Goal: Transaction & Acquisition: Book appointment/travel/reservation

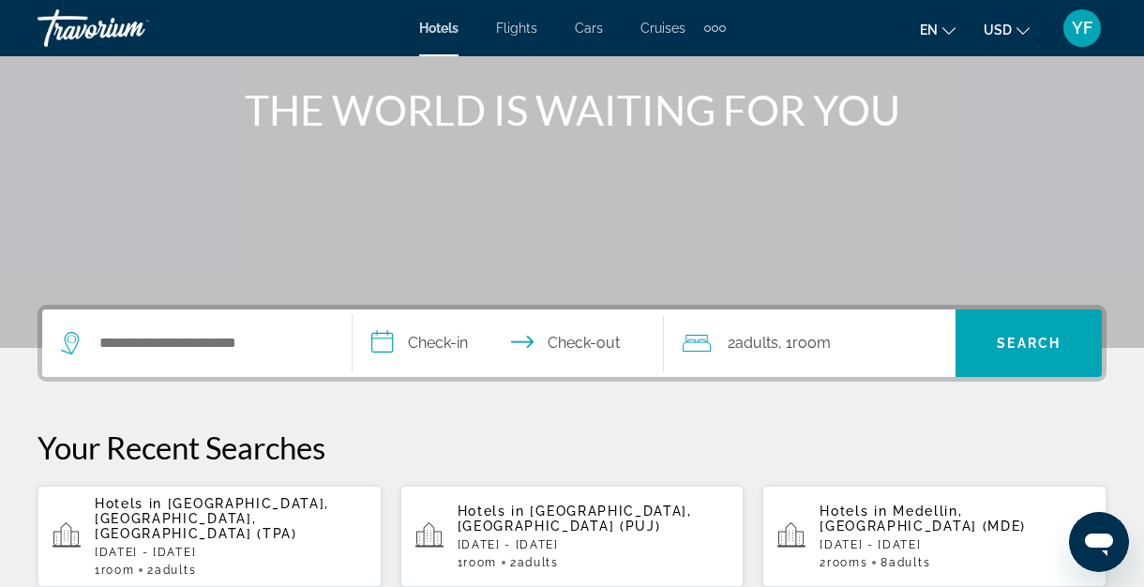
scroll to position [214, 0]
click at [403, 458] on p "Your Recent Searches" at bounding box center [571, 447] width 1069 height 37
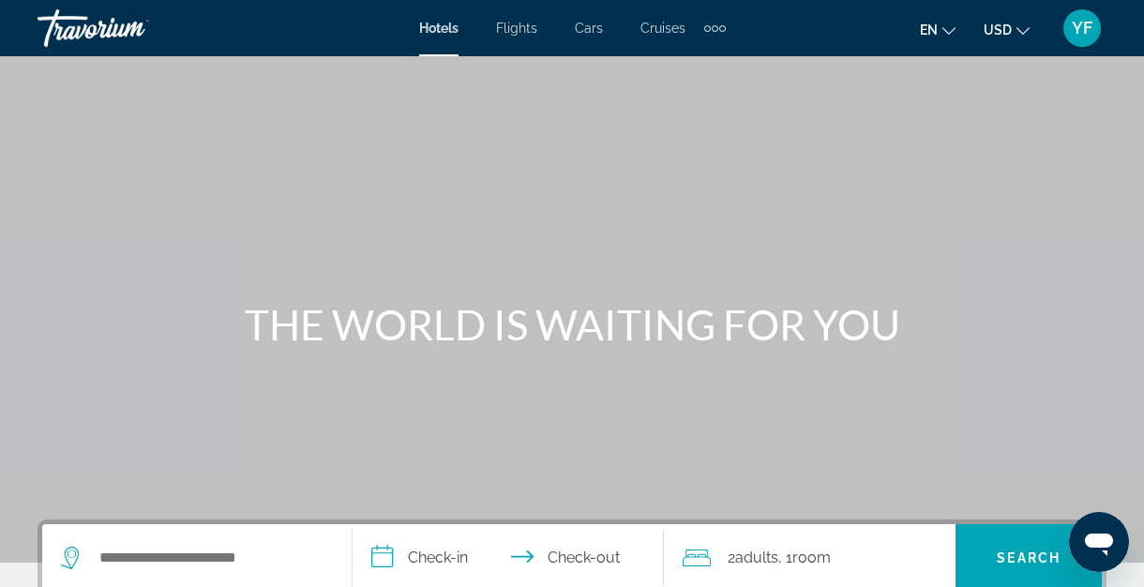
scroll to position [7, 0]
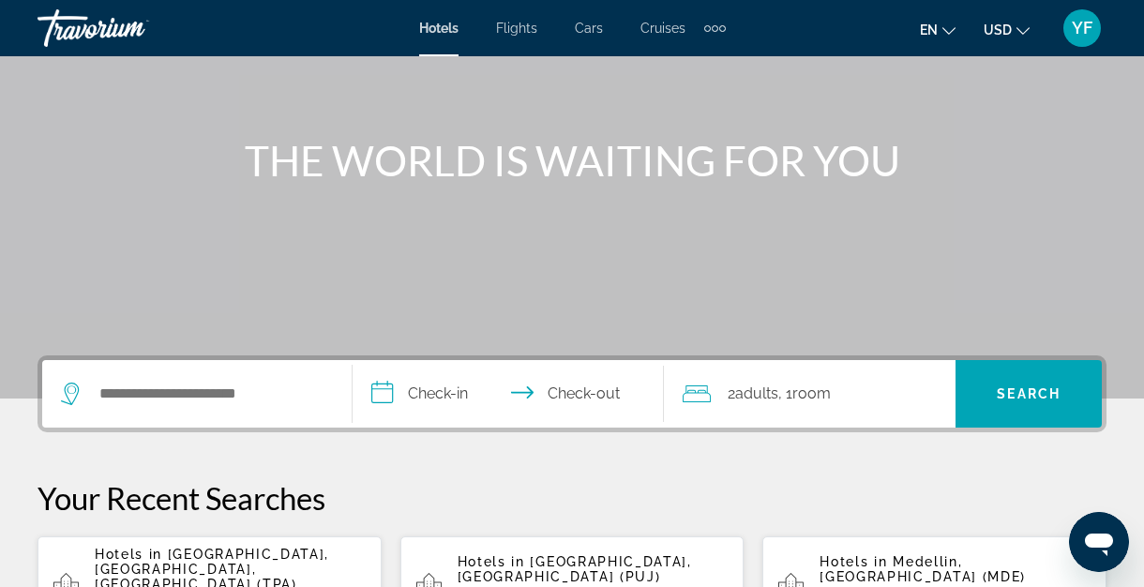
scroll to position [163, 0]
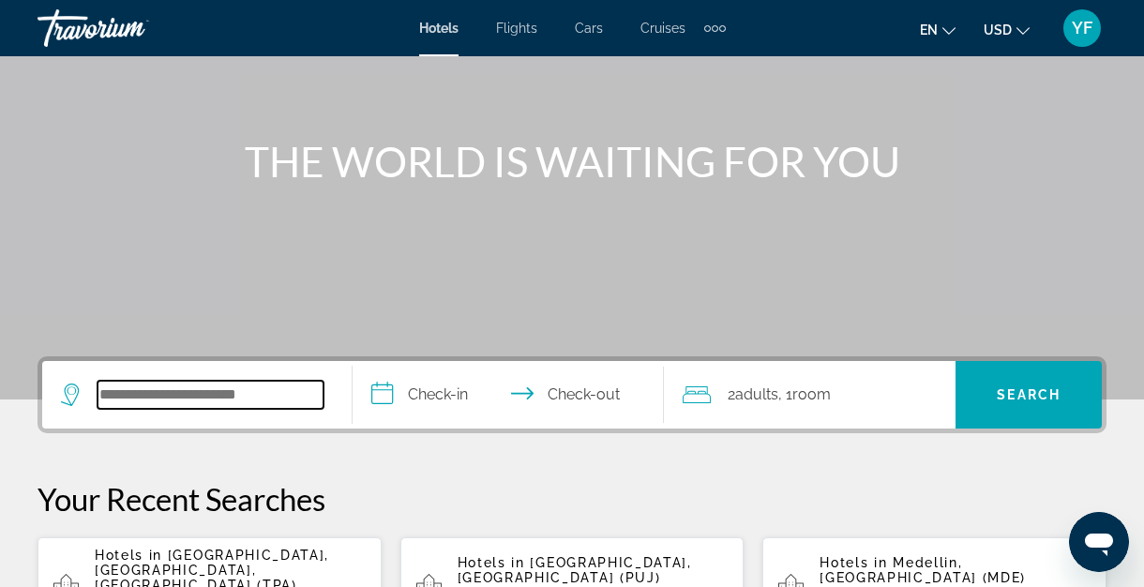
click at [261, 399] on input "Search hotel destination" at bounding box center [210, 395] width 226 height 28
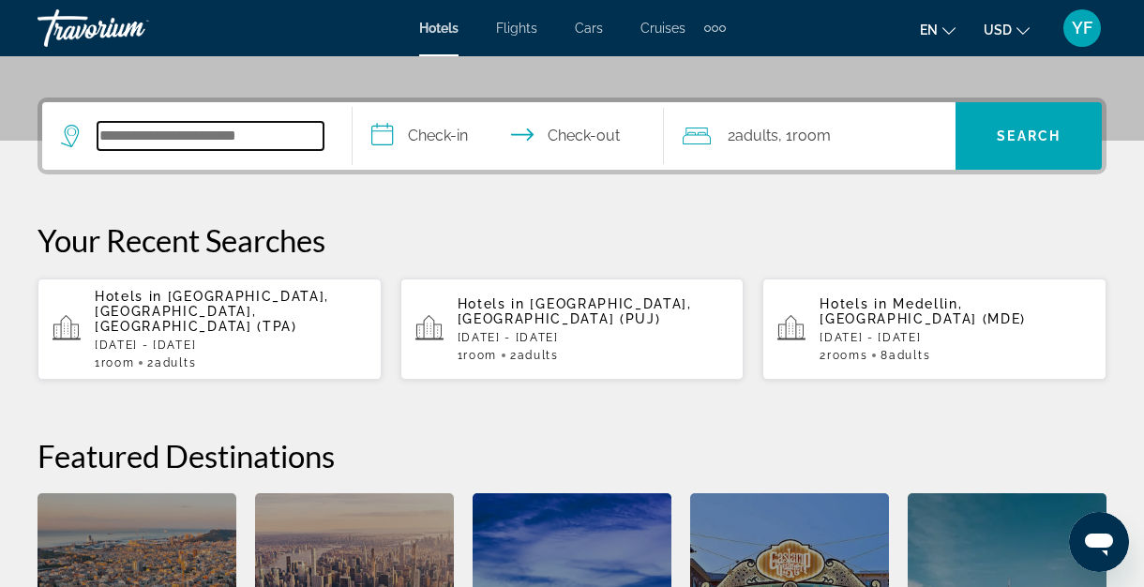
scroll to position [458, 0]
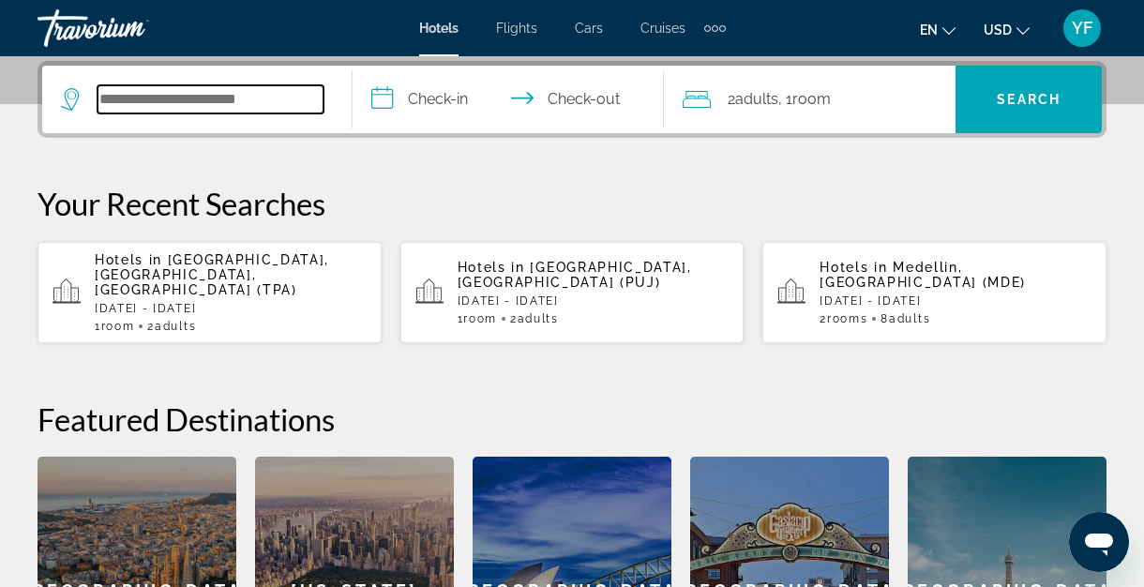
click at [175, 106] on input "Search hotel destination" at bounding box center [210, 99] width 226 height 28
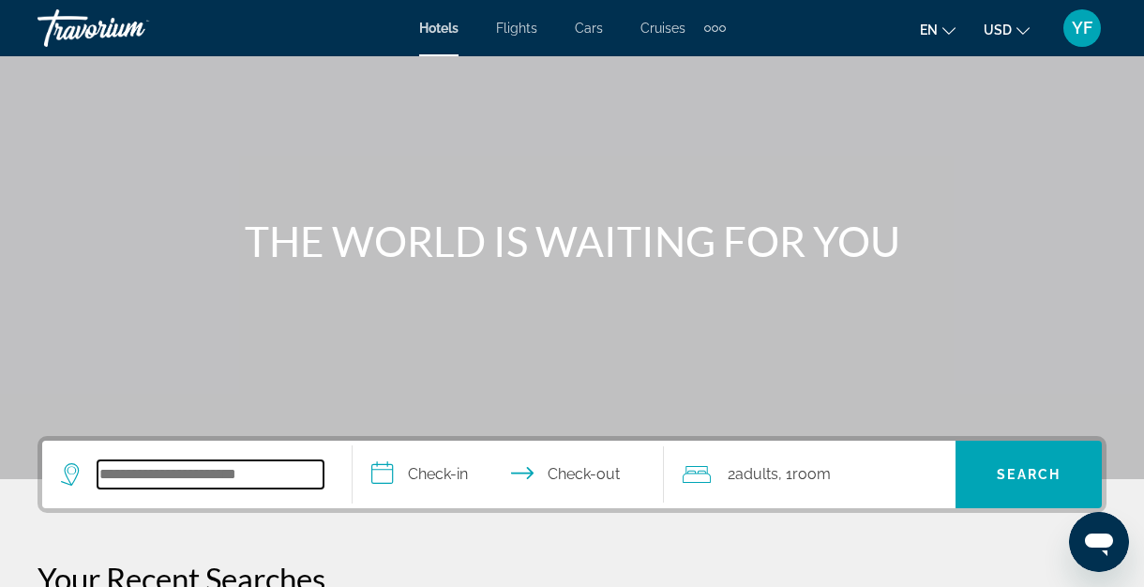
scroll to position [212, 0]
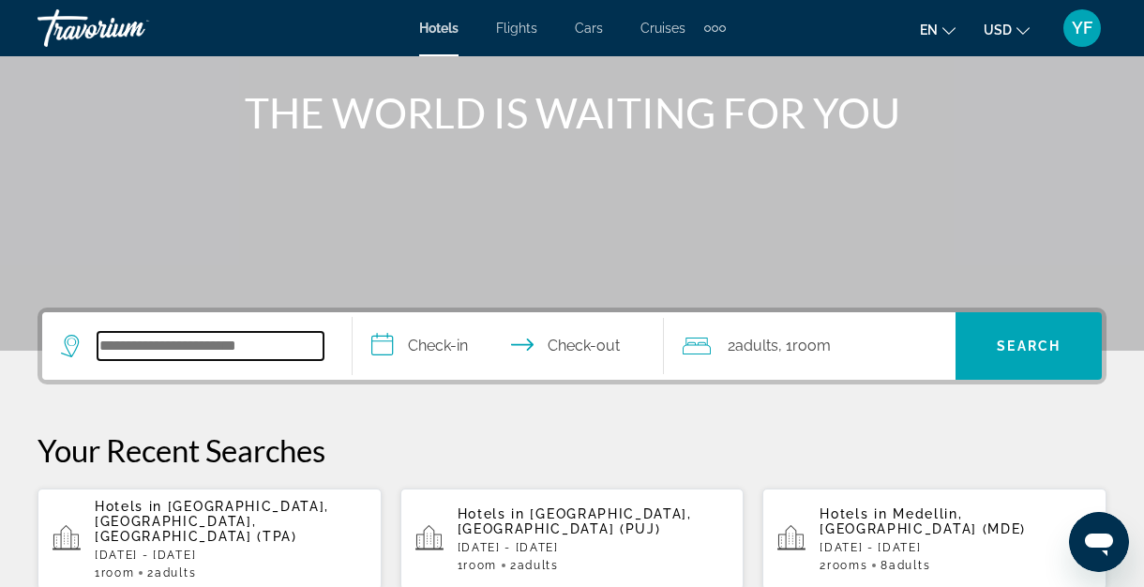
click at [133, 344] on input "Search hotel destination" at bounding box center [210, 346] width 226 height 28
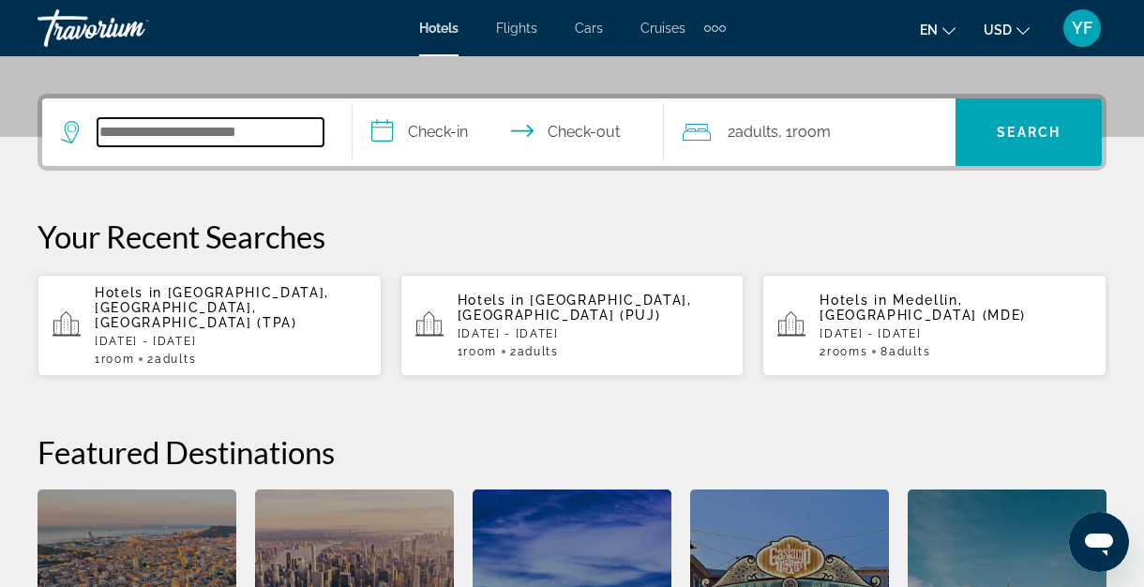
scroll to position [417, 0]
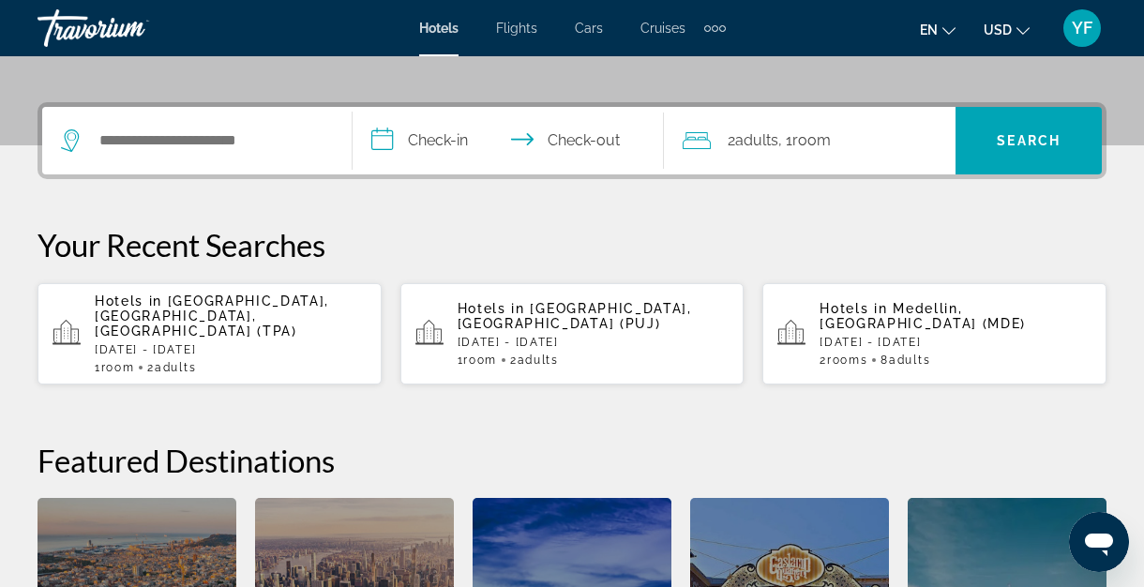
click at [714, 30] on div "Extra navigation items" at bounding box center [714, 28] width 7 height 7
click at [686, 67] on span "Activities" at bounding box center [683, 62] width 54 height 15
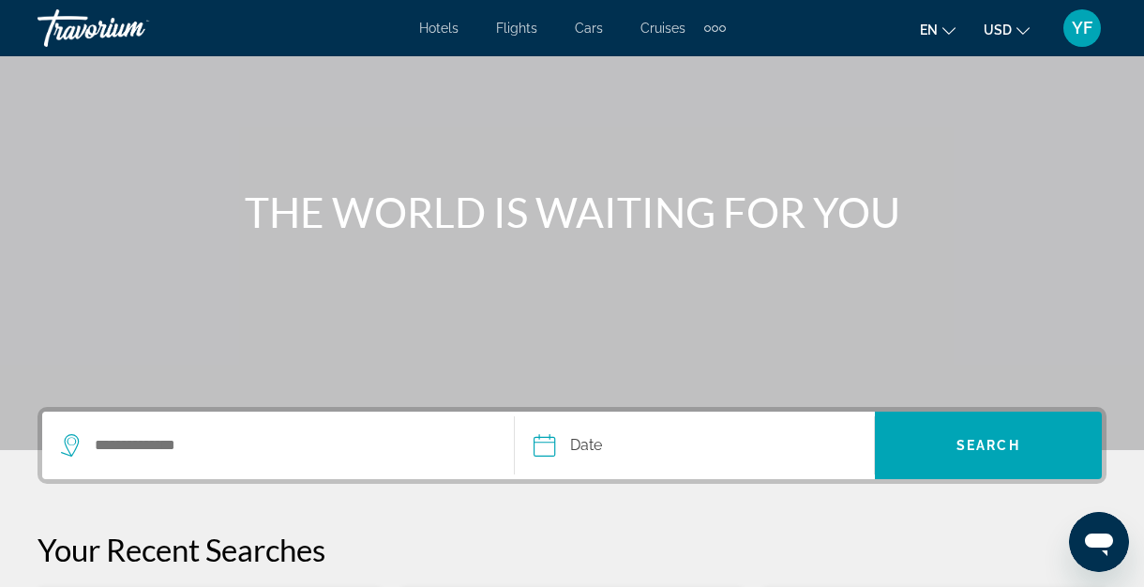
scroll to position [121, 0]
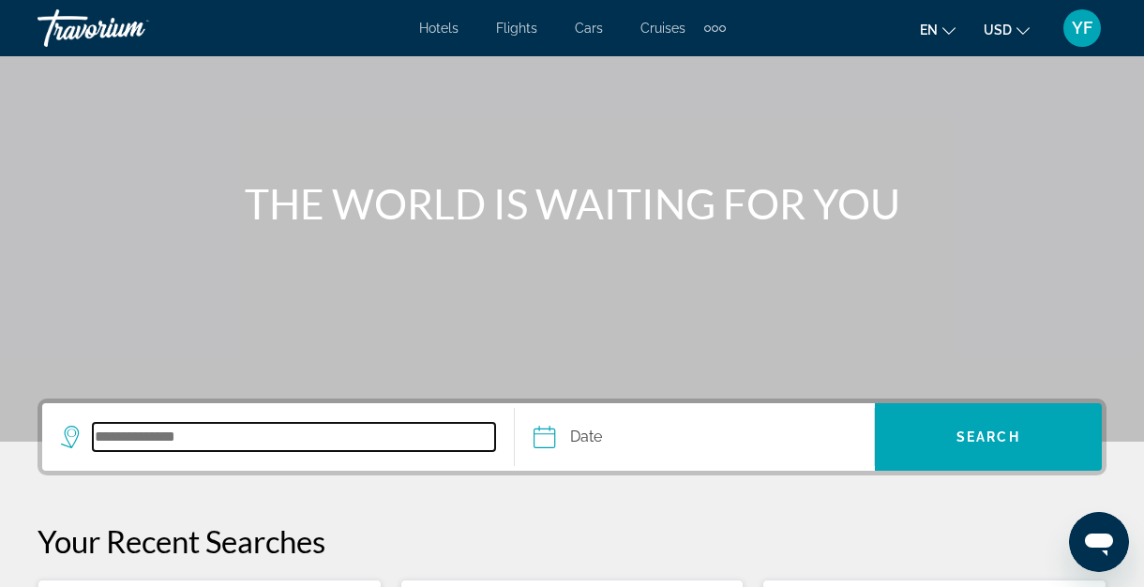
click at [185, 438] on input "Search destination" at bounding box center [294, 437] width 402 height 28
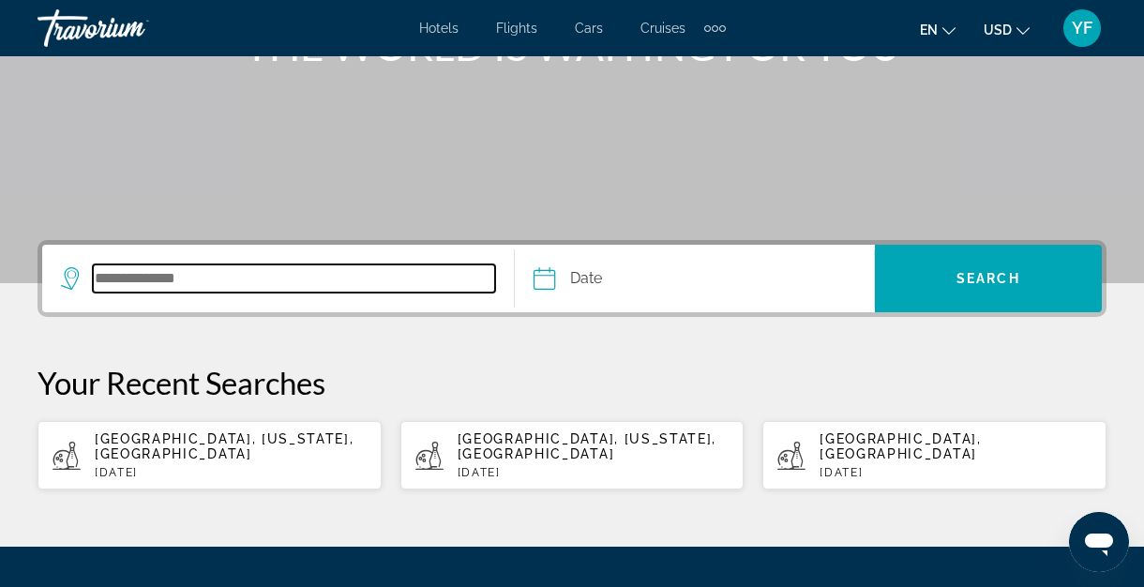
scroll to position [454, 0]
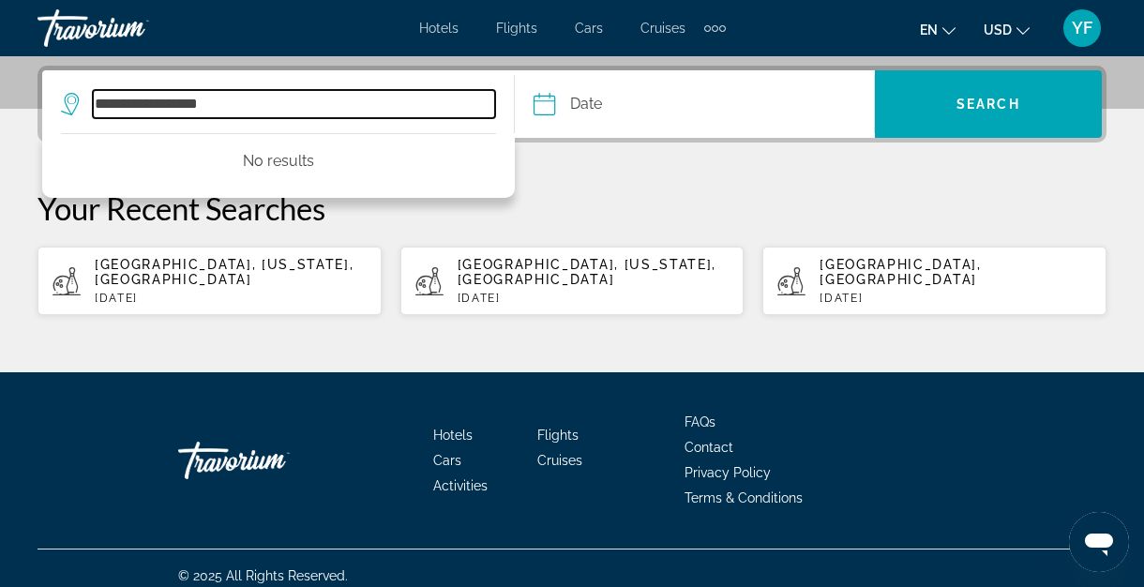
drag, startPoint x: 248, startPoint y: 112, endPoint x: 38, endPoint y: 107, distance: 210.1
click at [39, 109] on div "**********" at bounding box center [571, 104] width 1069 height 77
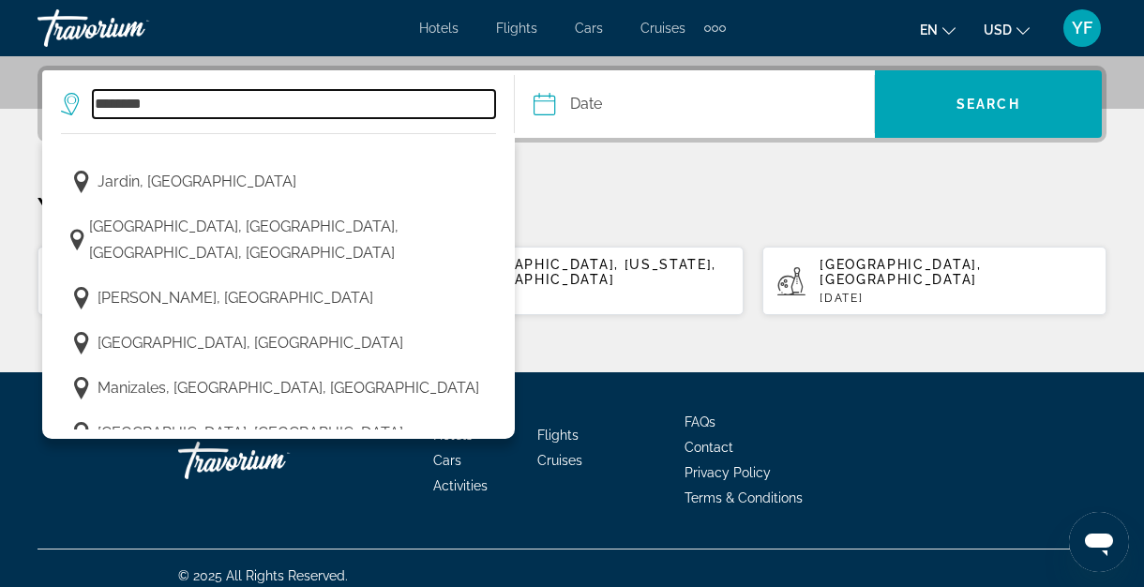
scroll to position [662, 0]
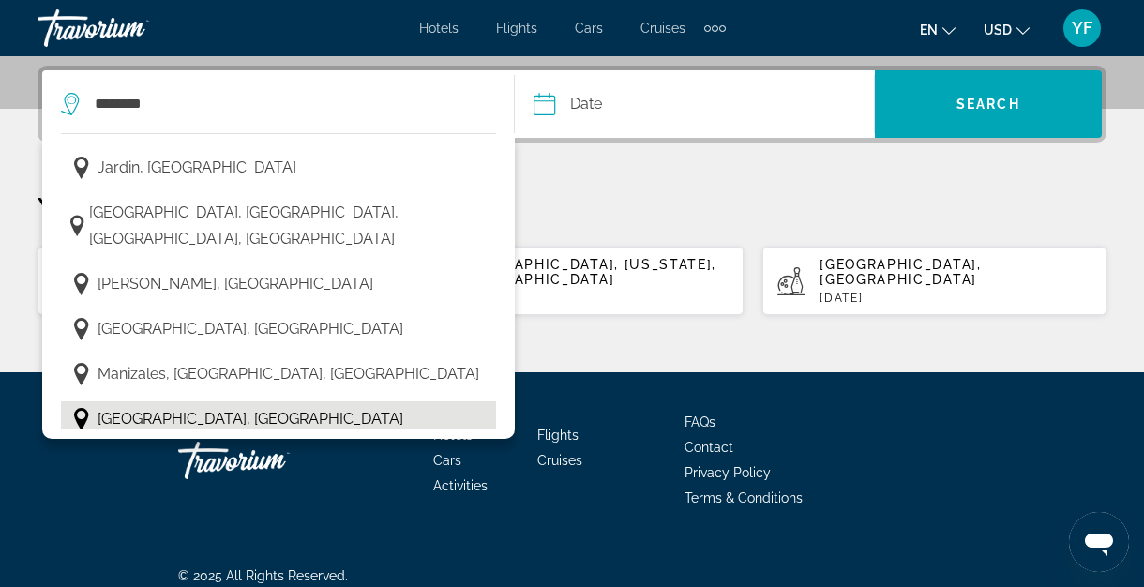
click at [152, 406] on span "Medellín, Colombia" at bounding box center [250, 419] width 306 height 26
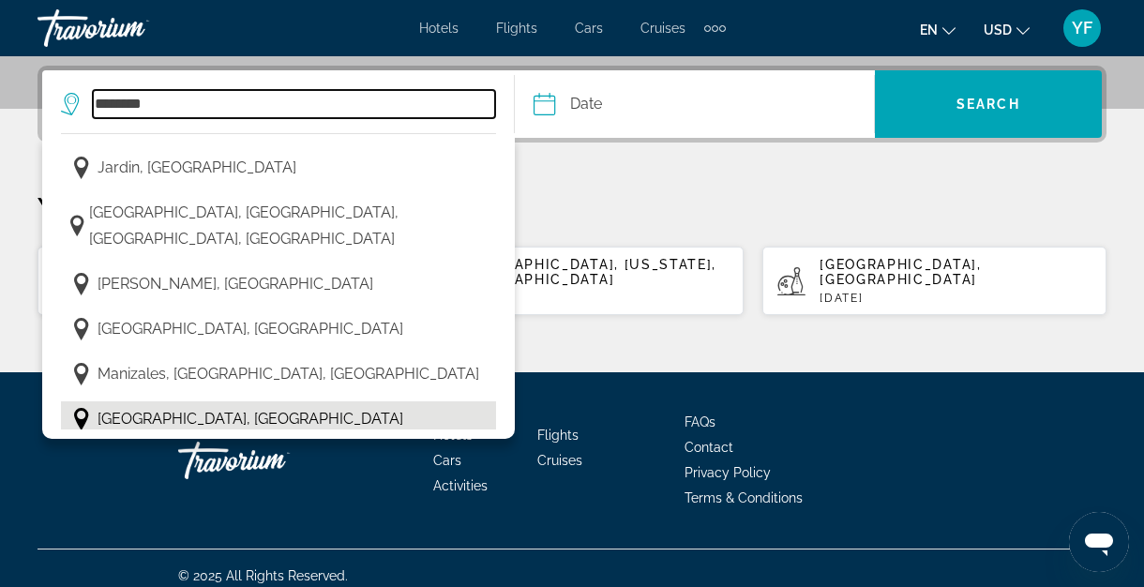
type input "**********"
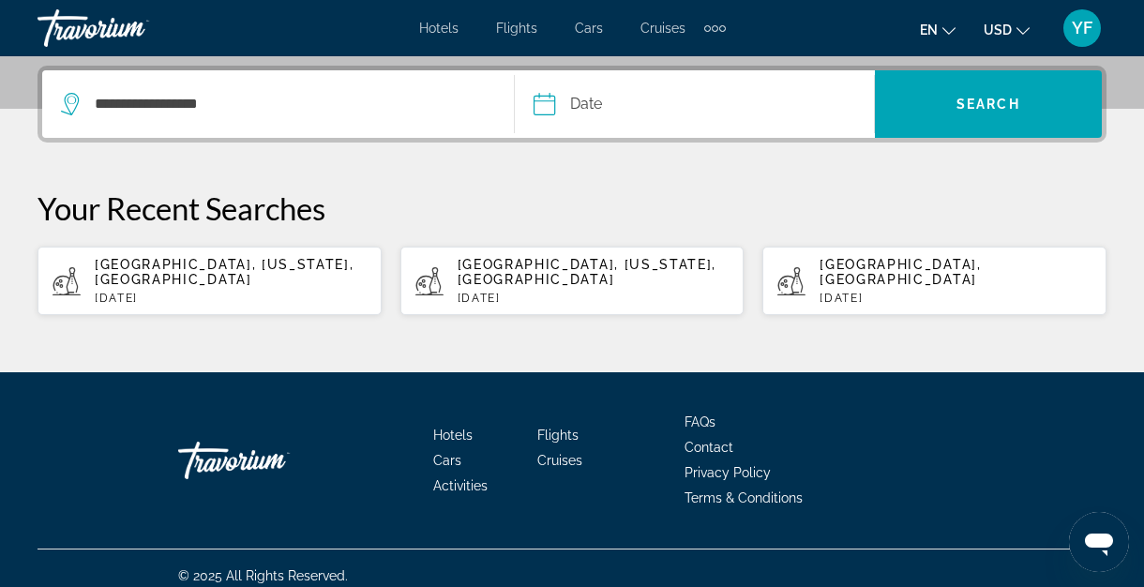
click at [600, 110] on input "Date" at bounding box center [617, 106] width 177 height 73
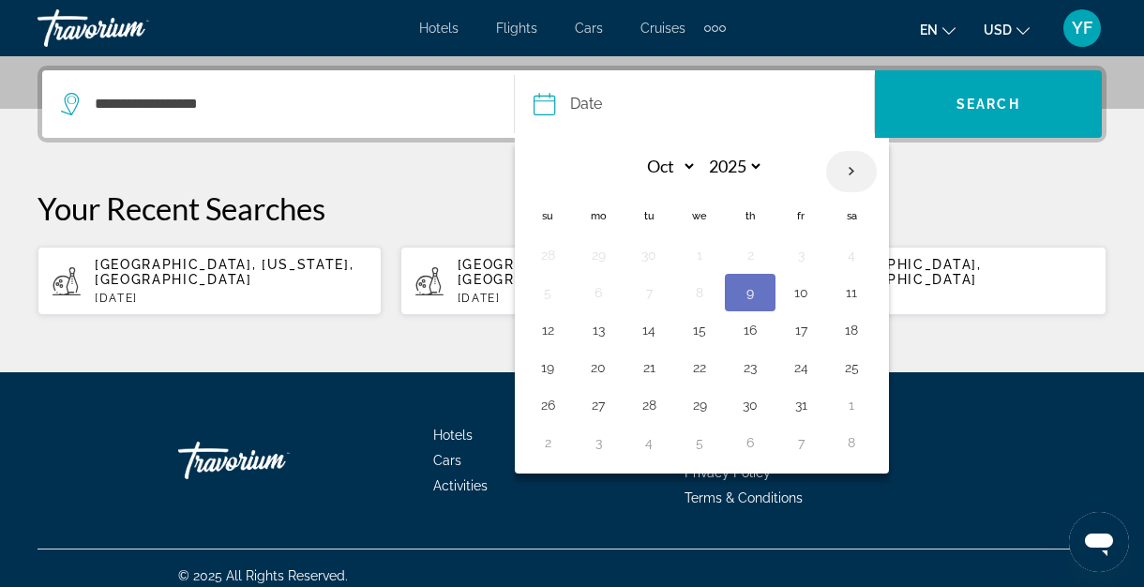
click at [852, 175] on th "Next month" at bounding box center [851, 171] width 51 height 41
select select "**"
click at [799, 369] on button "21" at bounding box center [801, 367] width 30 height 26
type input "**********"
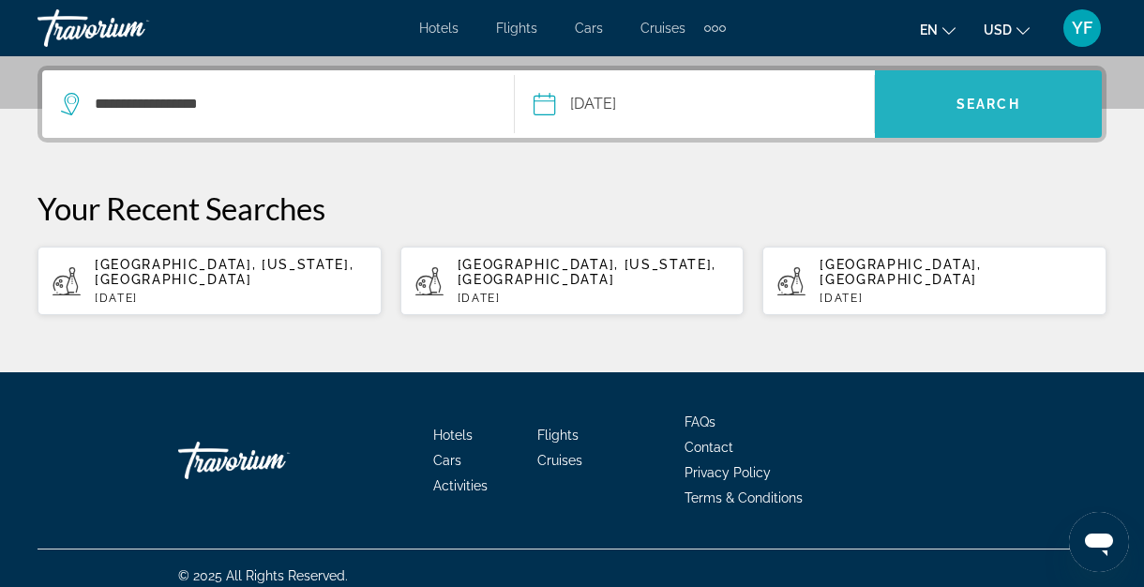
click at [954, 104] on span "Search" at bounding box center [988, 104] width 227 height 45
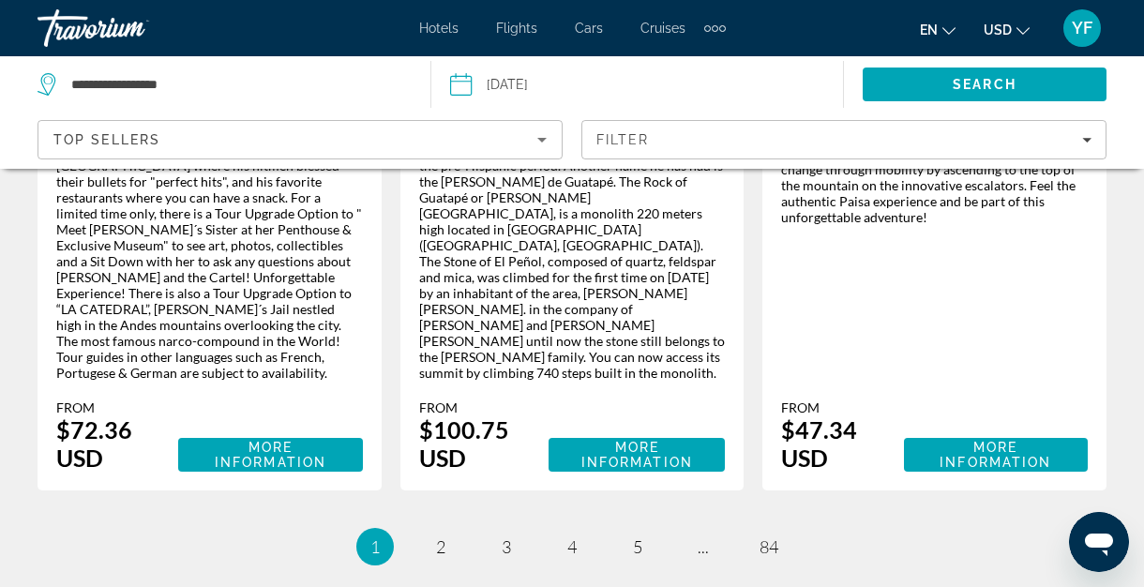
scroll to position [3576, 0]
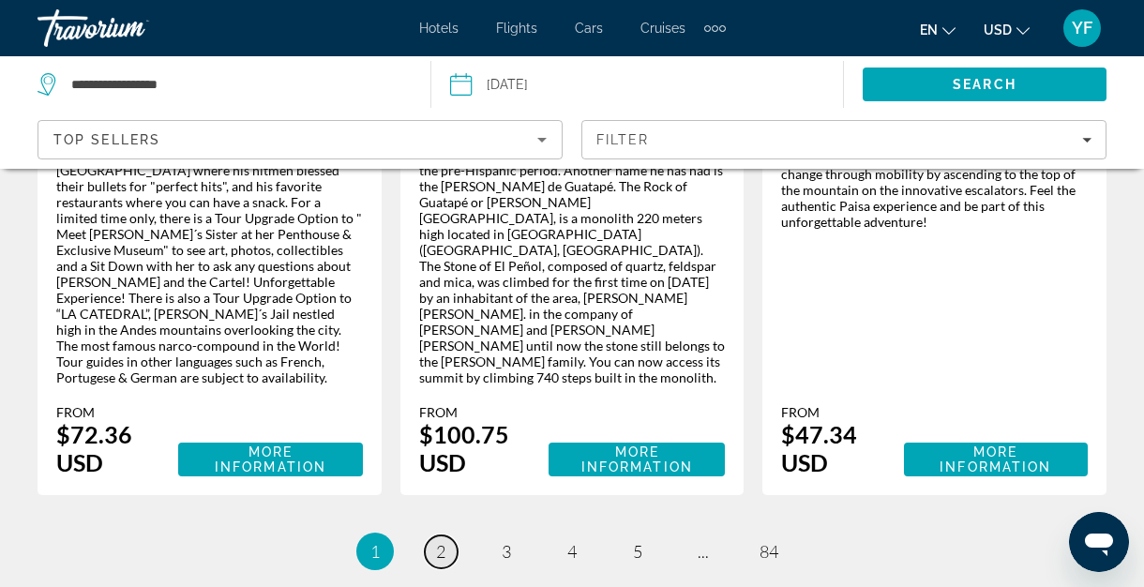
click at [439, 541] on span "2" at bounding box center [440, 551] width 9 height 21
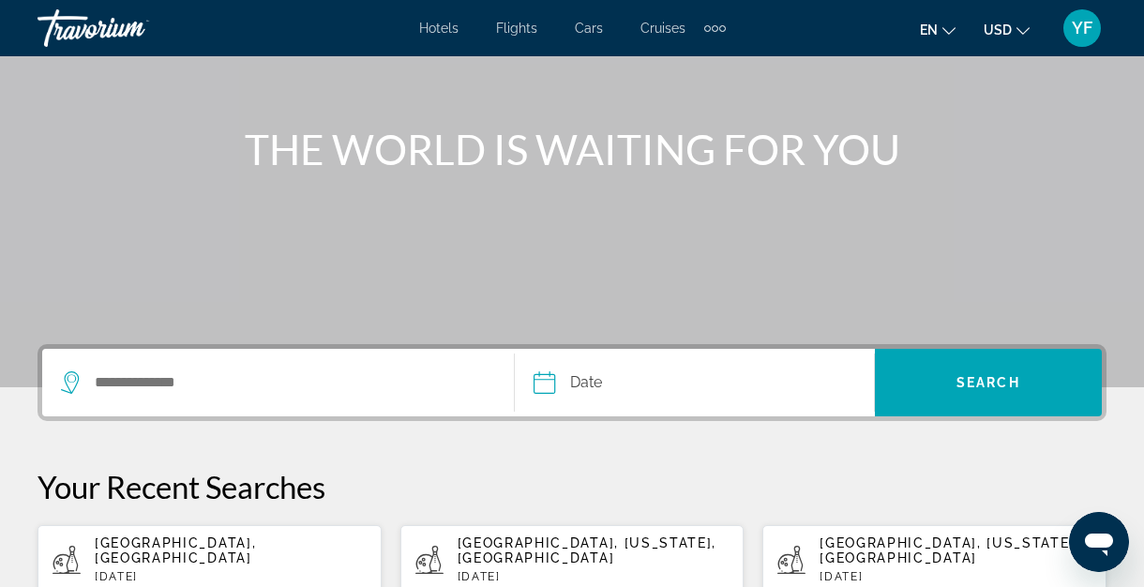
scroll to position [176, 0]
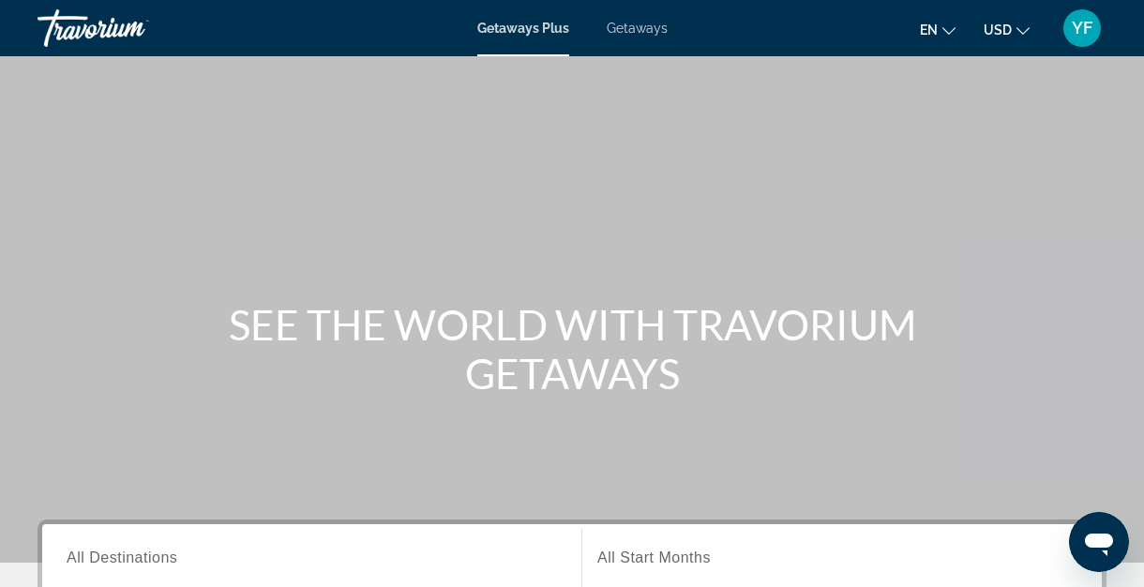
click at [413, 222] on div "Main content" at bounding box center [572, 281] width 1144 height 562
click at [642, 33] on span "Getaways" at bounding box center [637, 28] width 61 height 15
click at [645, 33] on span "Getaways" at bounding box center [637, 28] width 62 height 15
click at [539, 29] on span "Getaways Plus" at bounding box center [522, 28] width 91 height 15
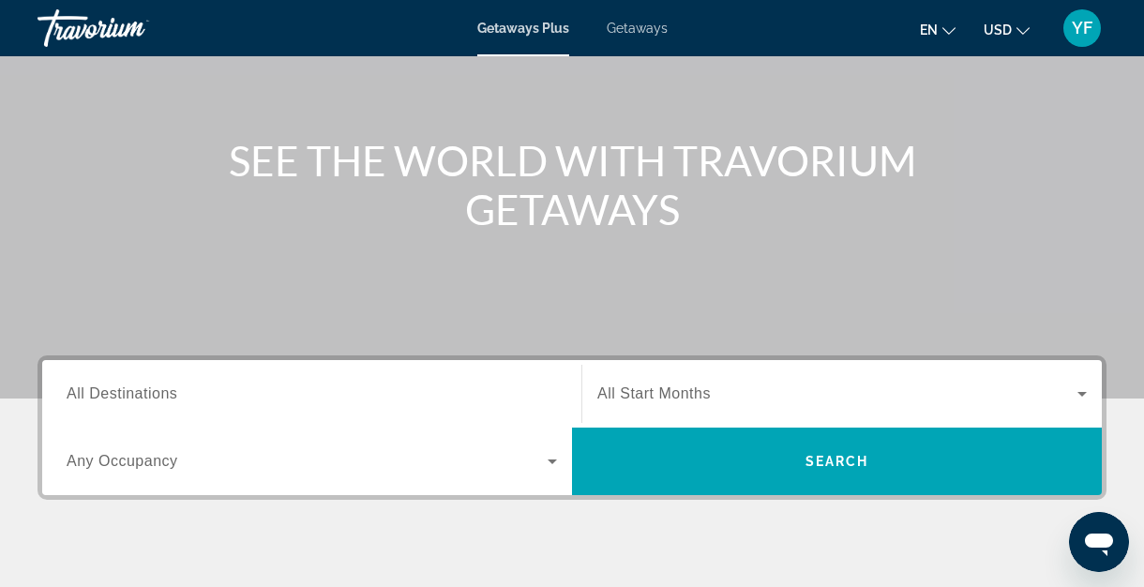
scroll to position [242, 0]
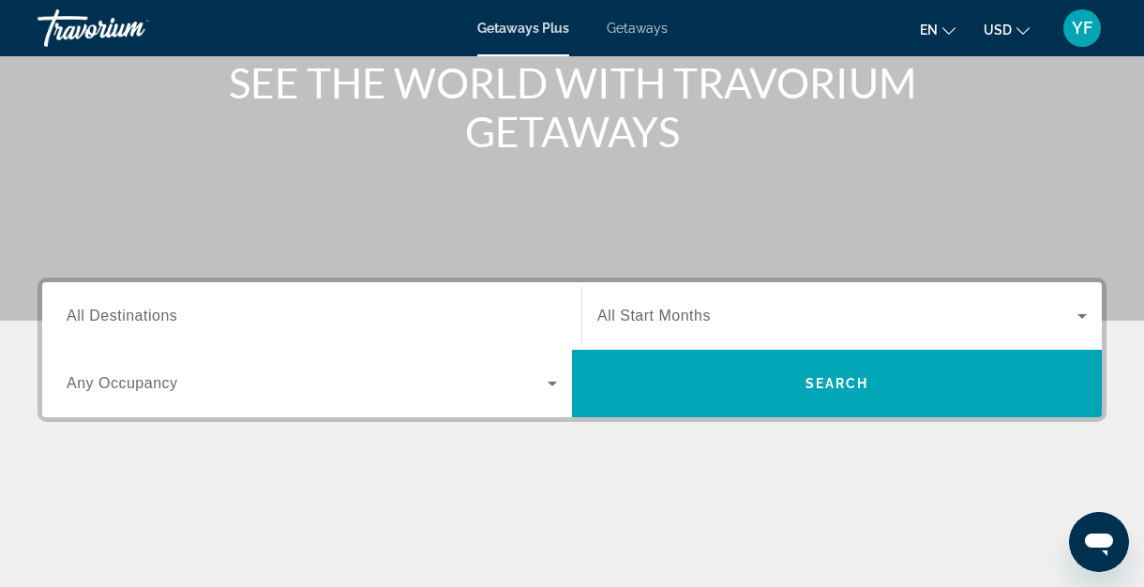
click at [159, 314] on span "All Destinations" at bounding box center [122, 315] width 111 height 16
click at [159, 314] on input "Destination All Destinations" at bounding box center [312, 317] width 490 height 22
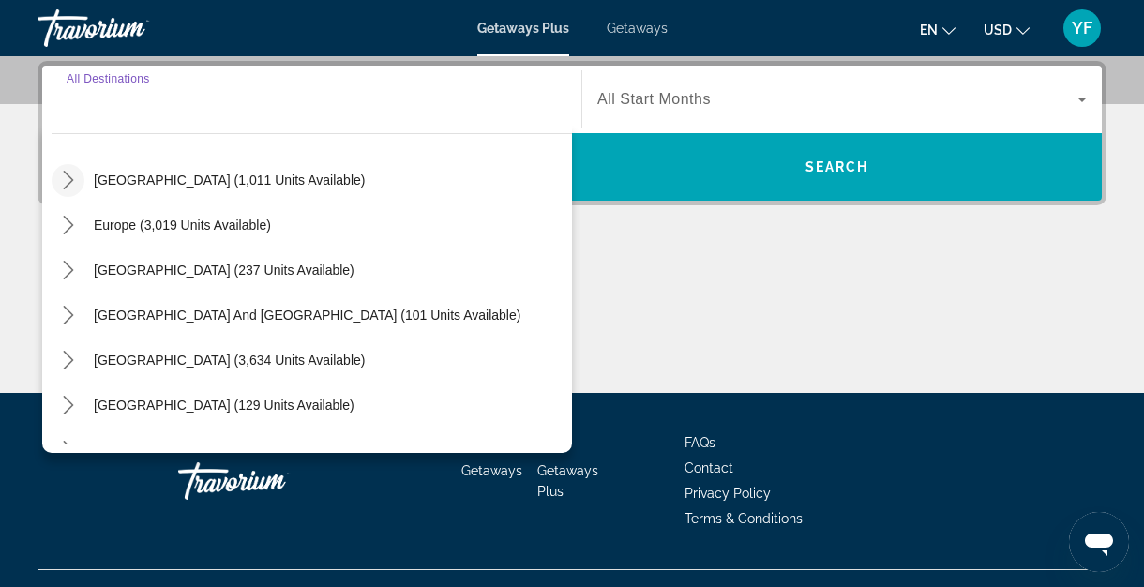
scroll to position [203, 0]
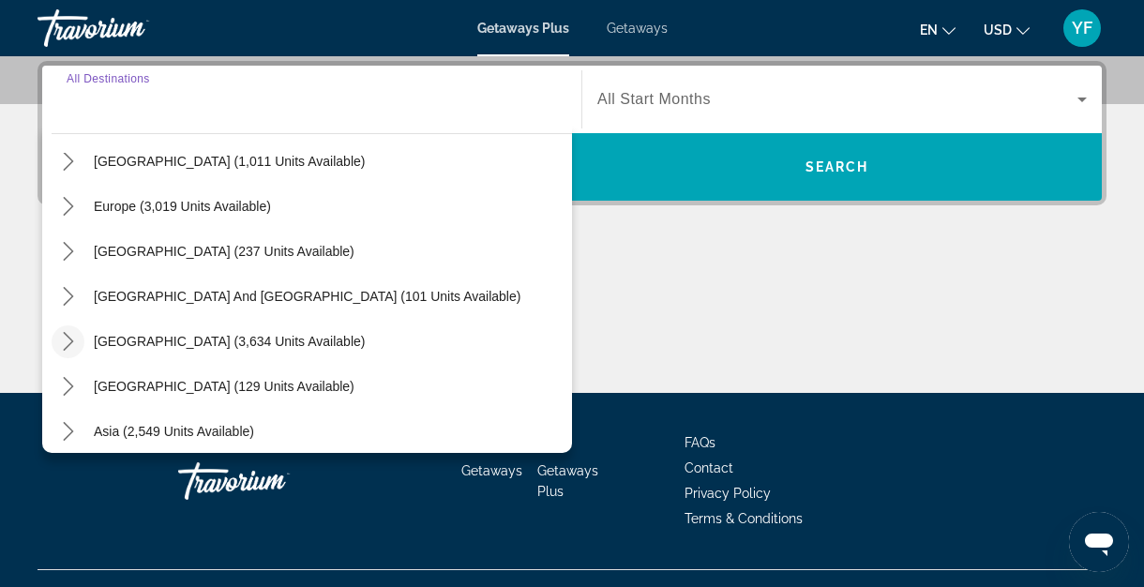
click at [67, 343] on icon "Toggle South America (3,634 units available) submenu" at bounding box center [68, 341] width 19 height 19
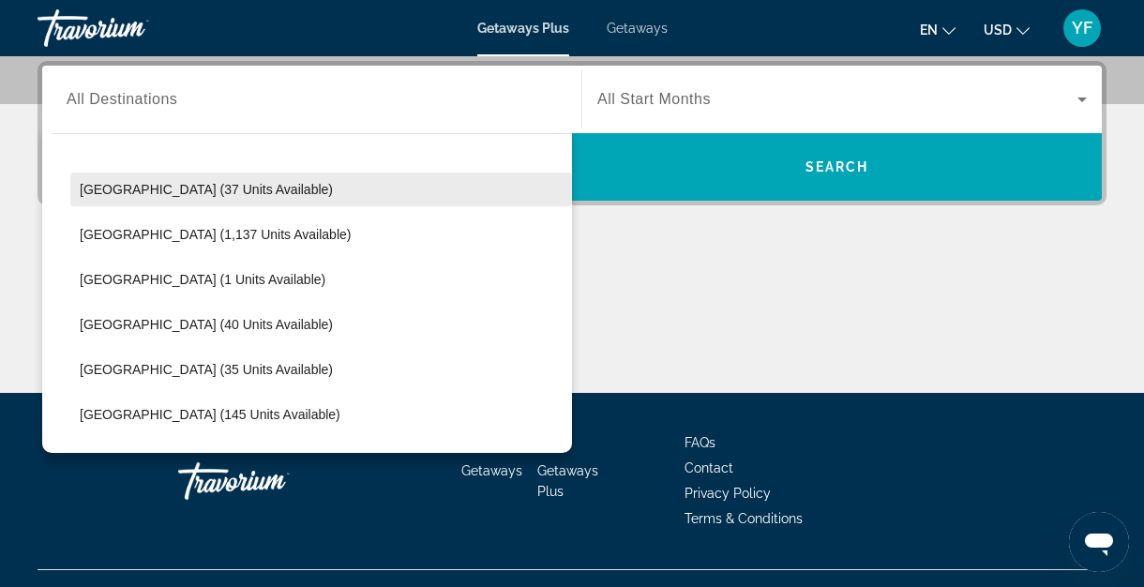
scroll to position [455, 0]
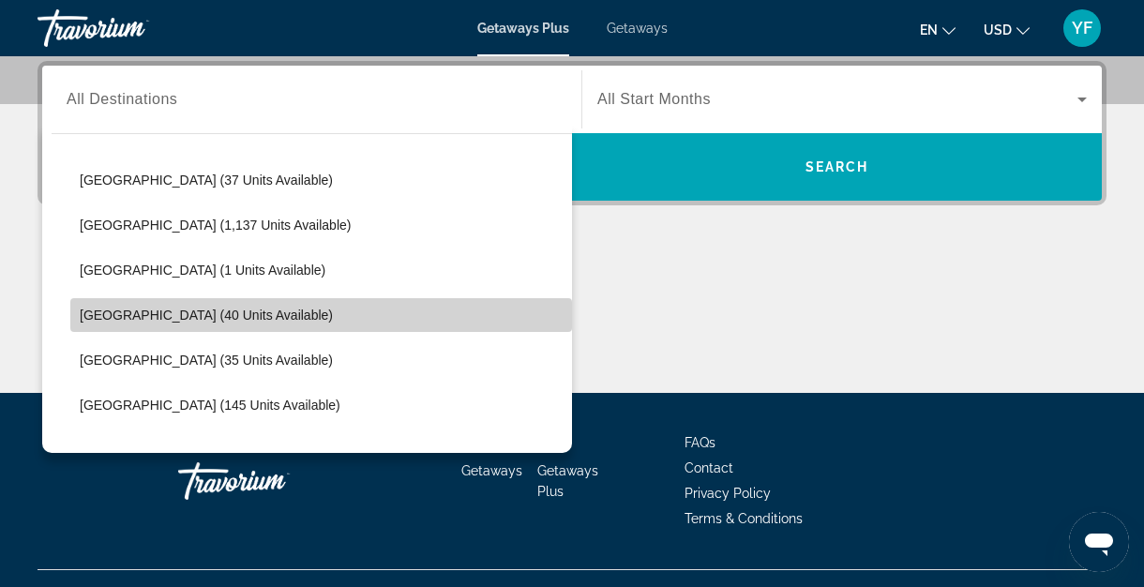
click at [227, 310] on span "Colombia (40 units available)" at bounding box center [206, 314] width 253 height 15
type input "**********"
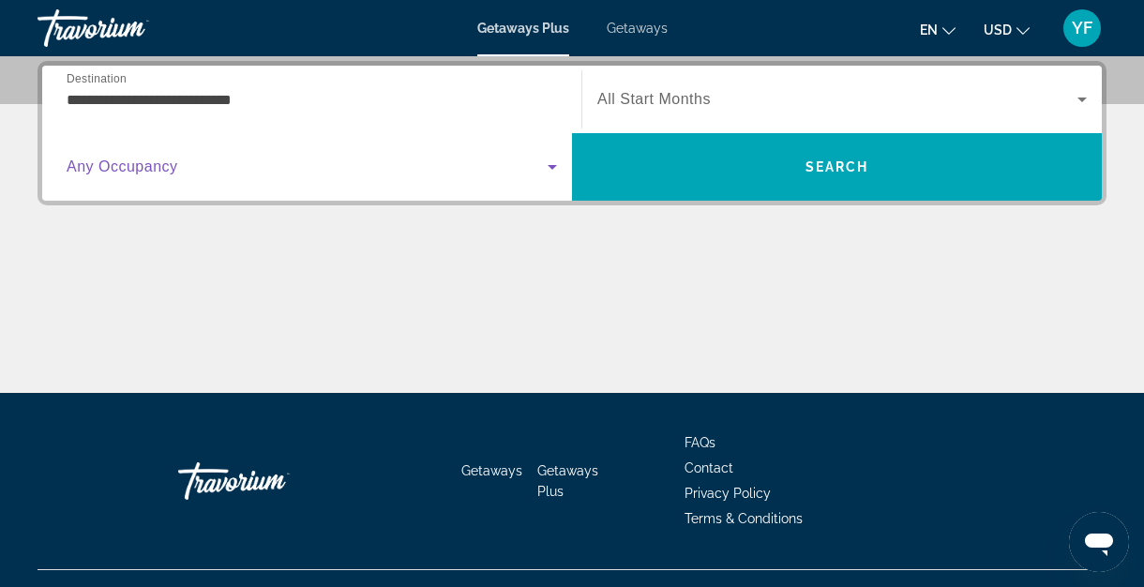
click at [548, 175] on icon "Search widget" at bounding box center [552, 167] width 22 height 22
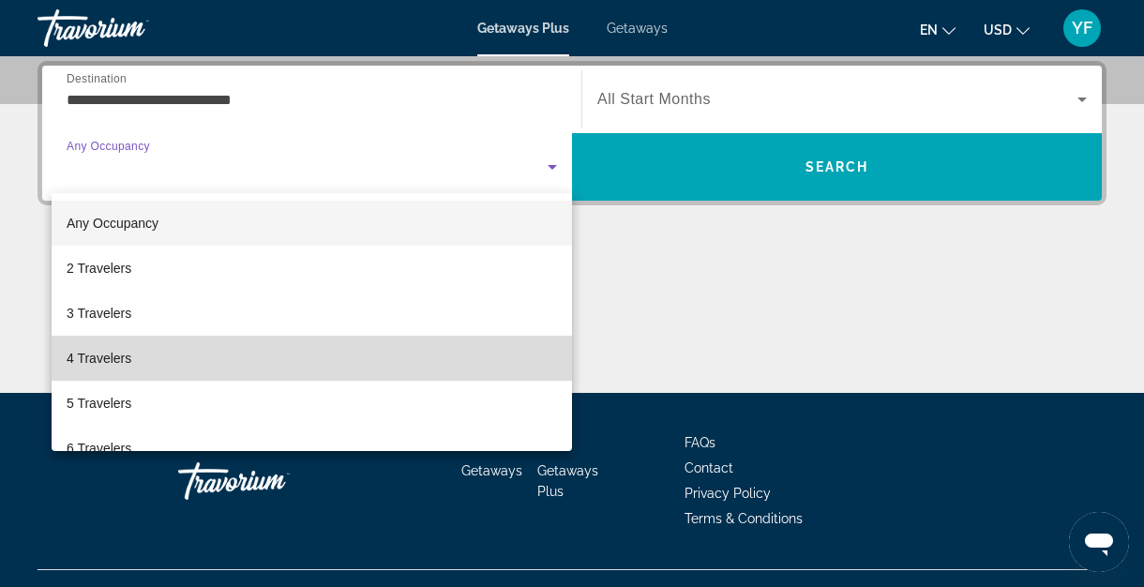
click at [90, 363] on span "4 Travelers" at bounding box center [99, 358] width 65 height 22
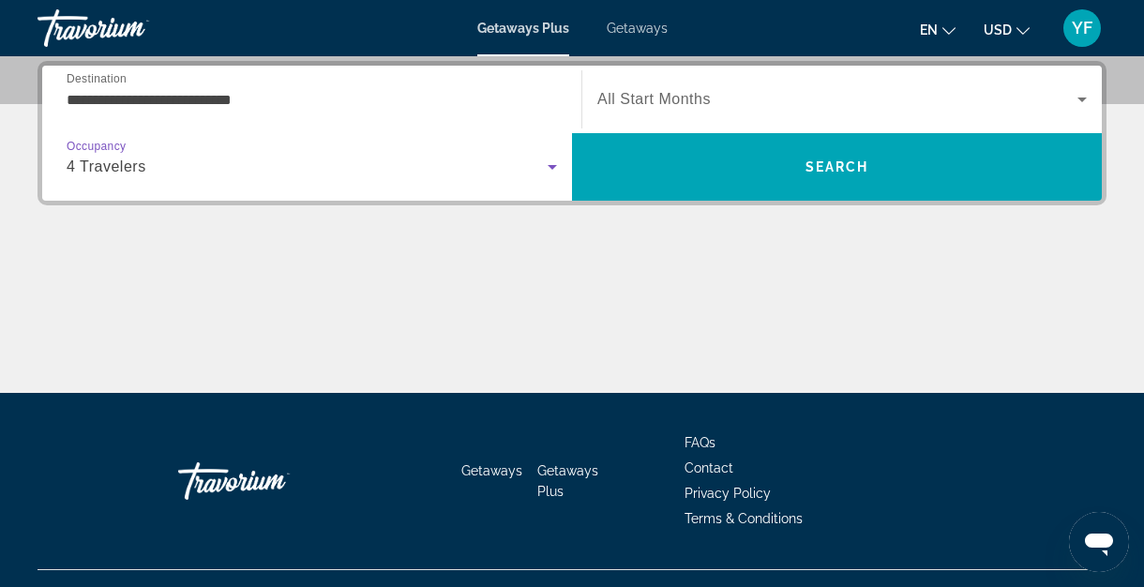
click at [549, 168] on icon "Search widget" at bounding box center [552, 167] width 22 height 22
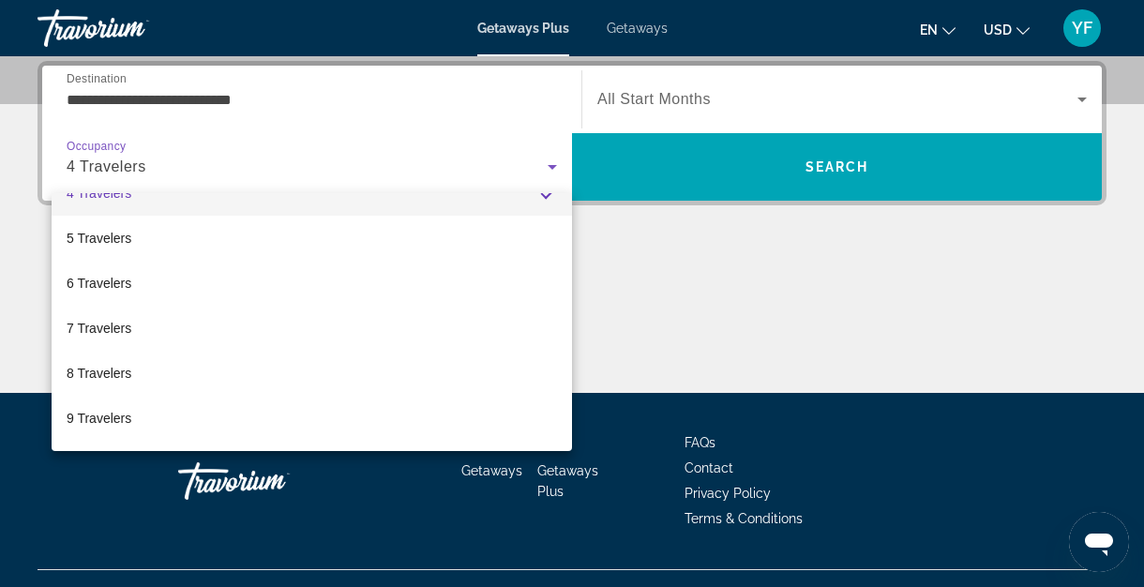
scroll to position [174, 0]
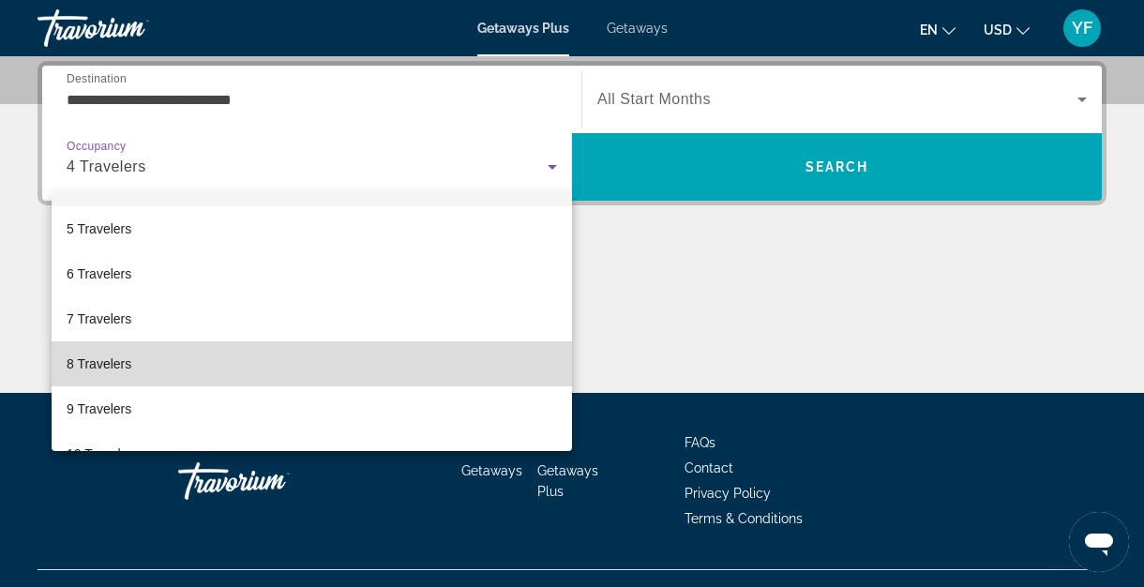
click at [224, 367] on mat-option "8 Travelers" at bounding box center [312, 363] width 520 height 45
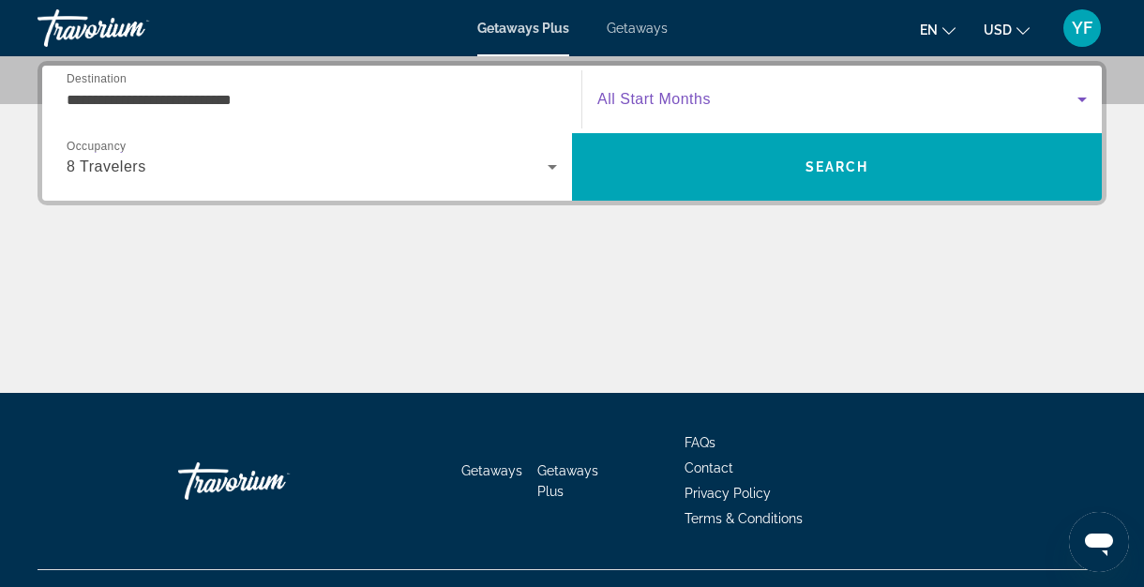
click at [1080, 104] on icon "Search widget" at bounding box center [1082, 99] width 22 height 22
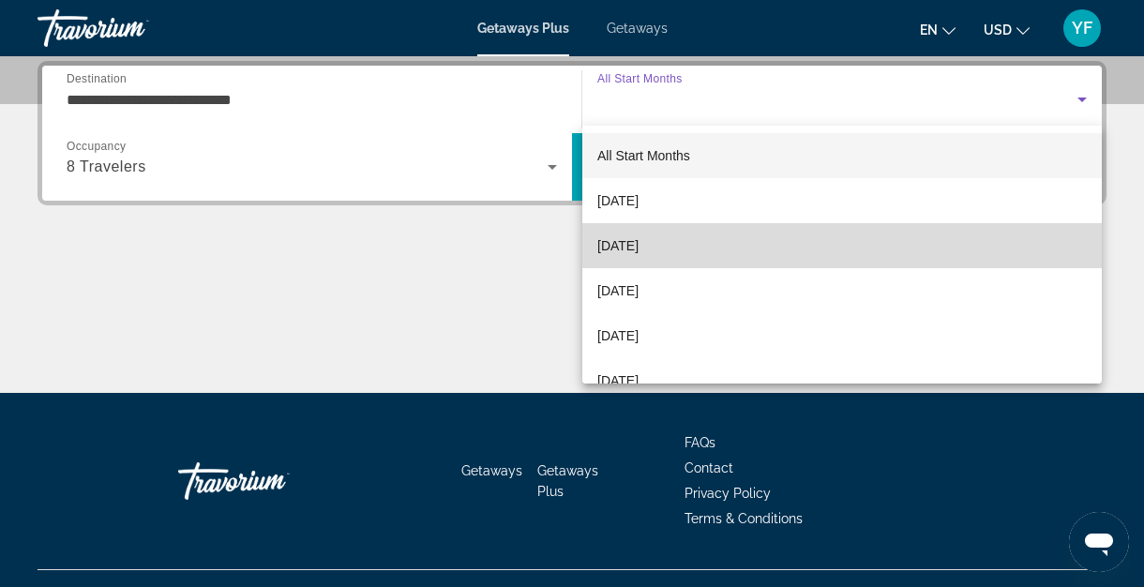
click at [707, 242] on mat-option "[DATE]" at bounding box center [841, 245] width 519 height 45
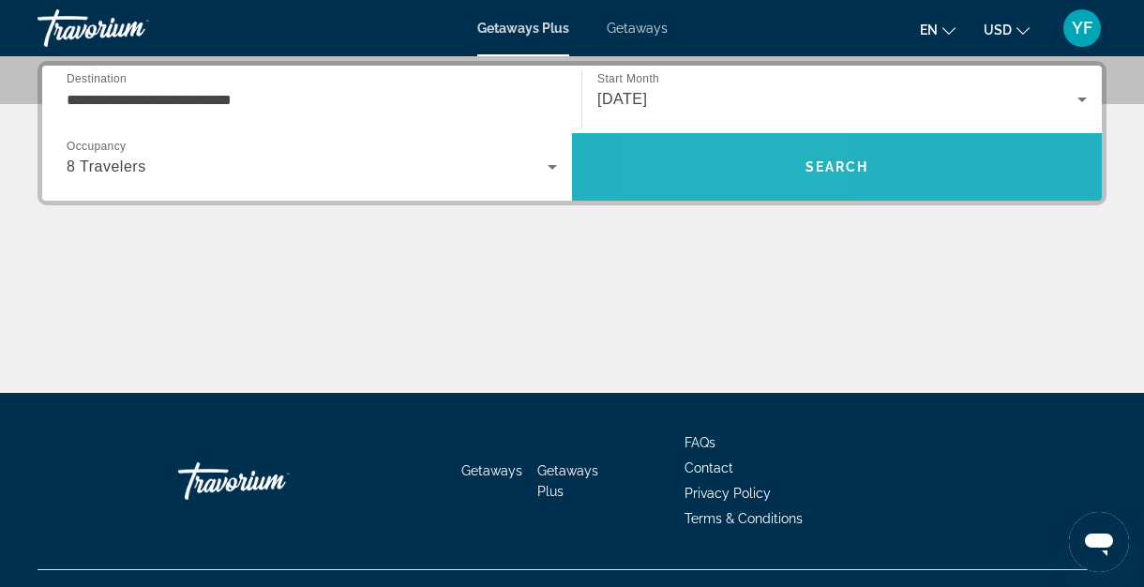
click at [741, 190] on span "Search" at bounding box center [837, 166] width 530 height 67
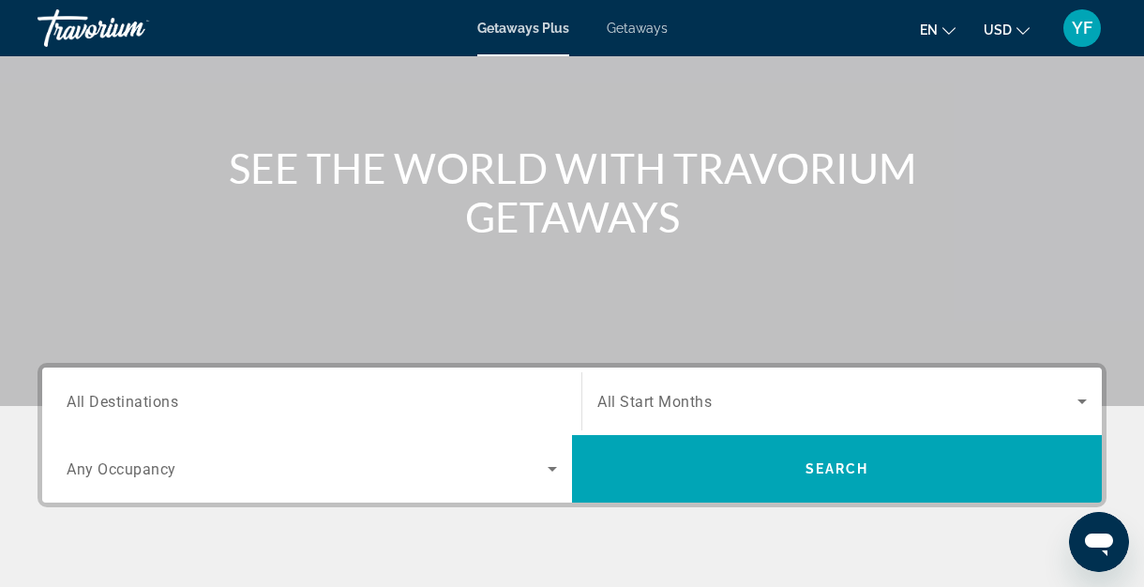
scroll to position [160, 0]
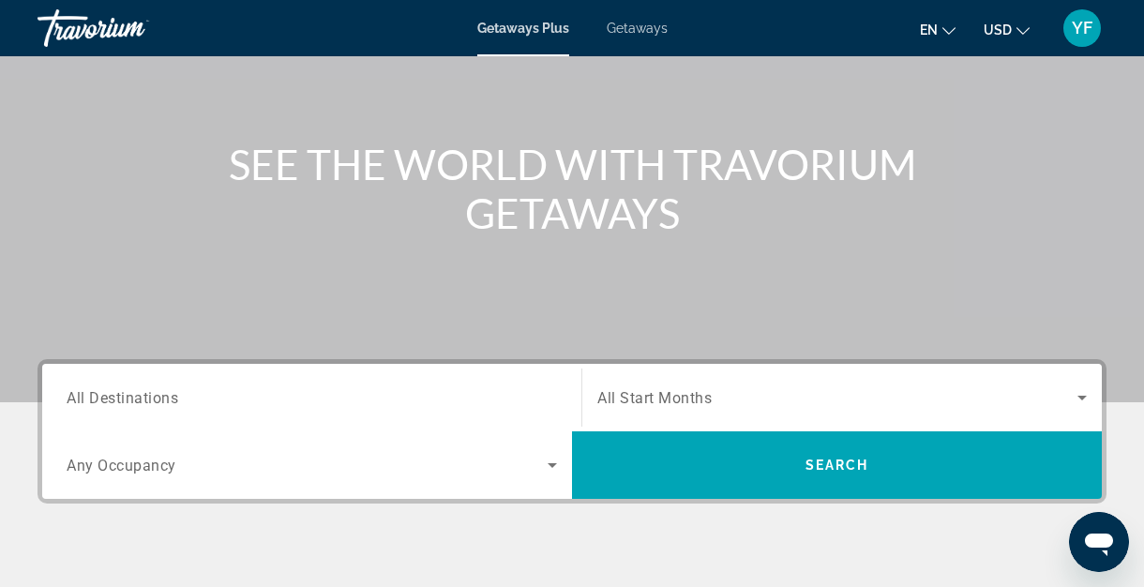
click at [384, 378] on div "Search widget" at bounding box center [312, 397] width 490 height 53
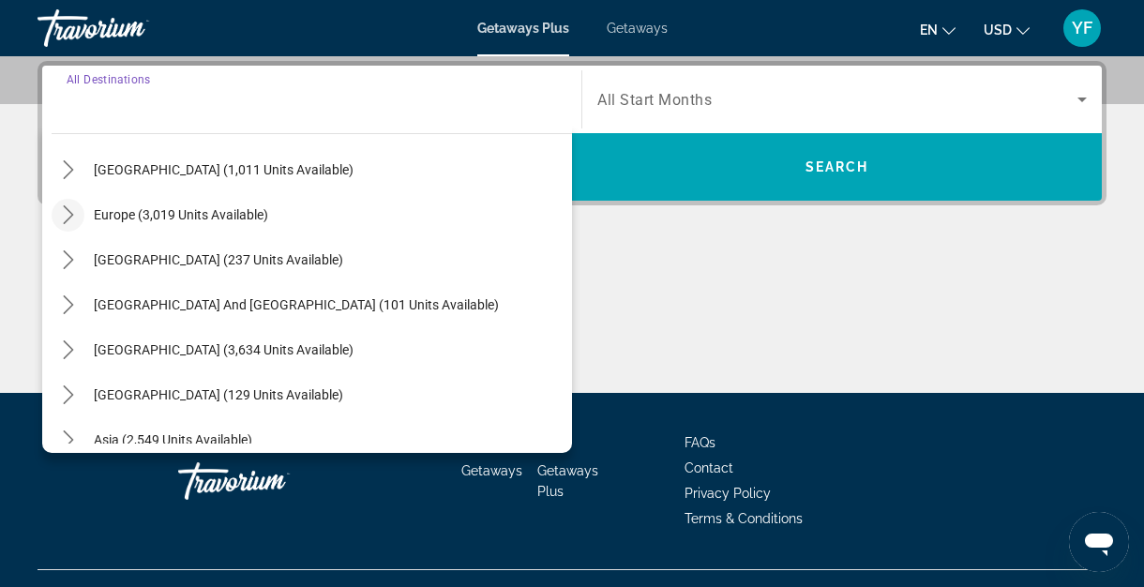
scroll to position [199, 0]
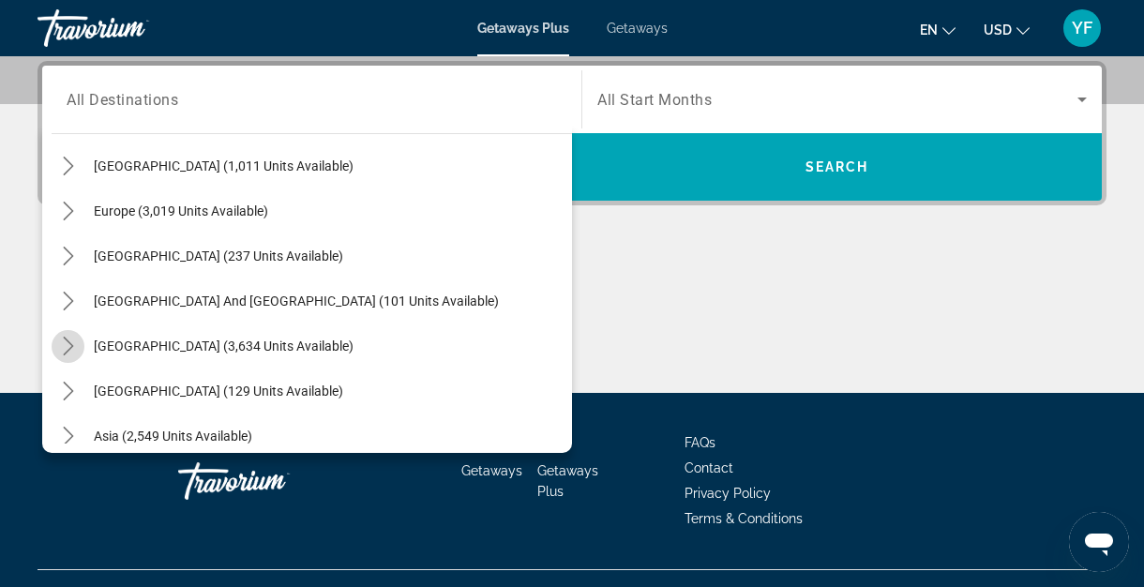
click at [75, 348] on icon "Toggle South America (3,634 units available) submenu" at bounding box center [68, 346] width 19 height 19
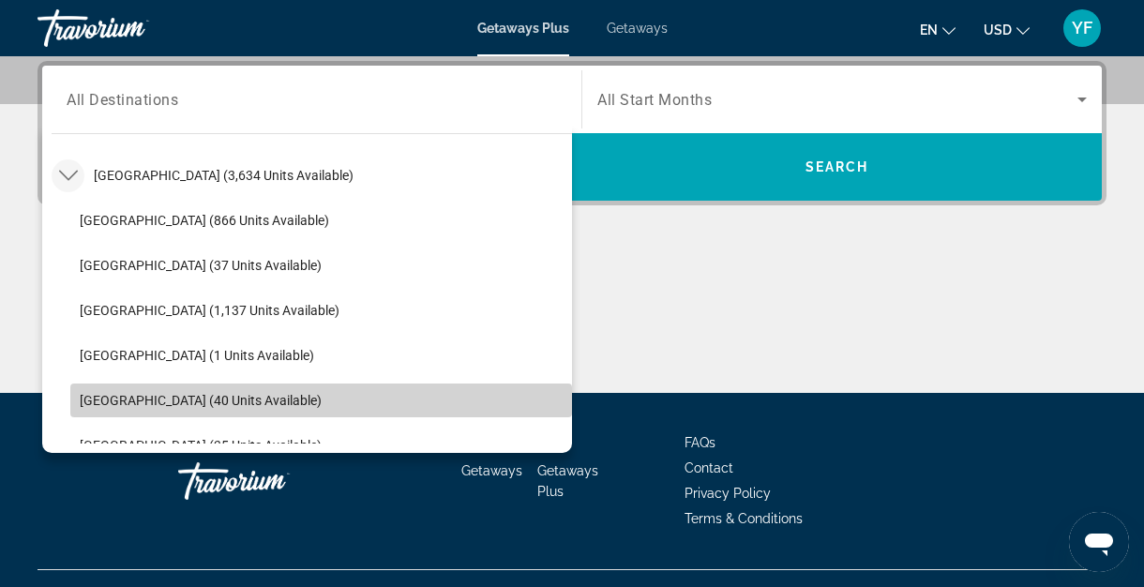
click at [146, 396] on span "Colombia (40 units available)" at bounding box center [201, 400] width 242 height 15
type input "**********"
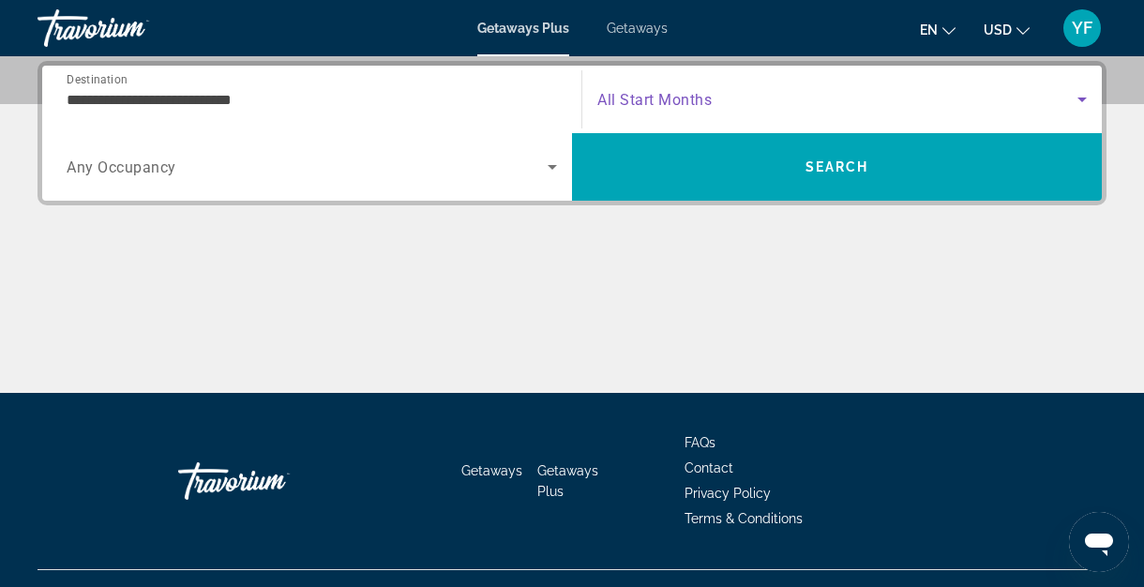
click at [1081, 98] on icon "Search widget" at bounding box center [1081, 99] width 9 height 5
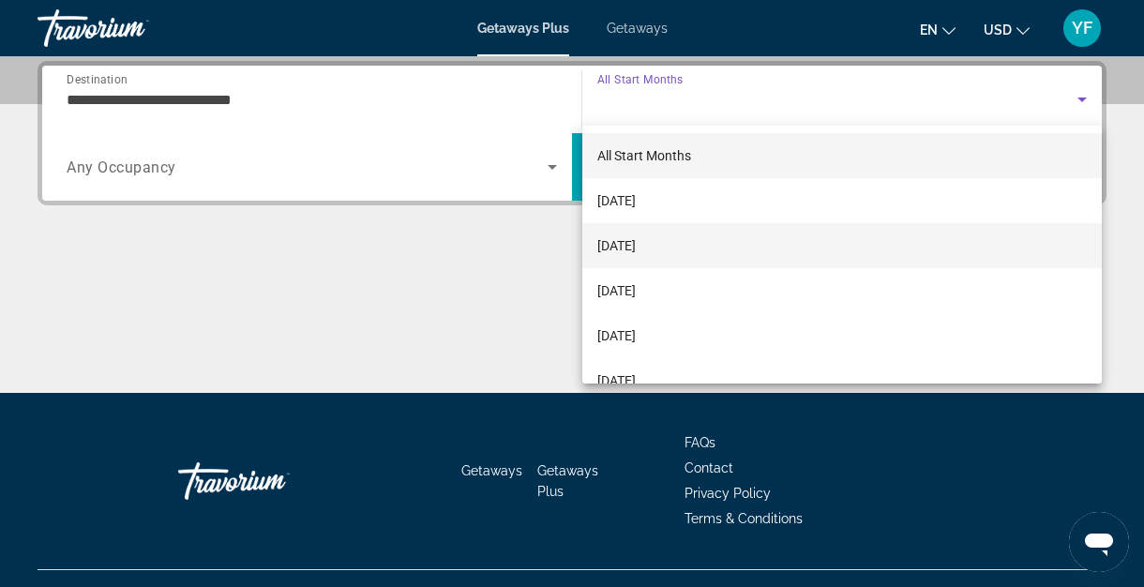
click at [636, 240] on span "[DATE]" at bounding box center [616, 245] width 38 height 22
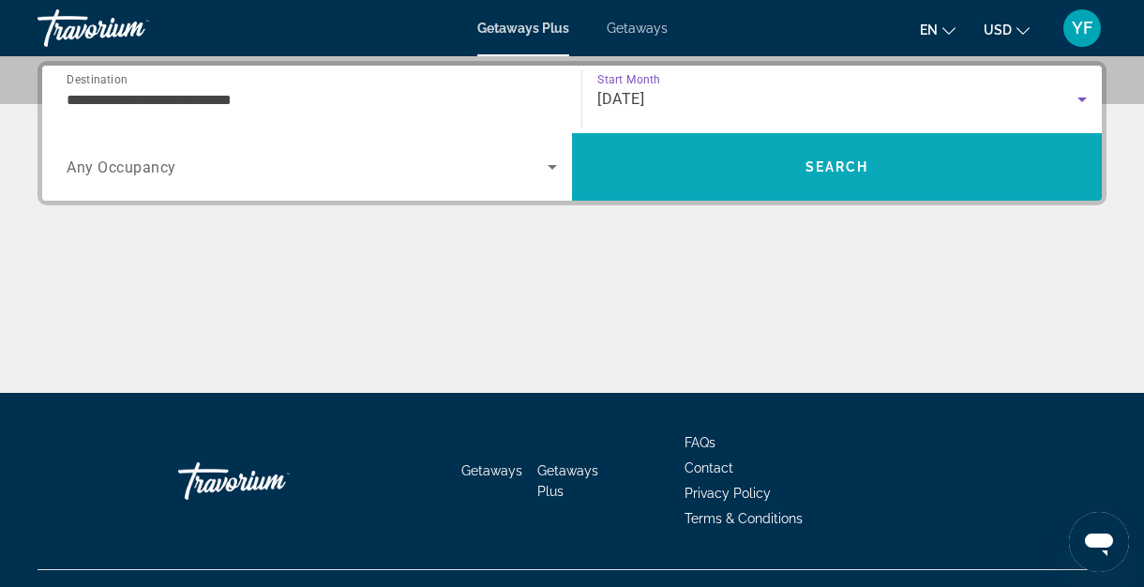
click at [696, 183] on span "Search" at bounding box center [837, 166] width 530 height 45
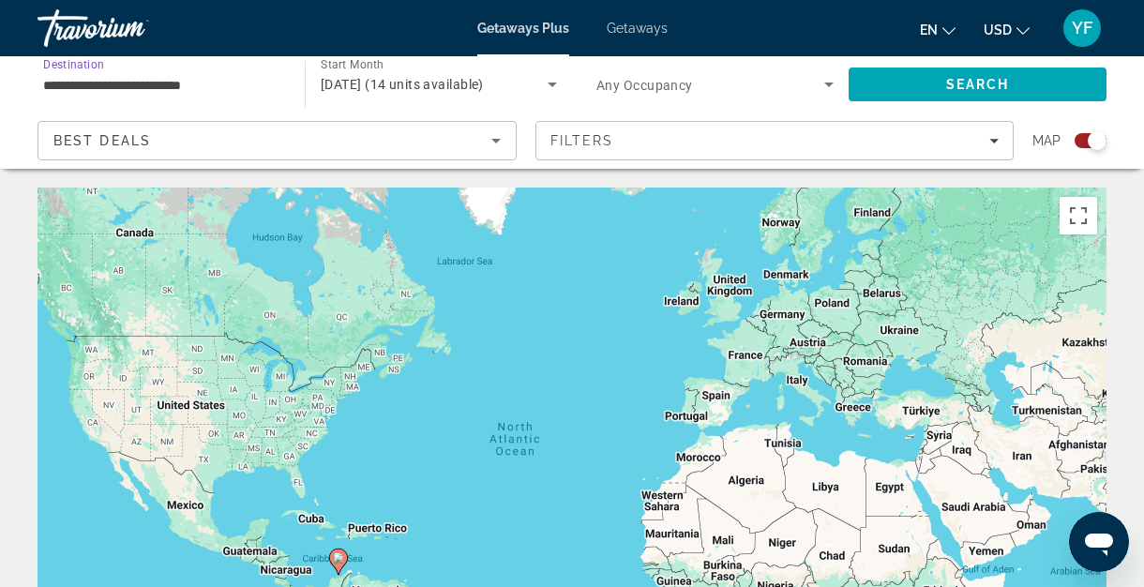
click at [258, 89] on input "**********" at bounding box center [161, 85] width 237 height 22
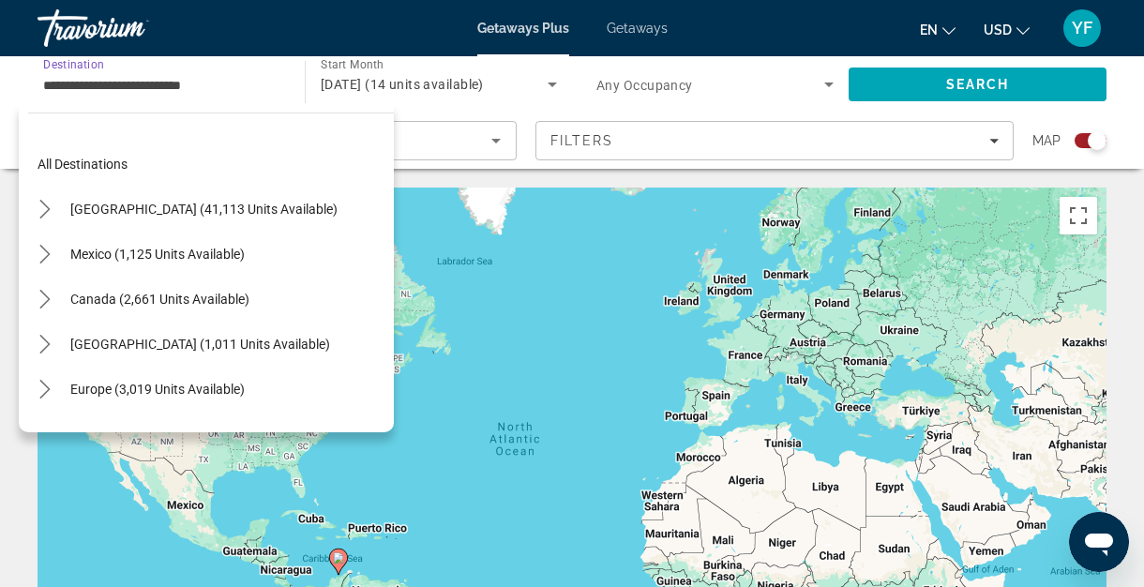
scroll to position [472, 0]
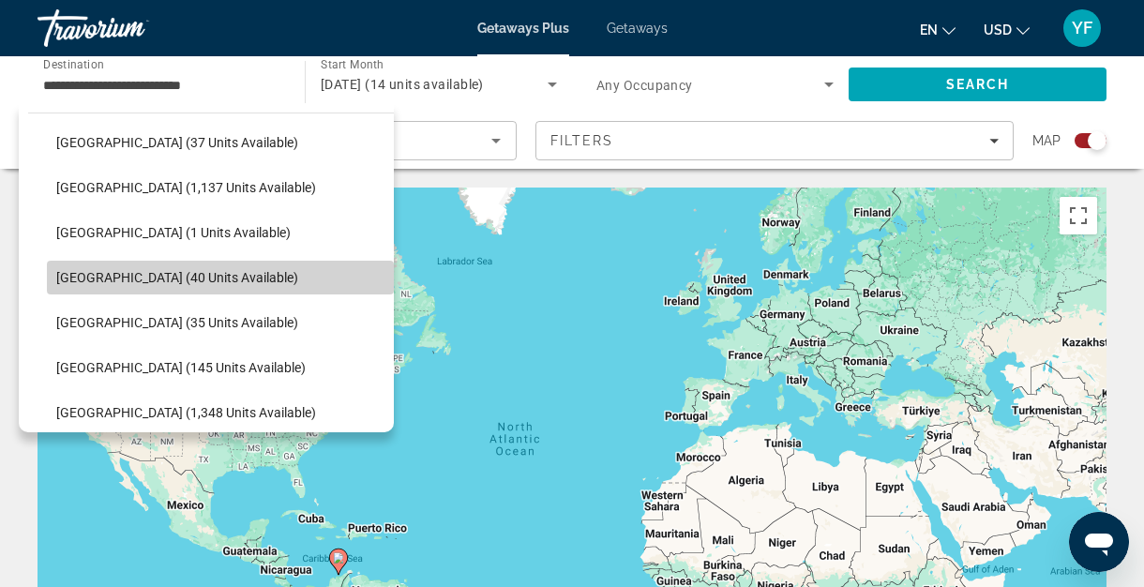
click at [92, 271] on span "Colombia (40 units available)" at bounding box center [177, 277] width 242 height 15
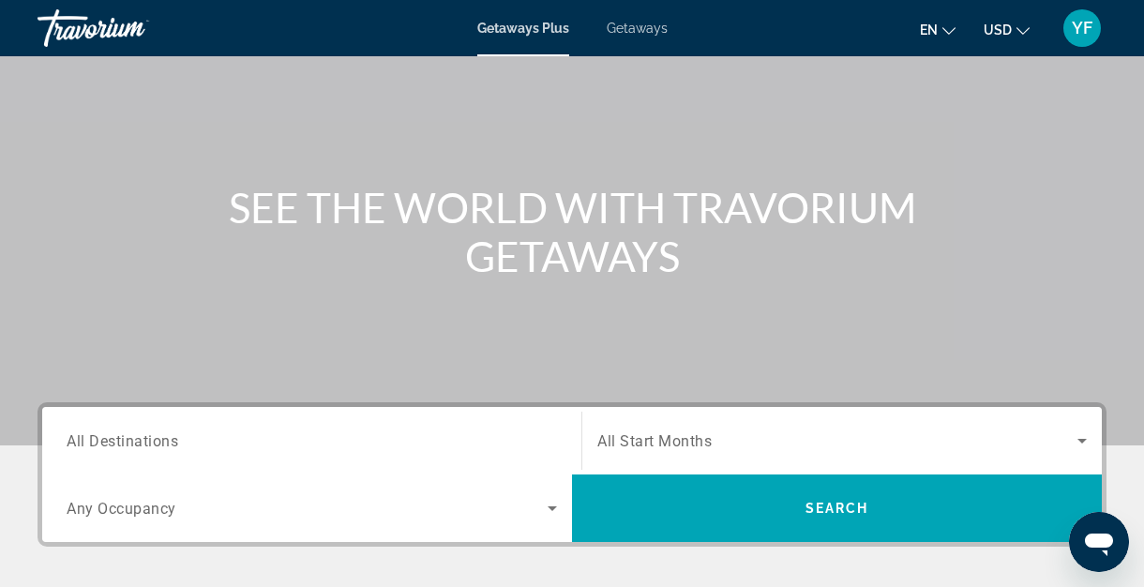
scroll to position [146, 0]
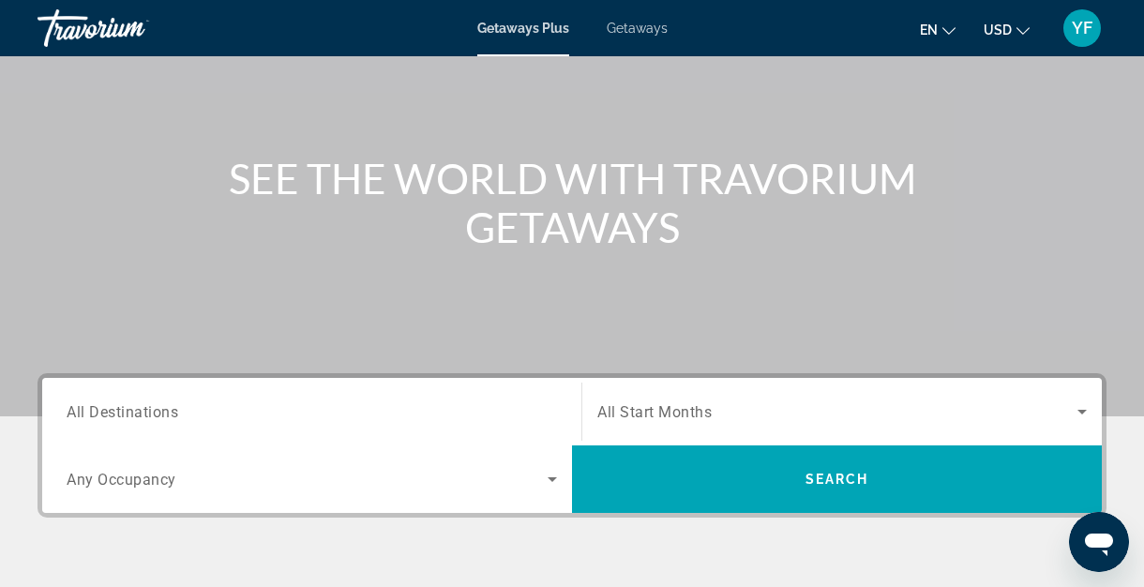
click at [643, 34] on span "Getaways" at bounding box center [637, 28] width 61 height 15
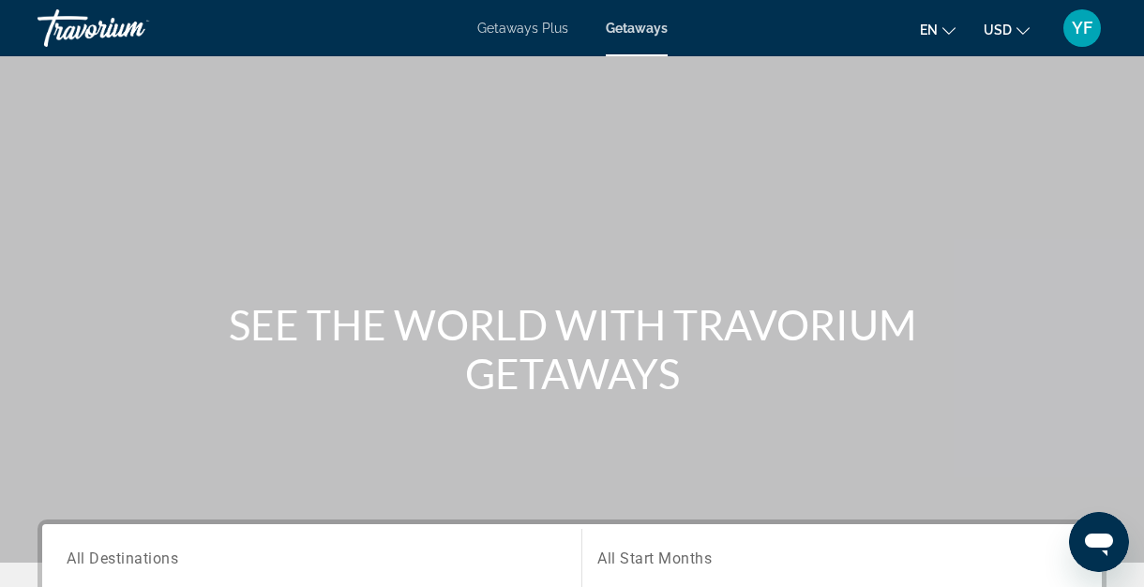
click at [172, 544] on div "Search widget" at bounding box center [312, 558] width 490 height 53
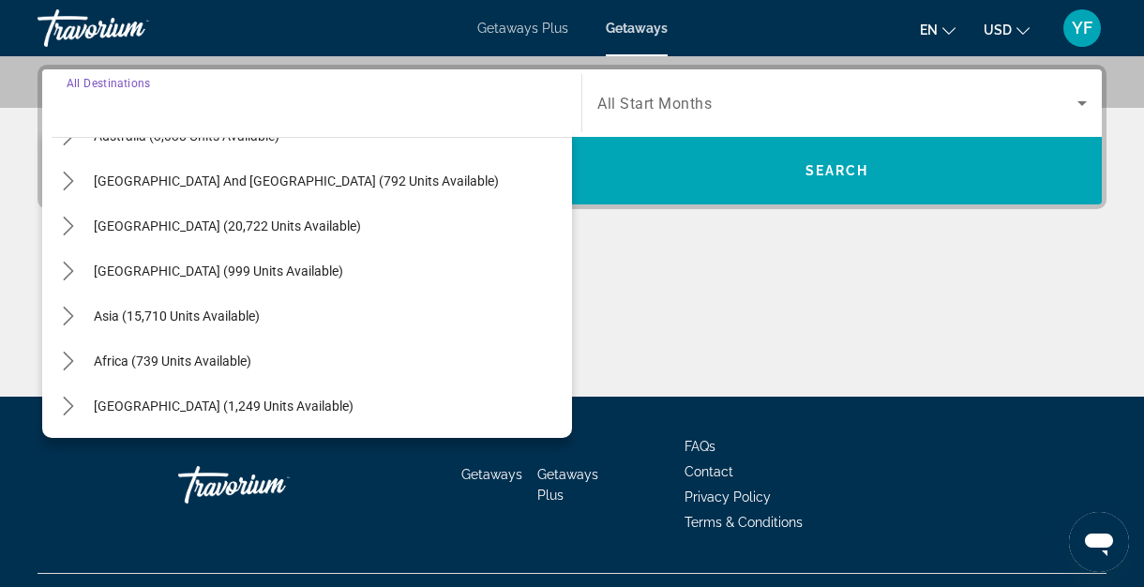
scroll to position [446, 0]
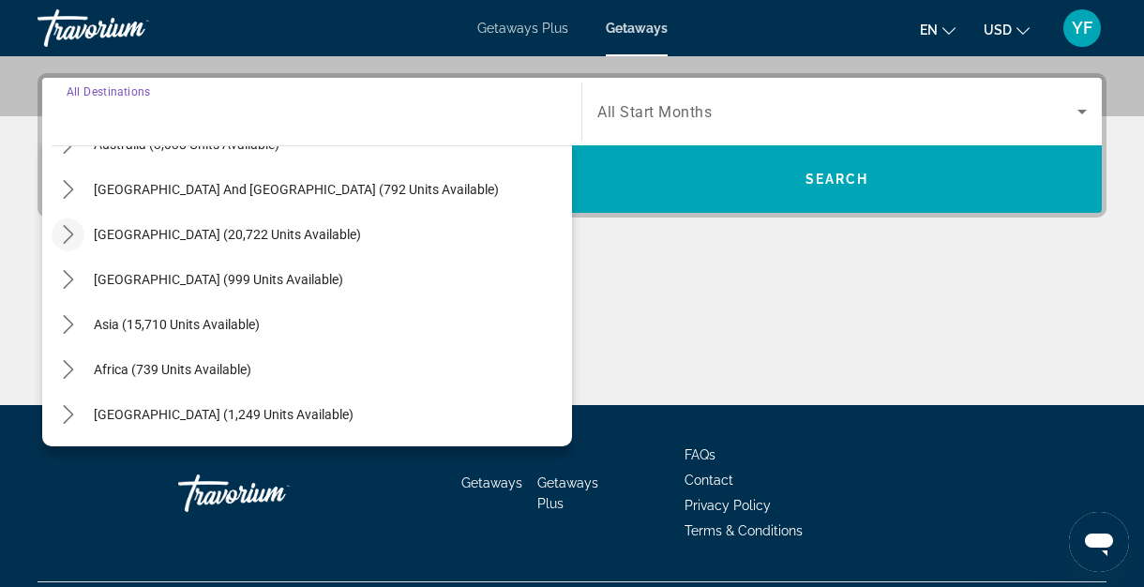
click at [67, 242] on icon "Toggle South America (20,722 units available) submenu" at bounding box center [68, 234] width 19 height 19
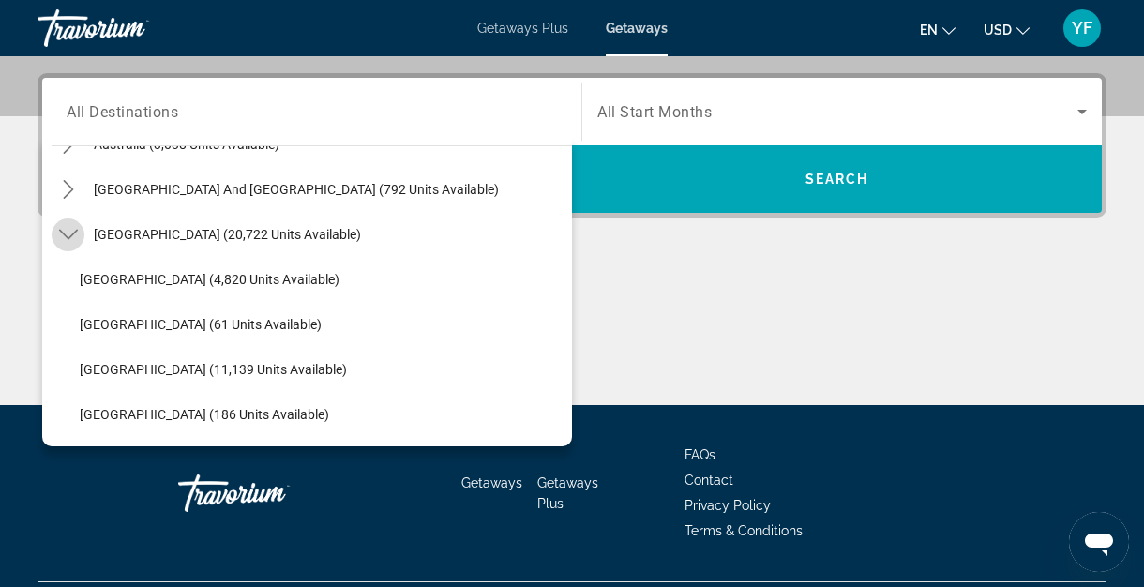
scroll to position [369, 0]
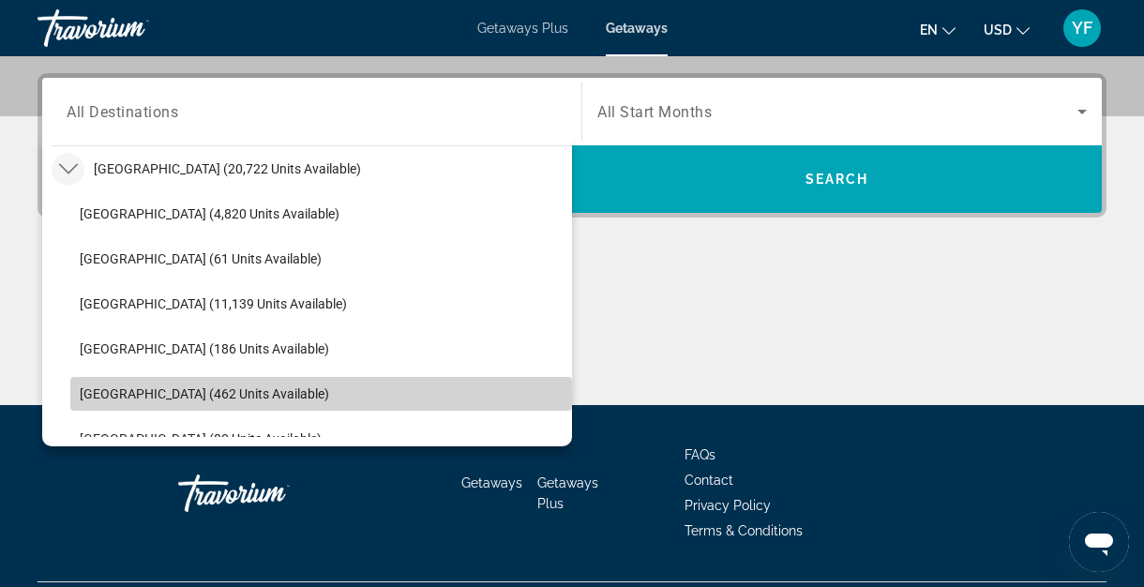
click at [120, 394] on span "Colombia (462 units available)" at bounding box center [204, 393] width 249 height 15
type input "**********"
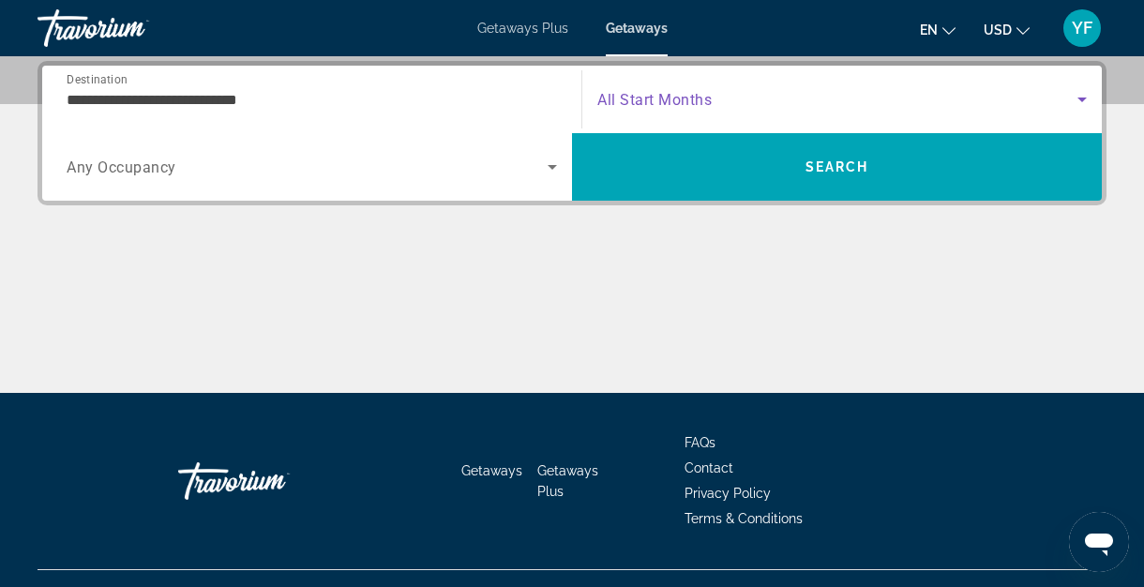
click at [1083, 97] on icon "Search widget" at bounding box center [1081, 99] width 9 height 5
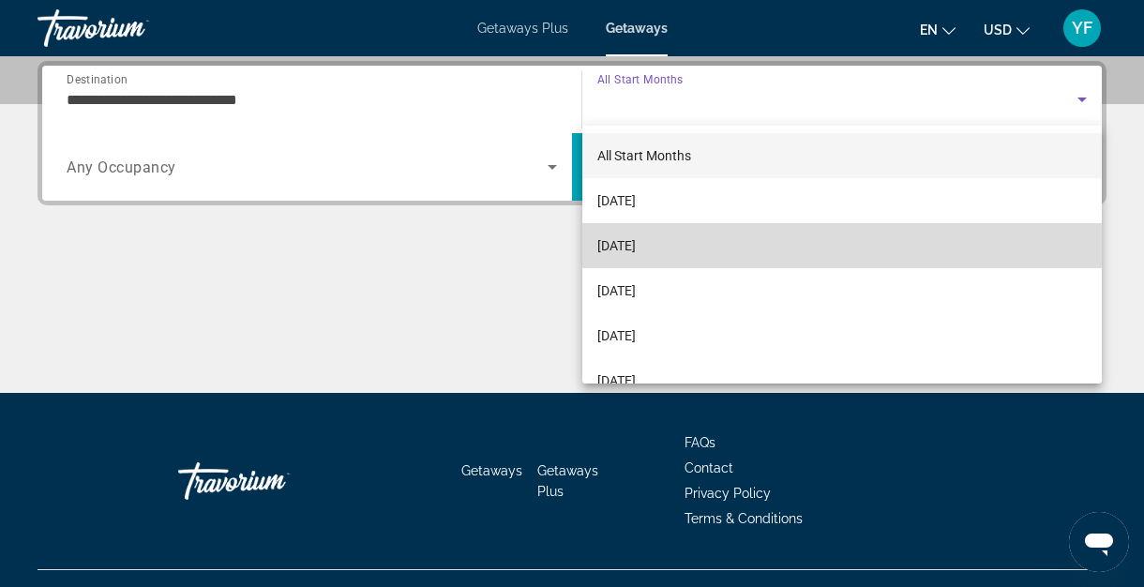
click at [622, 249] on span "[DATE]" at bounding box center [616, 245] width 38 height 22
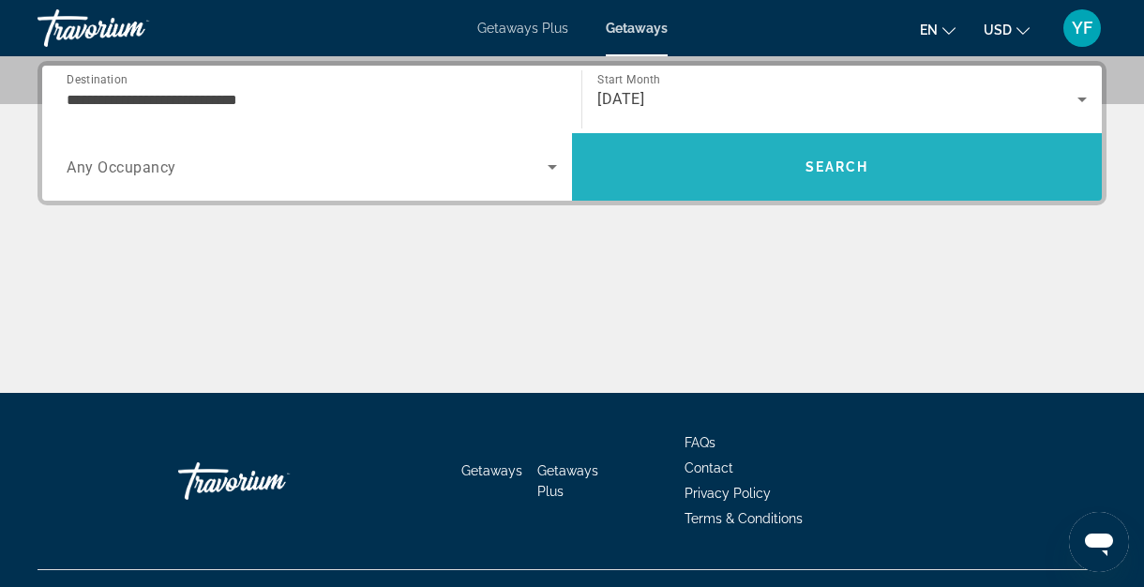
click at [846, 179] on span "Search" at bounding box center [837, 166] width 530 height 45
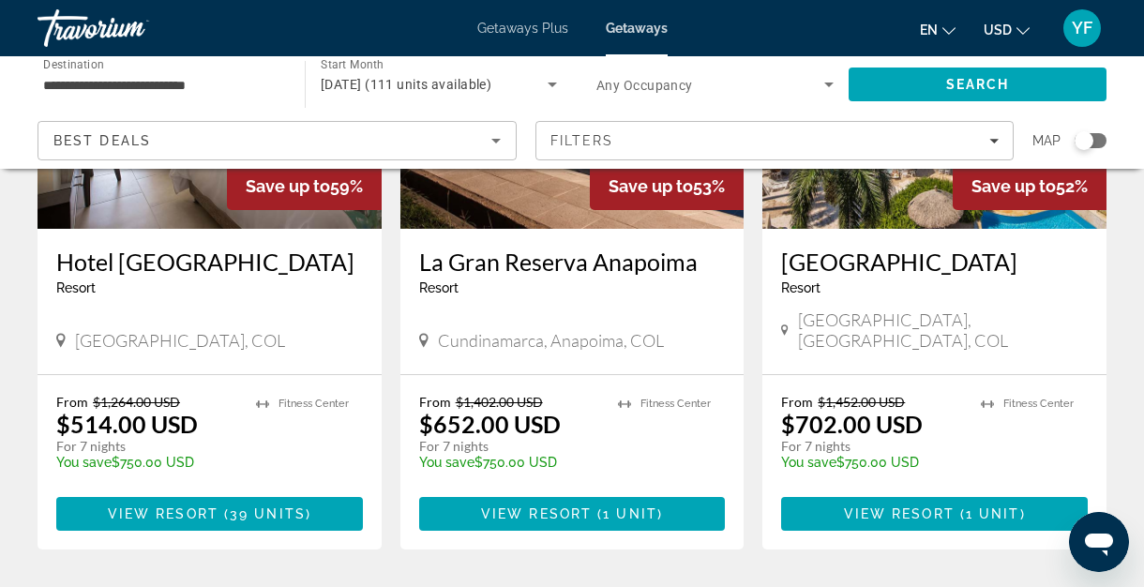
scroll to position [980, 0]
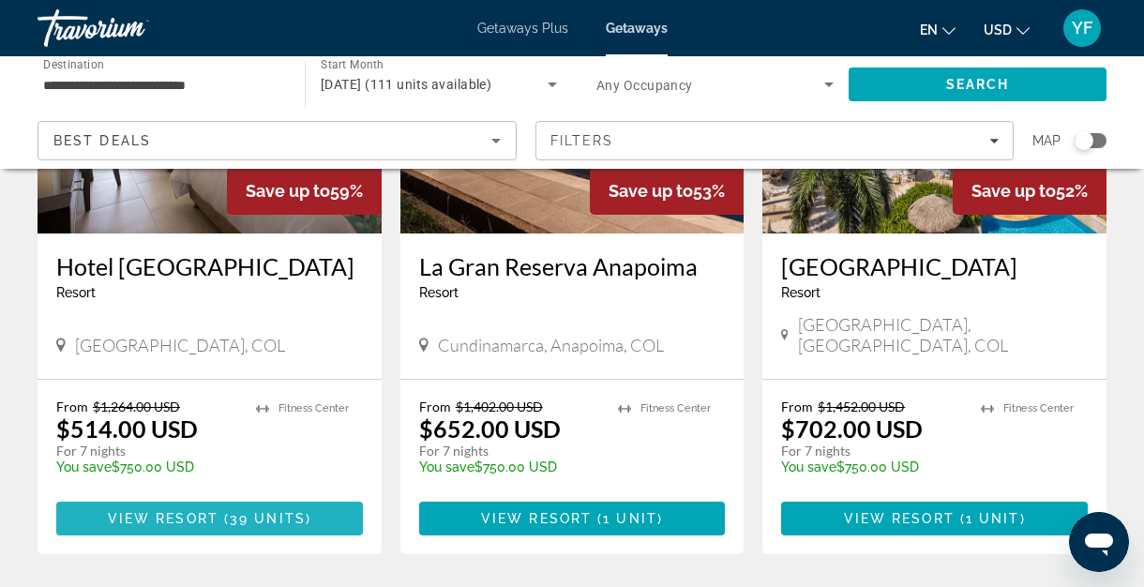
click at [180, 511] on span "View Resort" at bounding box center [163, 518] width 111 height 15
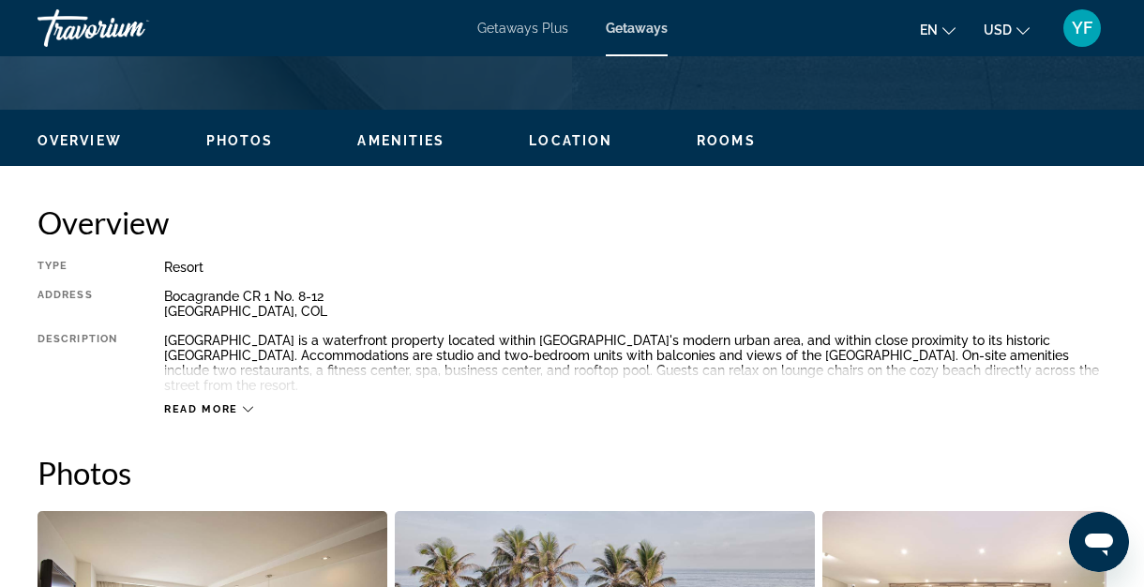
scroll to position [846, 0]
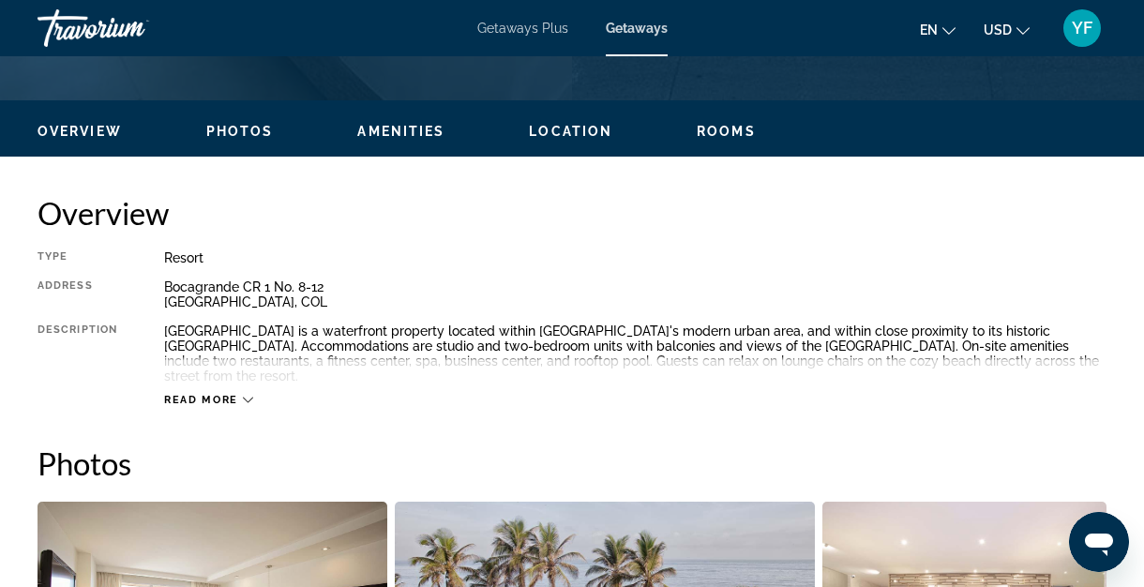
click at [250, 395] on icon "Main content" at bounding box center [248, 400] width 10 height 10
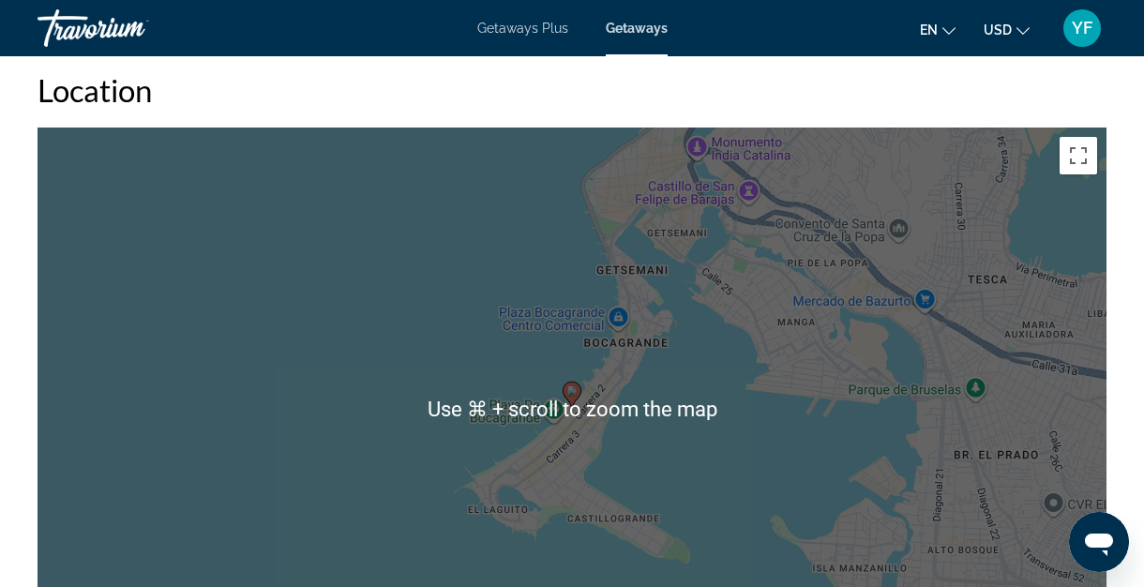
scroll to position [2600, 0]
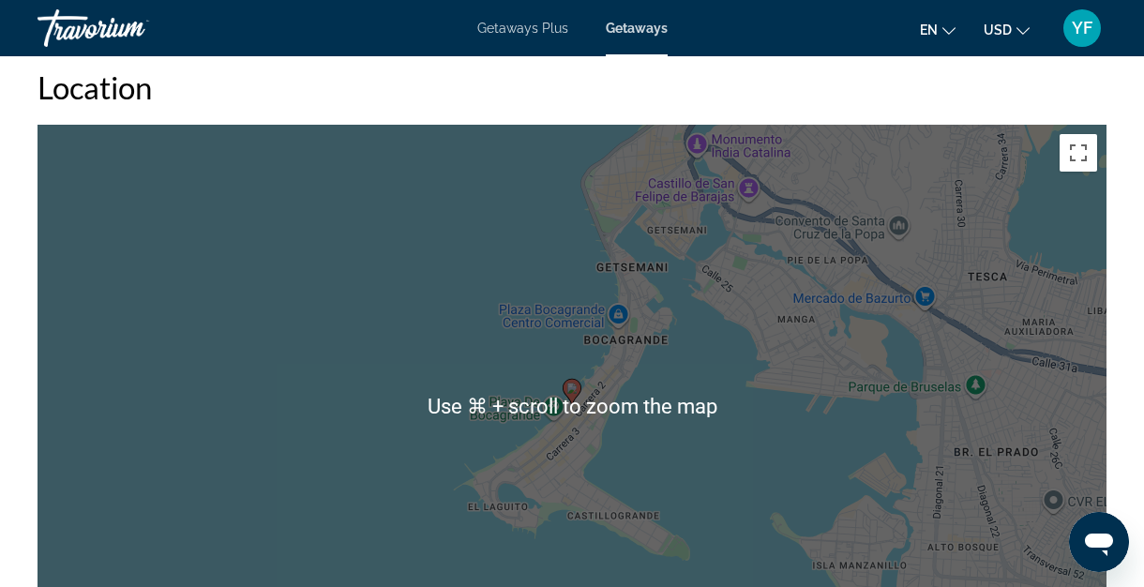
click at [707, 97] on div "Location ← Move left → Move right ↑ Move up ↓ Move down + Zoom in - Zoom out Ho…" at bounding box center [571, 377] width 1069 height 619
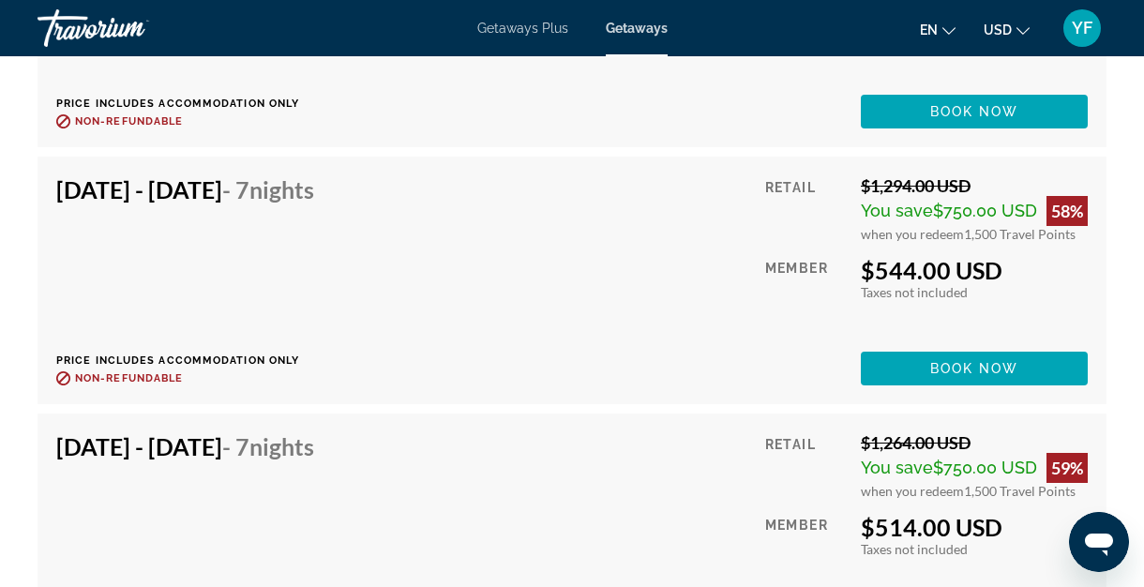
scroll to position [4433, 0]
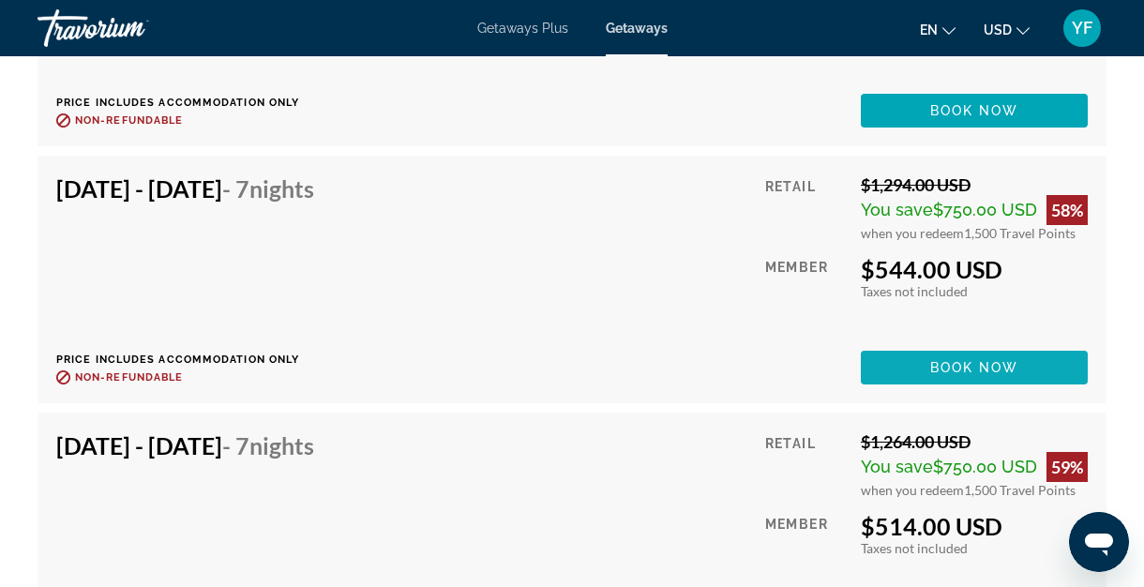
click at [966, 360] on span "Book now" at bounding box center [974, 367] width 89 height 15
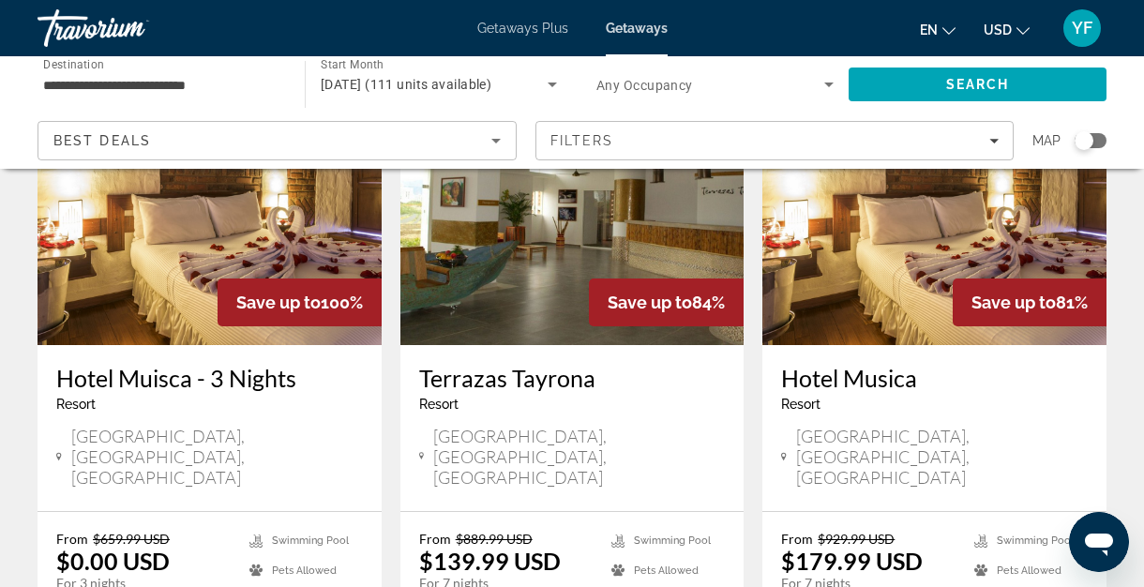
scroll to position [116, 0]
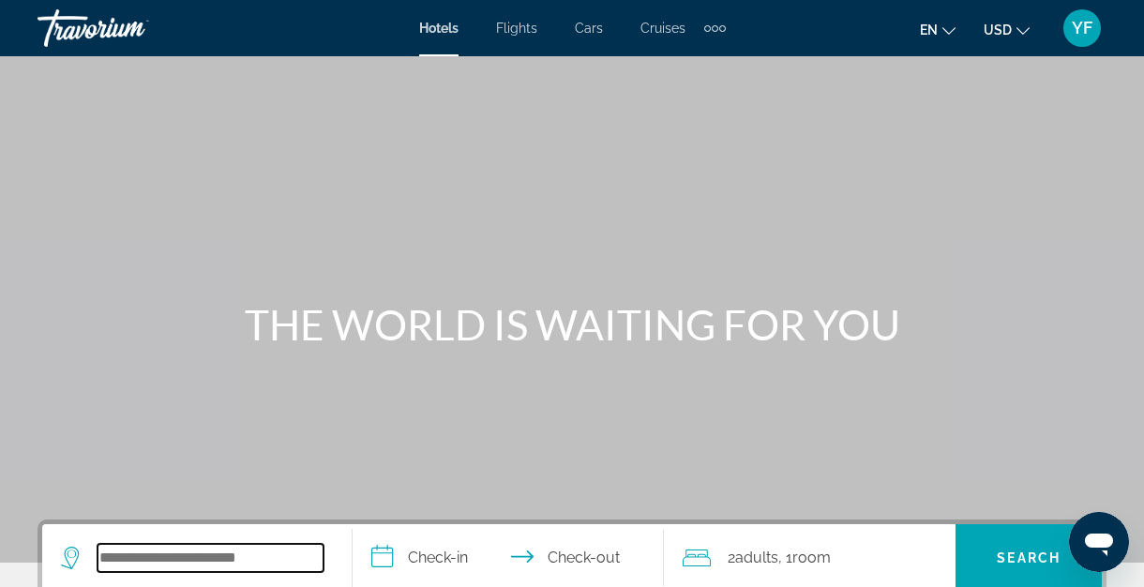
click at [142, 562] on input "Search hotel destination" at bounding box center [210, 558] width 226 height 28
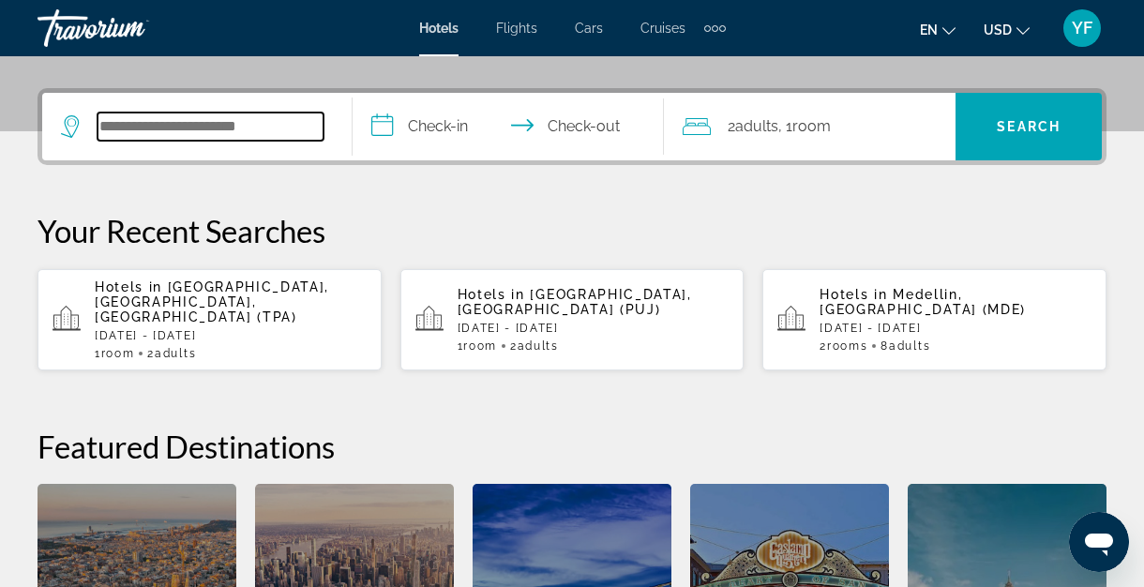
scroll to position [458, 0]
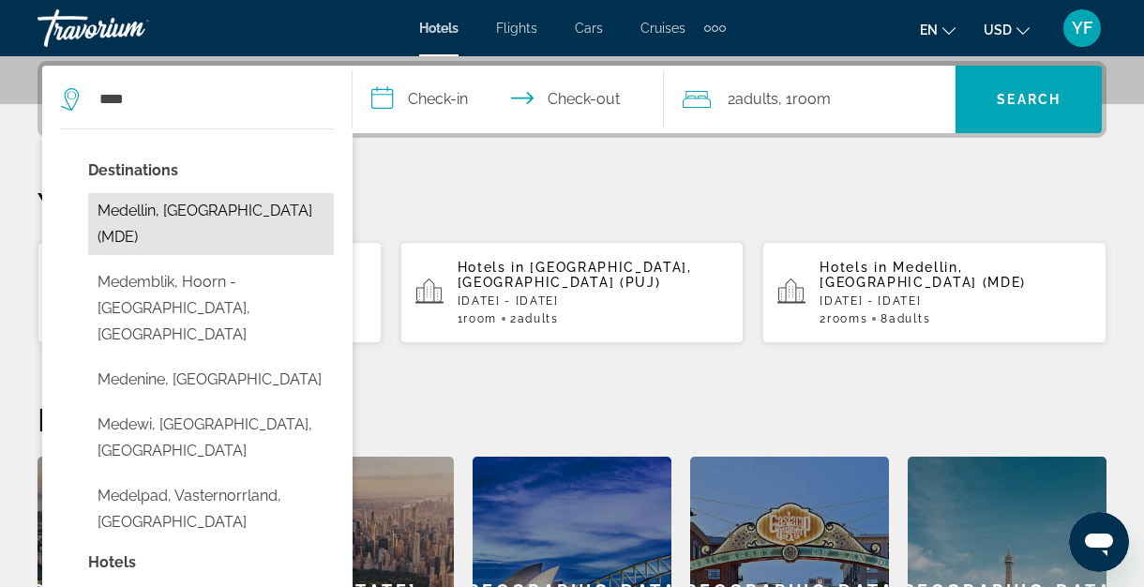
click at [149, 209] on button "Medellin, Colombia (MDE)" at bounding box center [211, 224] width 246 height 62
type input "**********"
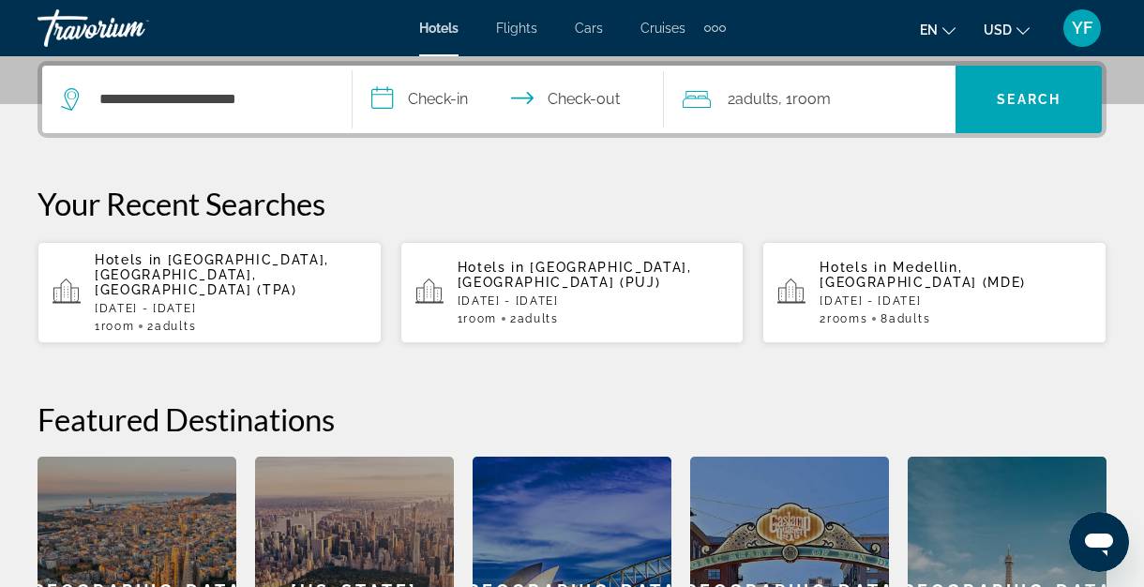
click at [440, 106] on input "**********" at bounding box center [511, 102] width 318 height 73
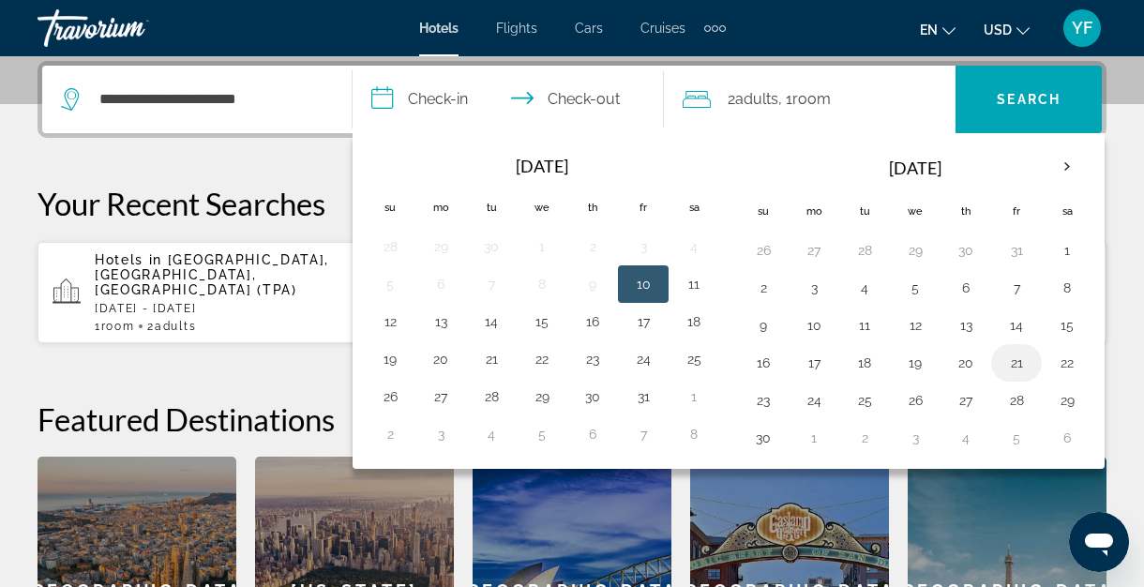
click at [1014, 367] on button "21" at bounding box center [1016, 363] width 30 height 26
click at [1062, 366] on button "22" at bounding box center [1067, 363] width 30 height 26
type input "**********"
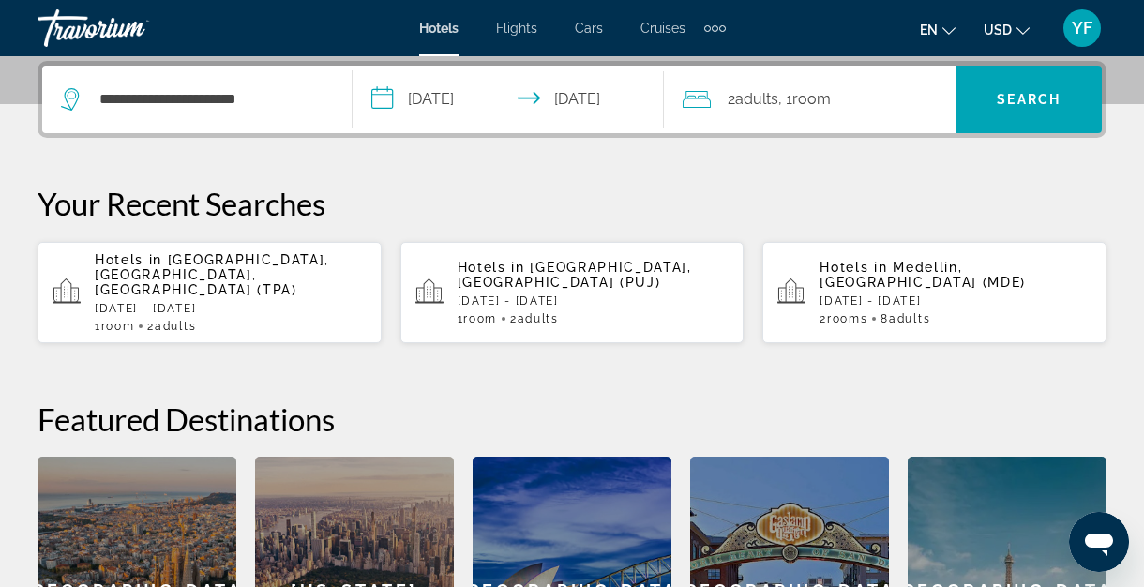
click at [708, 108] on icon "Travelers: 2 adults, 0 children" at bounding box center [696, 99] width 28 height 22
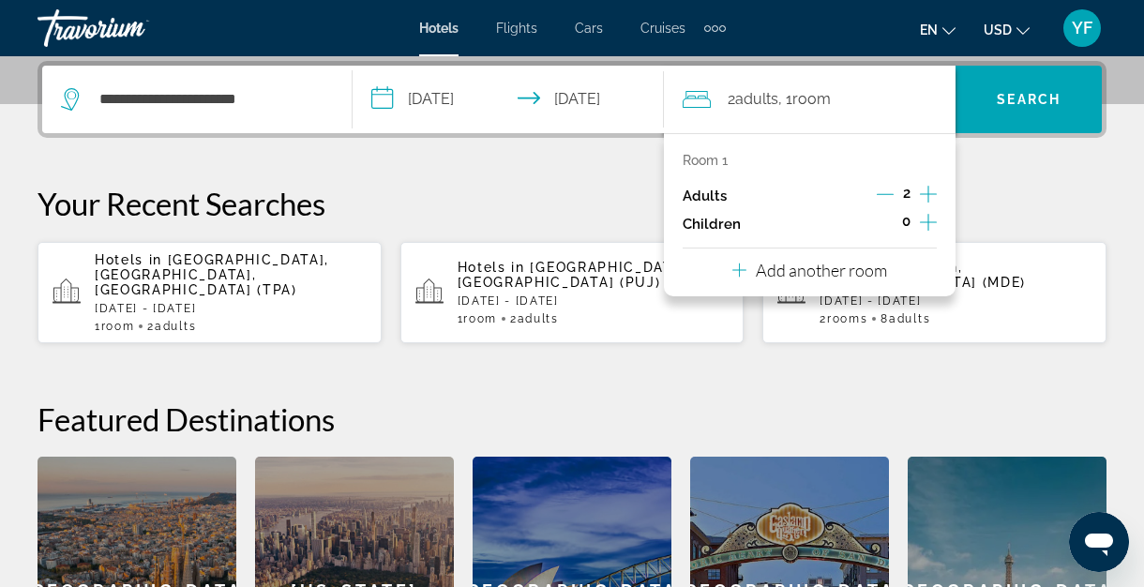
click at [926, 191] on icon "Increment adults" at bounding box center [928, 194] width 17 height 22
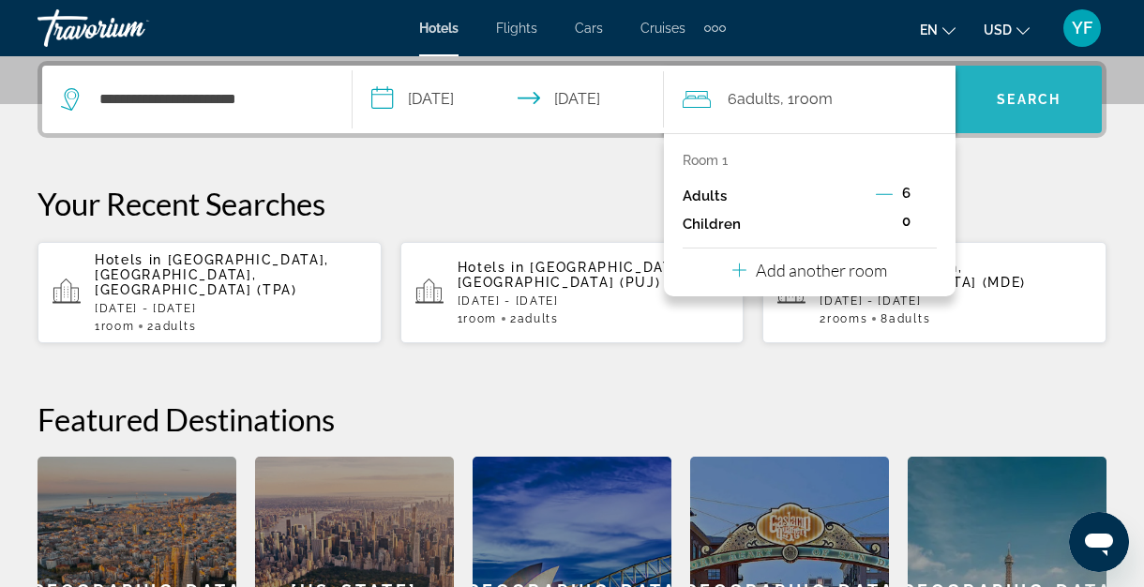
click at [1011, 95] on span "Search" at bounding box center [1028, 99] width 64 height 15
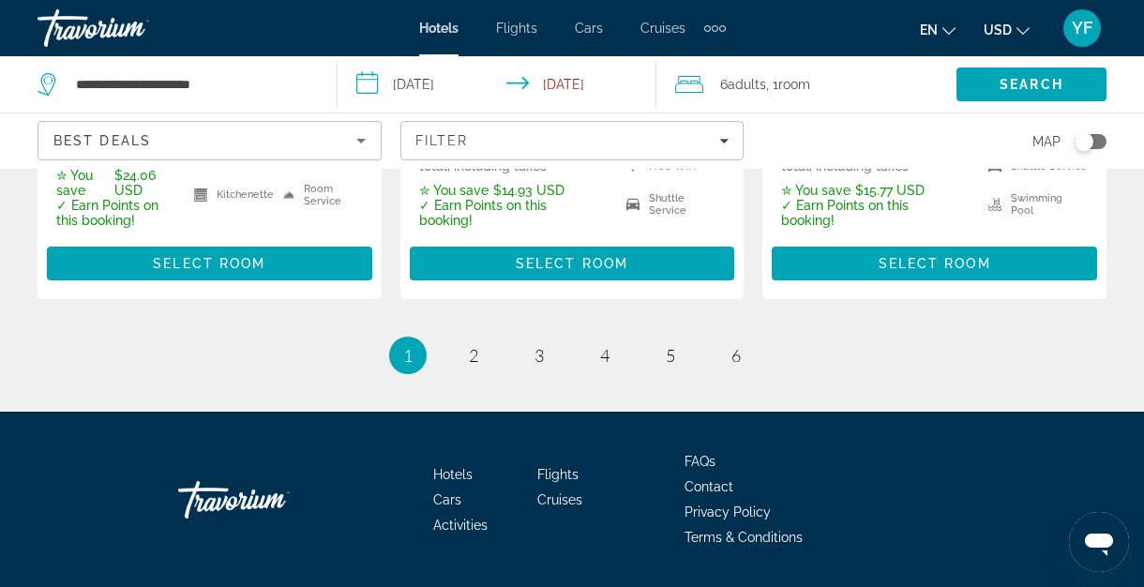
scroll to position [2939, 0]
click at [476, 345] on span "2" at bounding box center [473, 355] width 9 height 21
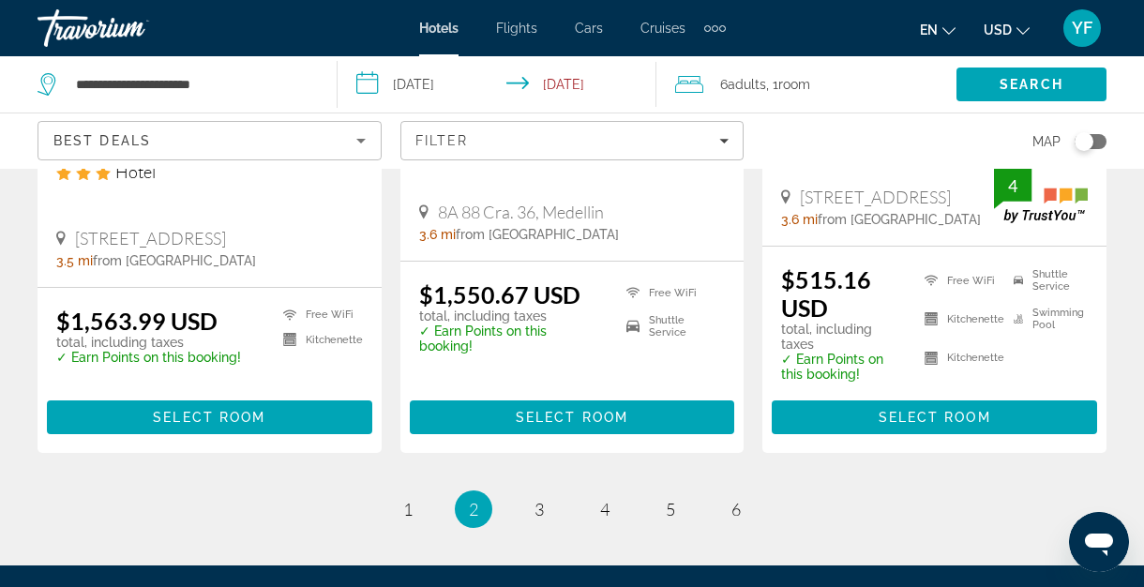
scroll to position [2616, 0]
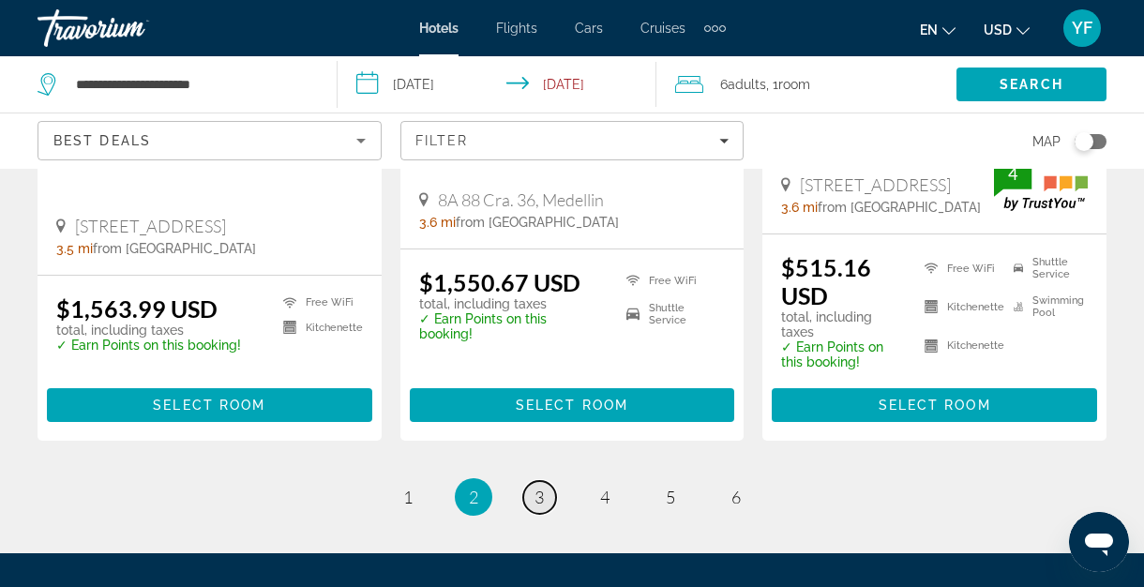
click at [533, 481] on link "page 3" at bounding box center [539, 497] width 33 height 33
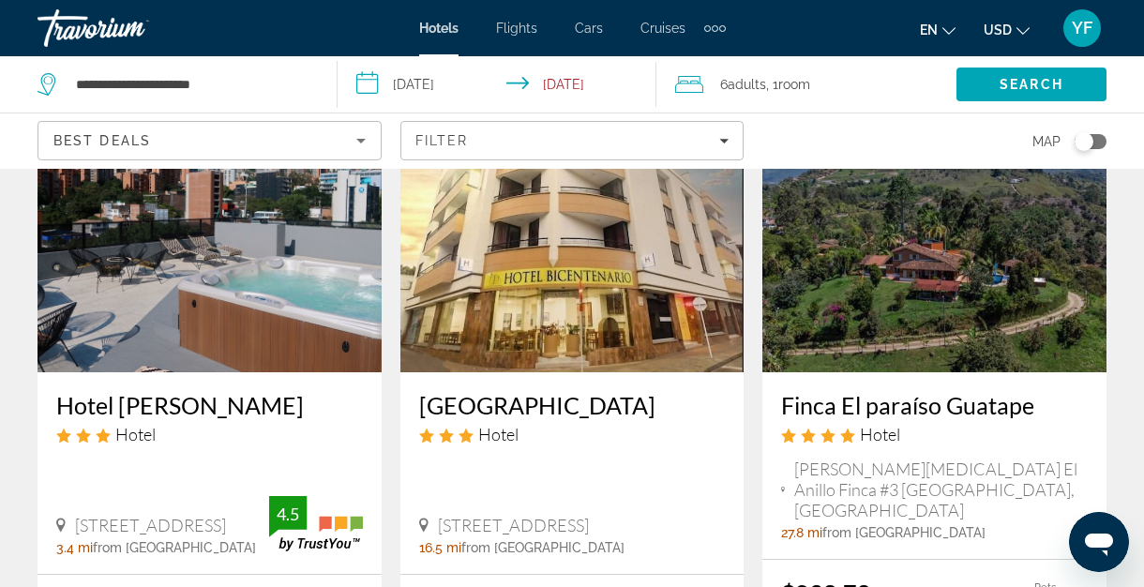
scroll to position [1543, 0]
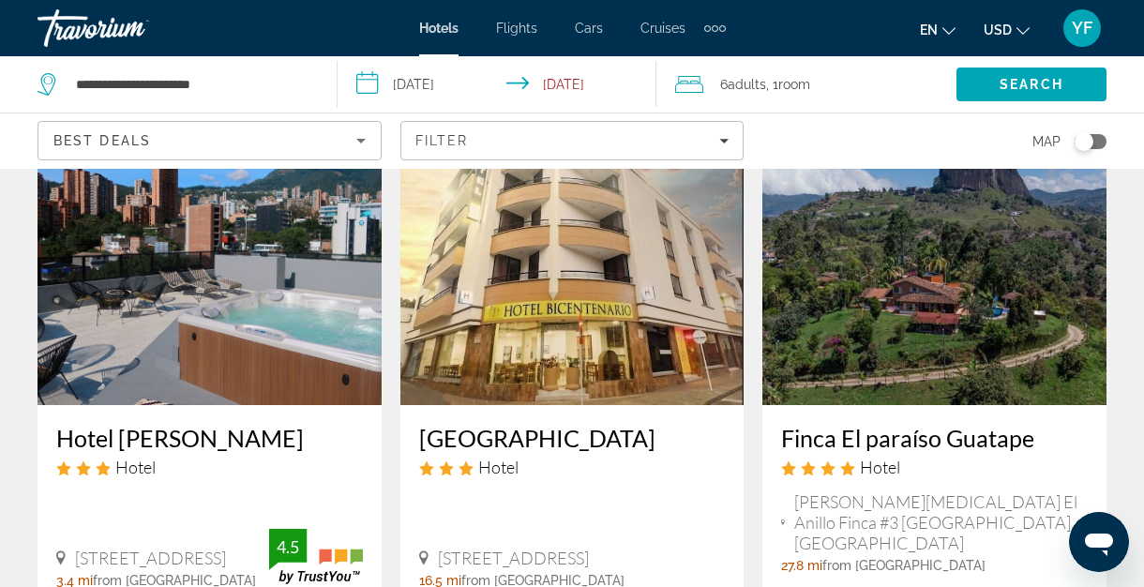
click at [865, 286] on img "Main content" at bounding box center [934, 255] width 344 height 300
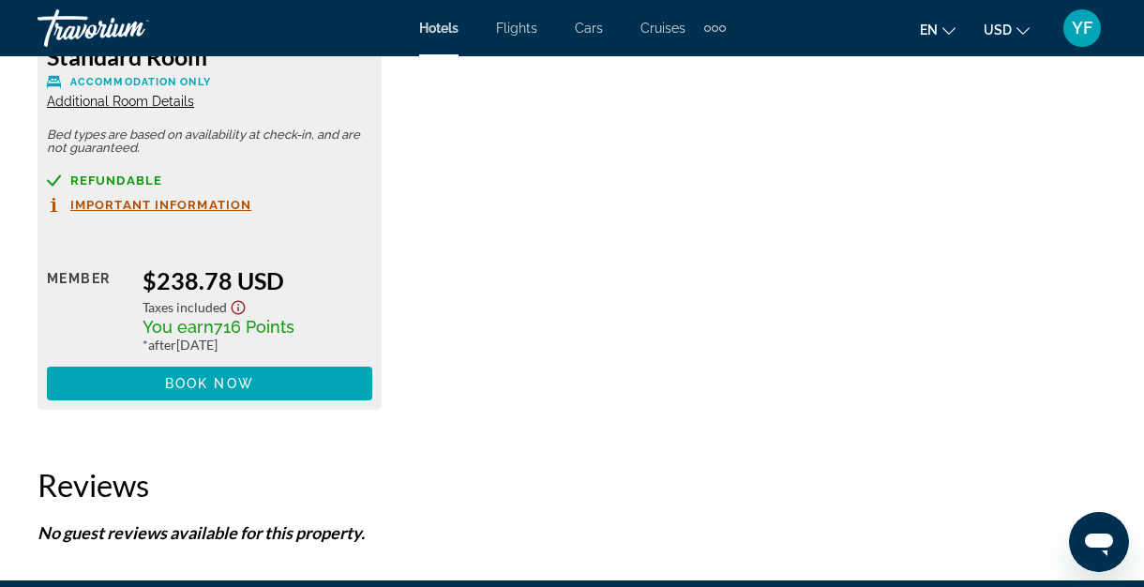
scroll to position [3113, 0]
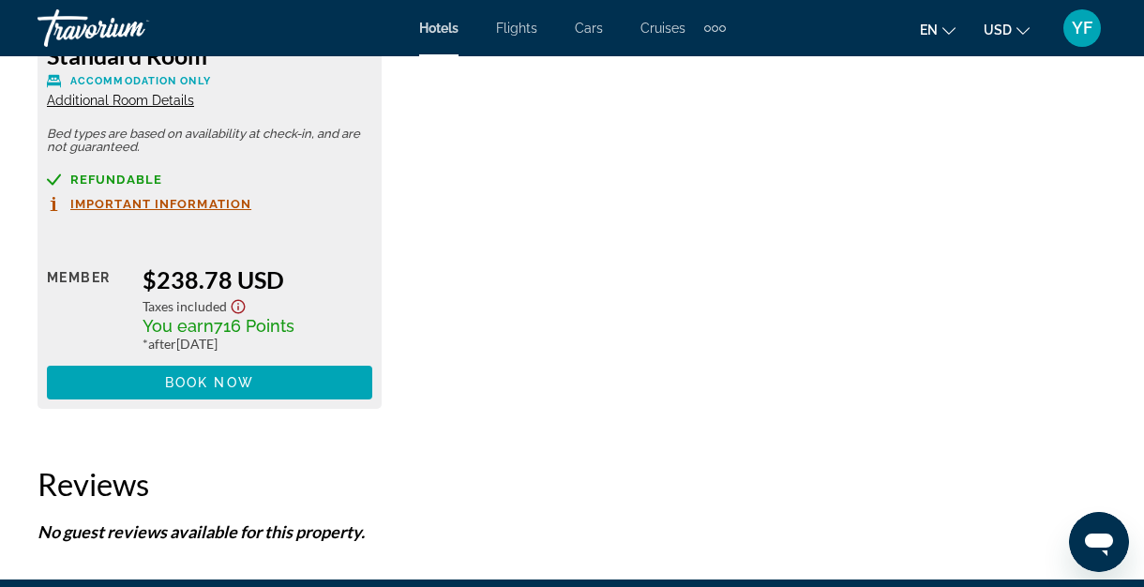
click at [162, 101] on span "Additional Room Details" at bounding box center [120, 100] width 147 height 15
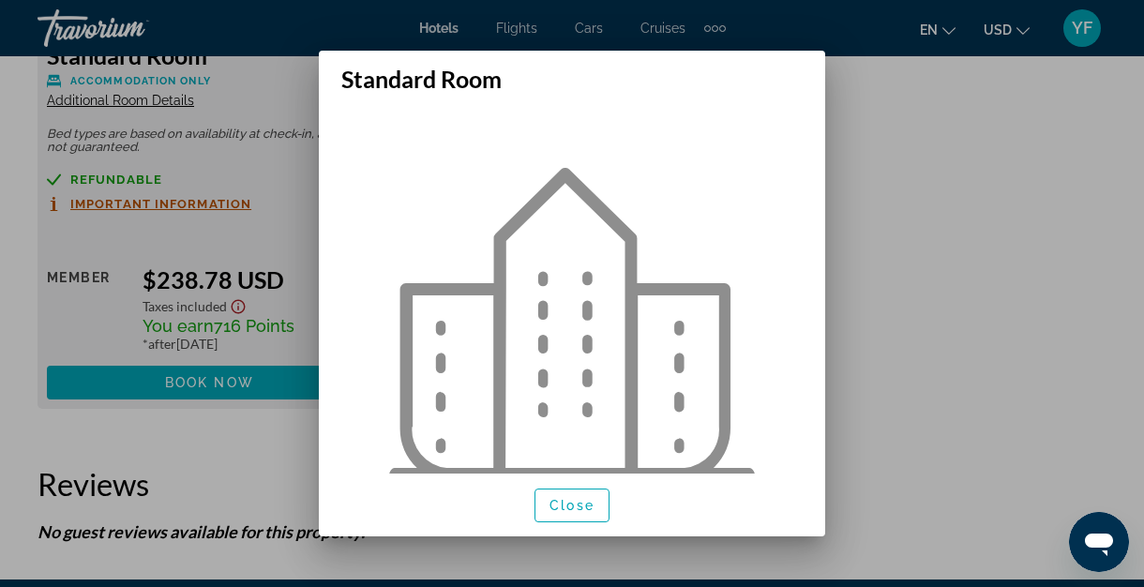
scroll to position [0, 0]
click at [559, 502] on span "Close" at bounding box center [571, 505] width 45 height 15
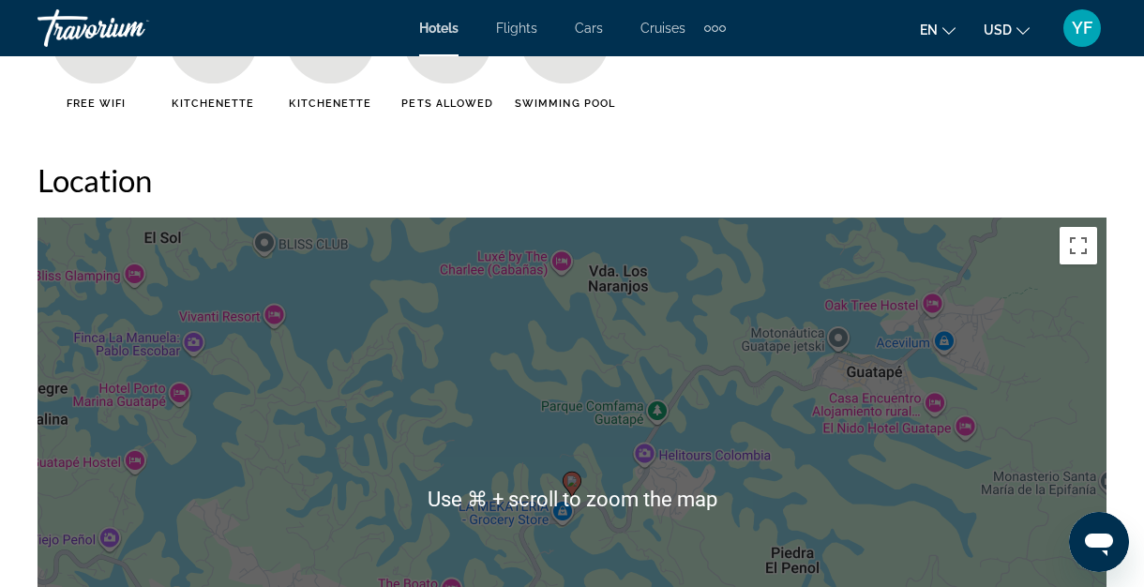
scroll to position [1733, 0]
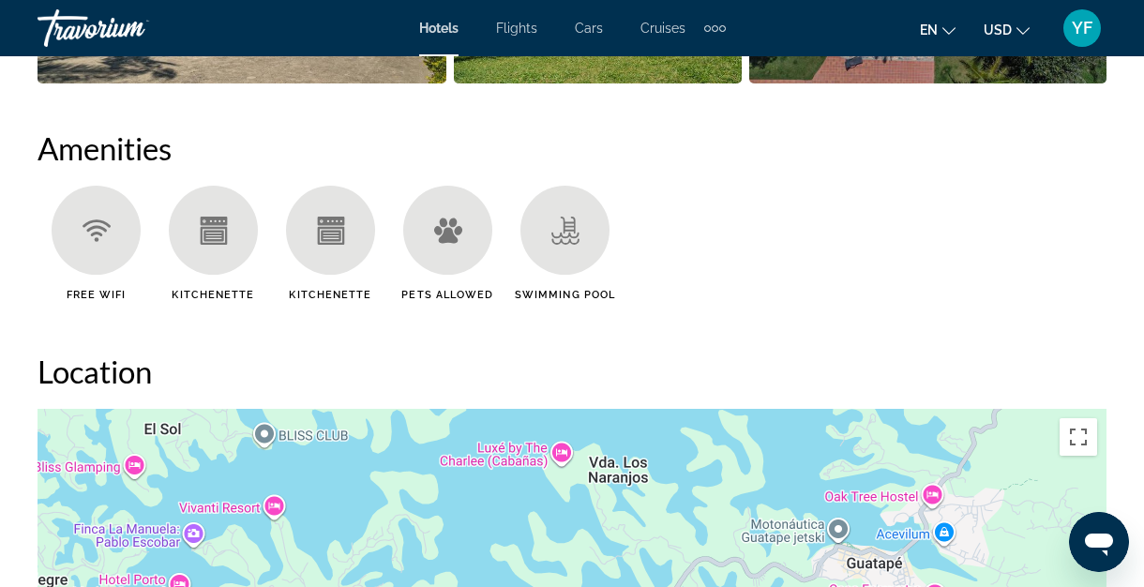
click at [679, 300] on ul "Free WiFi Kitchenette Kitchenette Pets Allowed Swimming Pool" at bounding box center [571, 250] width 1069 height 129
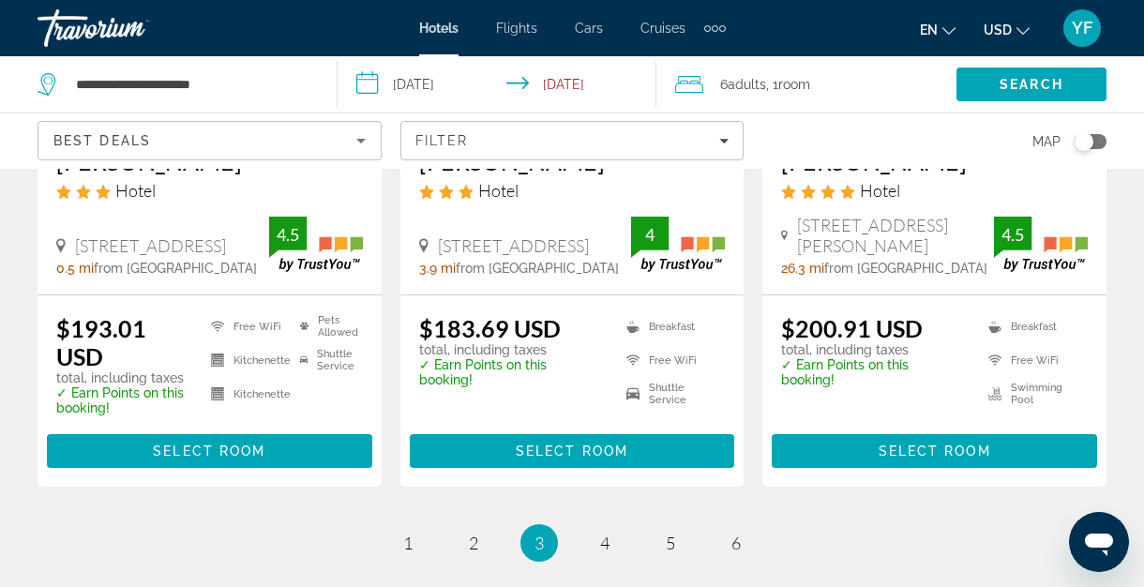
scroll to position [2592, 0]
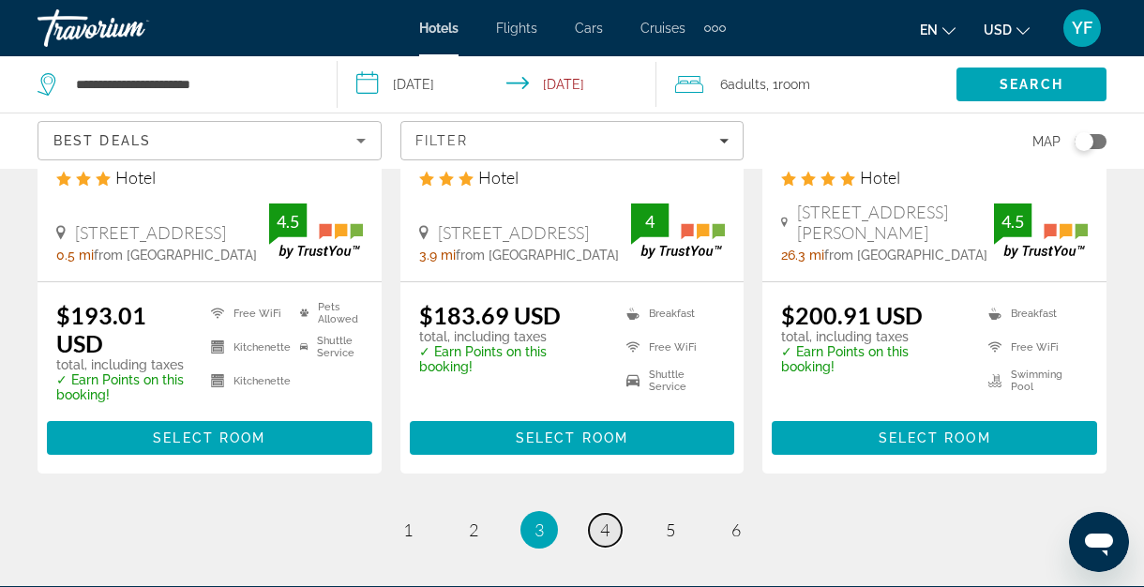
click at [602, 514] on link "page 4" at bounding box center [605, 530] width 33 height 33
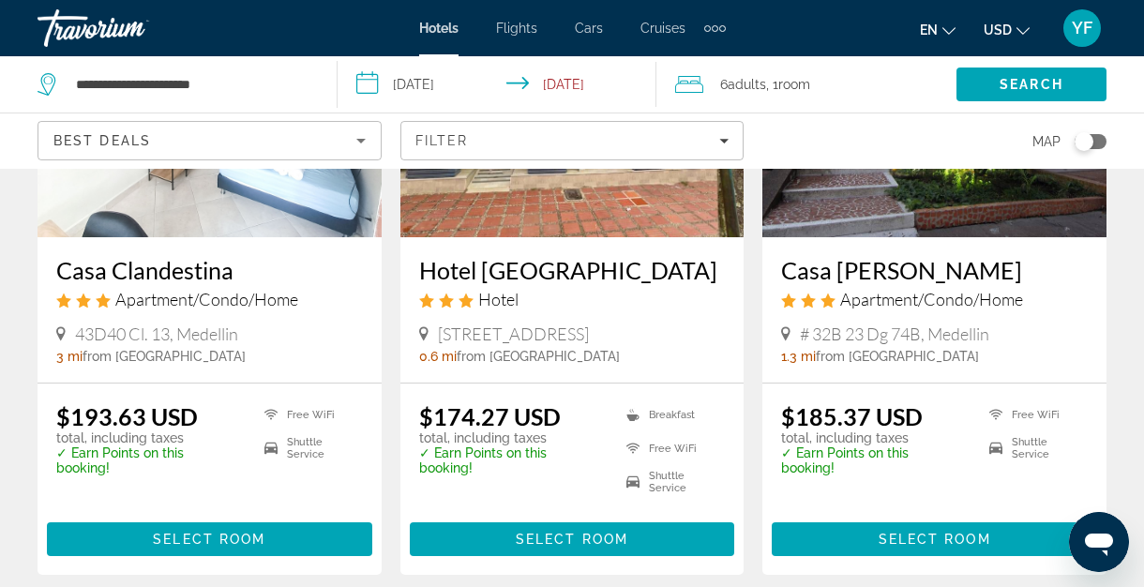
scroll to position [2540, 0]
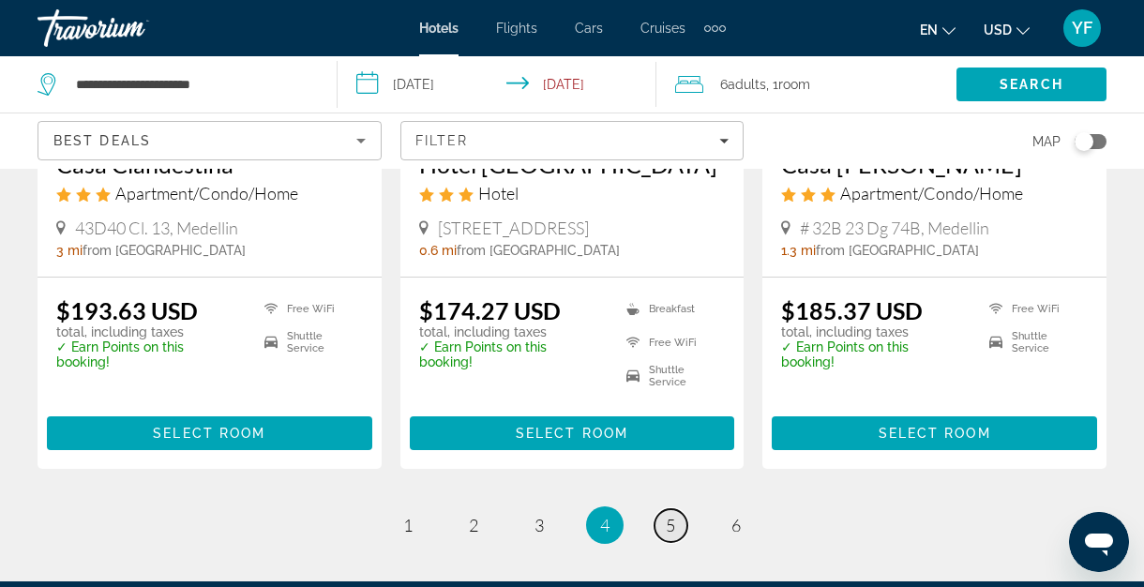
click at [674, 515] on span "5" at bounding box center [670, 525] width 9 height 21
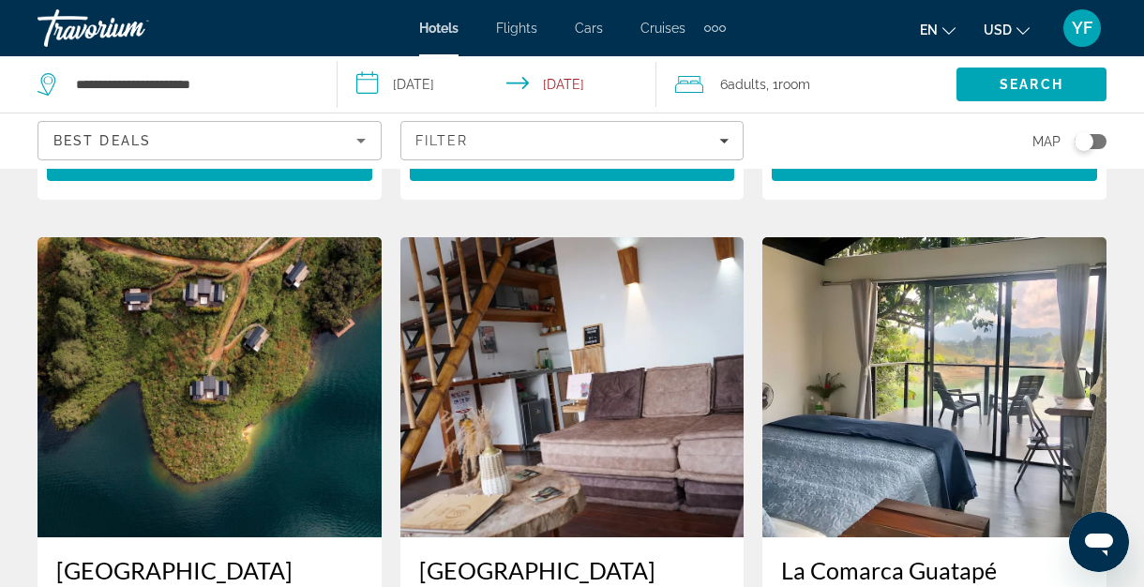
scroll to position [1401, 0]
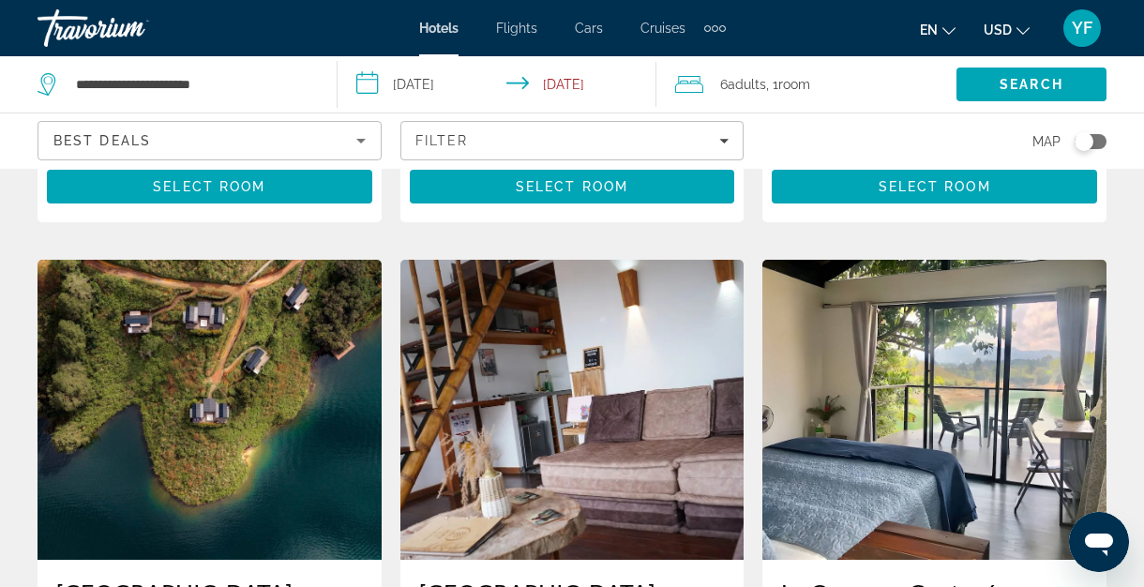
click at [244, 381] on img "Main content" at bounding box center [209, 410] width 344 height 300
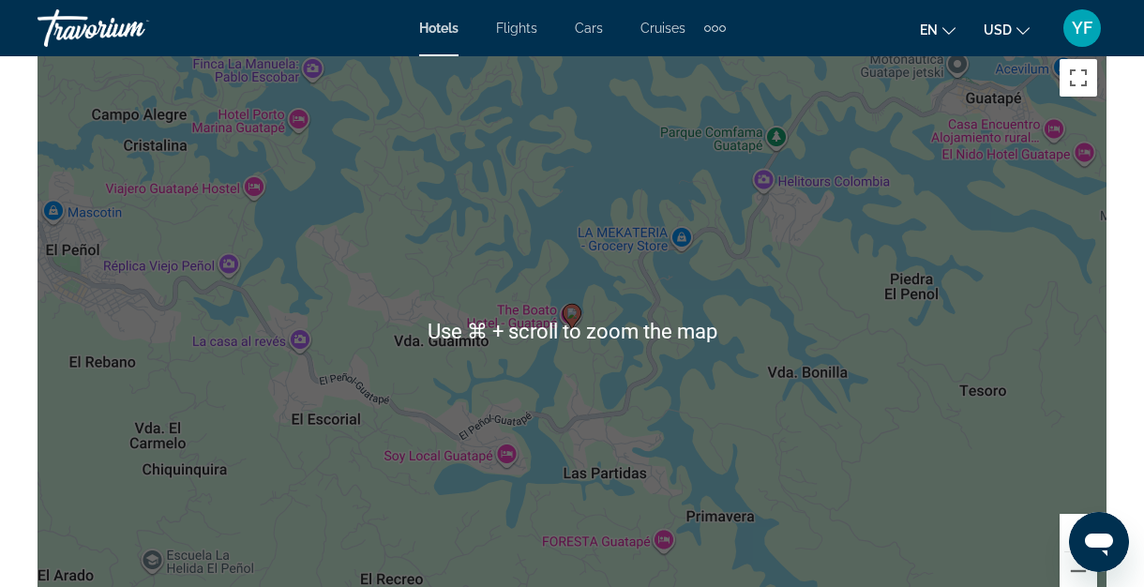
scroll to position [2164, 0]
click at [883, 334] on div "To activate drag with keyboard, press Alt + Enter. Once in keyboard drag state,…" at bounding box center [571, 330] width 1069 height 562
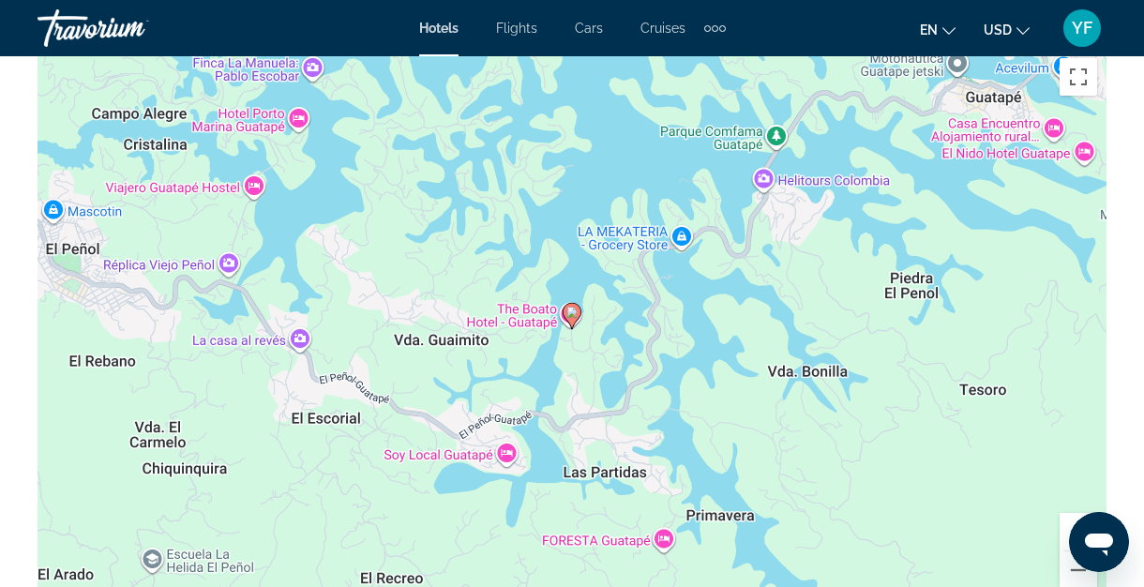
click at [875, 472] on div "To activate drag with keyboard, press Alt + Enter. Once in keyboard drag state,…" at bounding box center [571, 330] width 1069 height 562
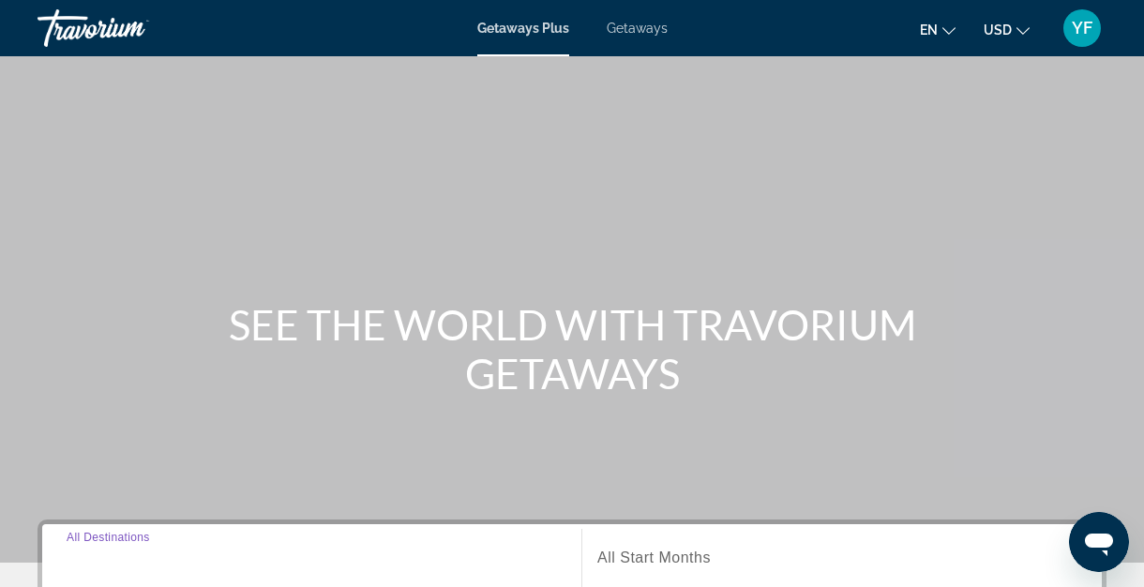
click at [233, 551] on input "Destination All Destinations" at bounding box center [312, 558] width 490 height 22
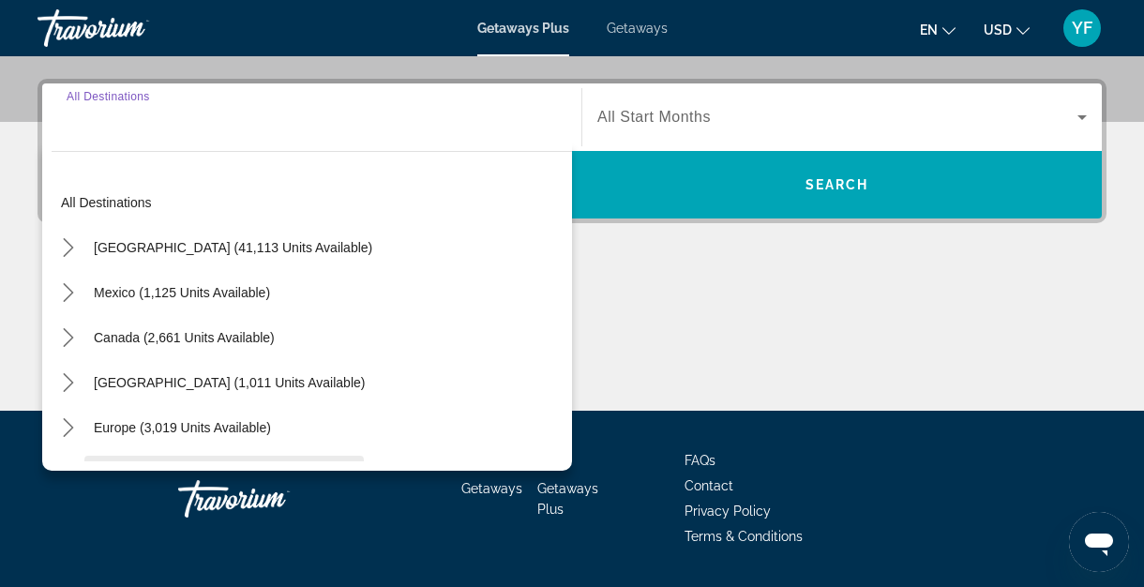
scroll to position [458, 0]
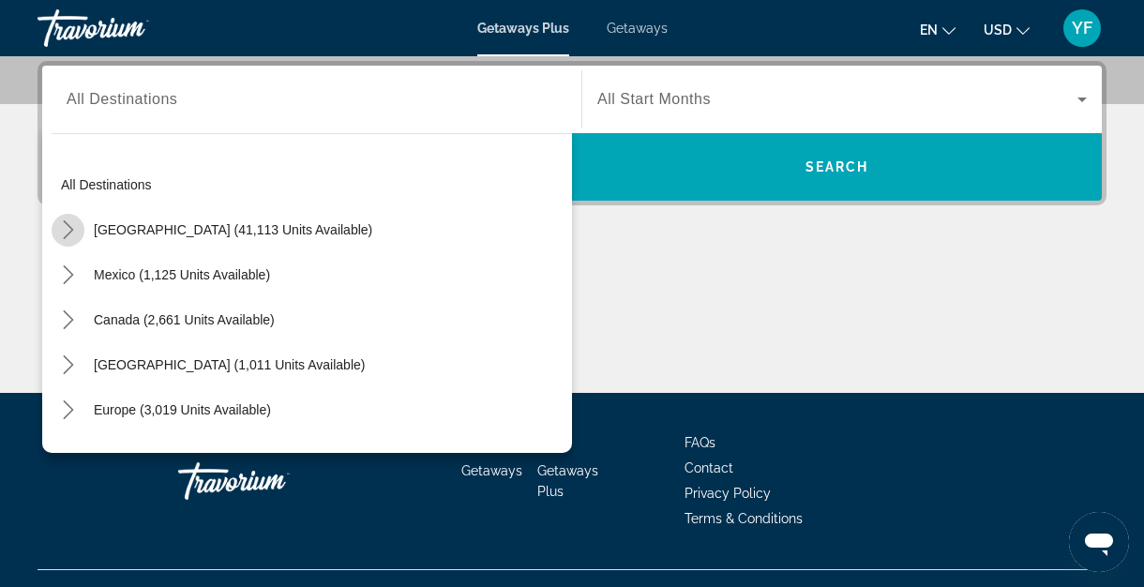
click at [71, 237] on icon "Toggle United States (41,113 units available) submenu" at bounding box center [68, 229] width 19 height 19
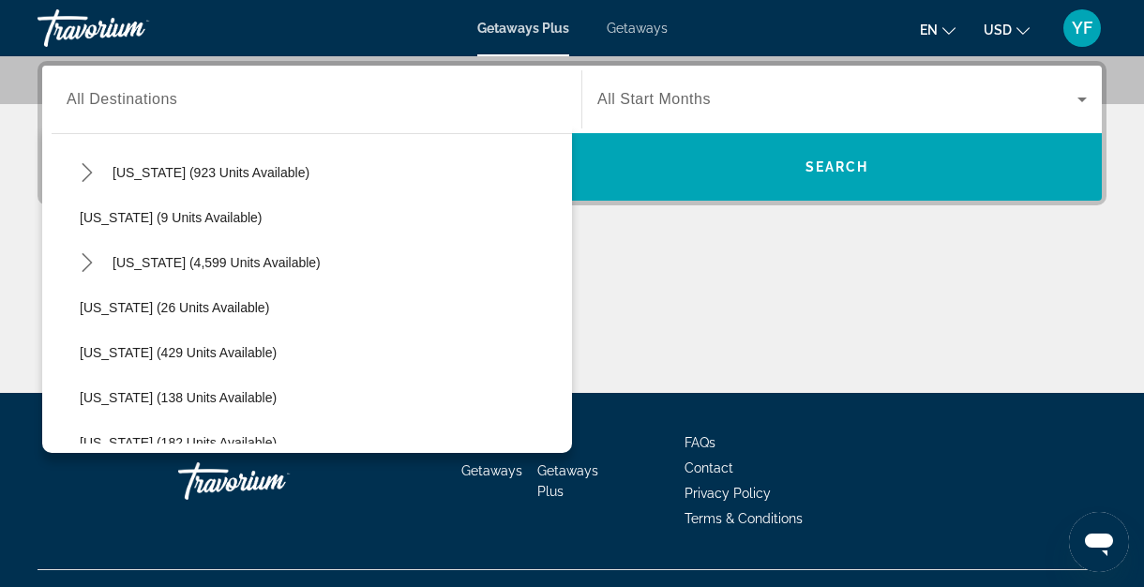
scroll to position [244, 0]
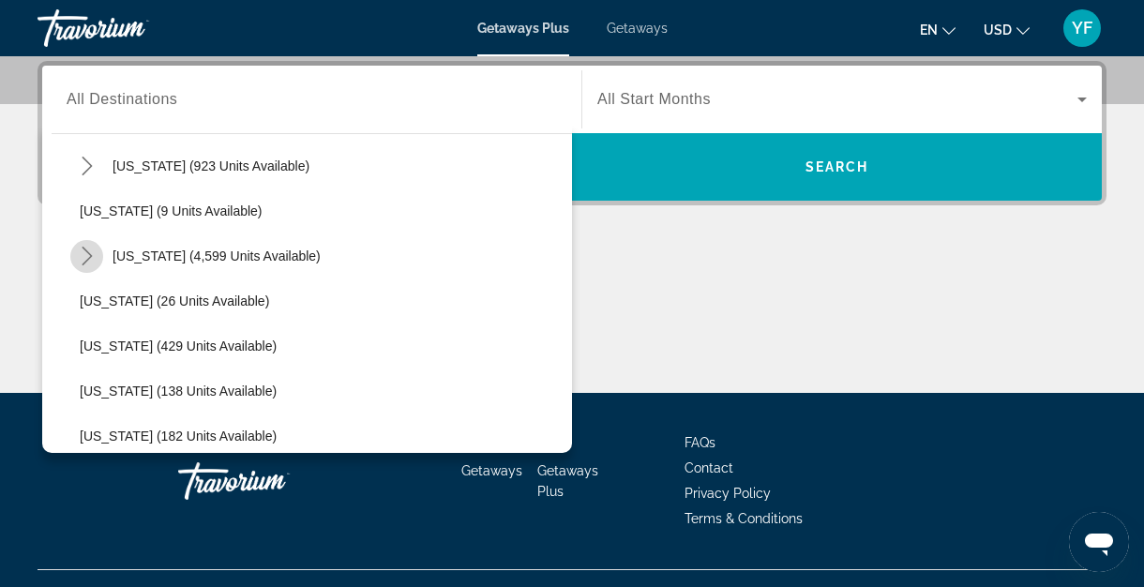
click at [86, 247] on icon "Toggle Florida (4,599 units available) submenu" at bounding box center [87, 256] width 19 height 19
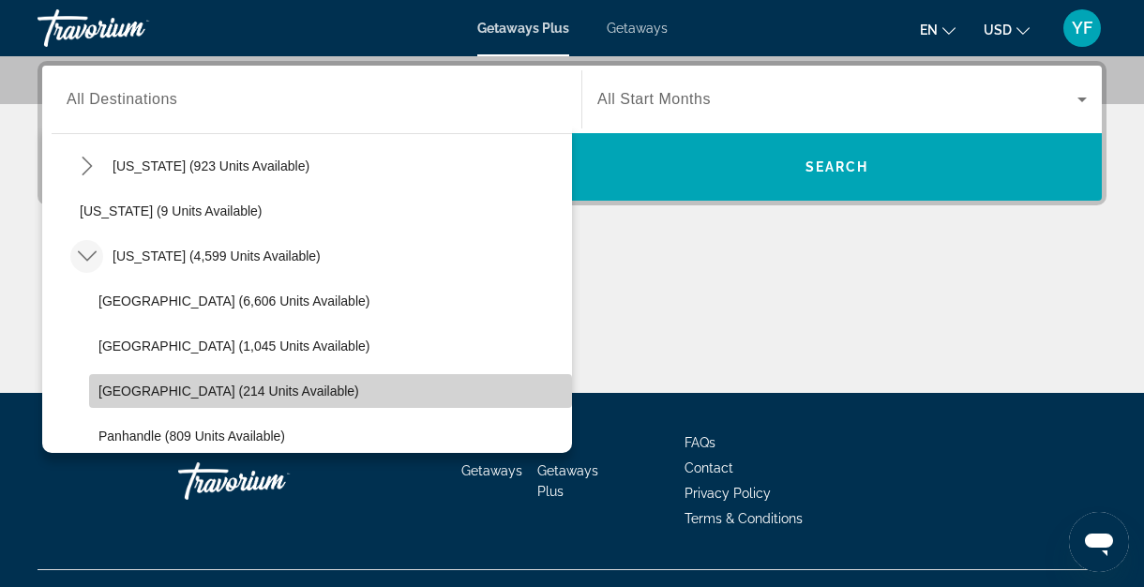
click at [246, 389] on span "[GEOGRAPHIC_DATA] (214 units available)" at bounding box center [228, 390] width 261 height 15
type input "**********"
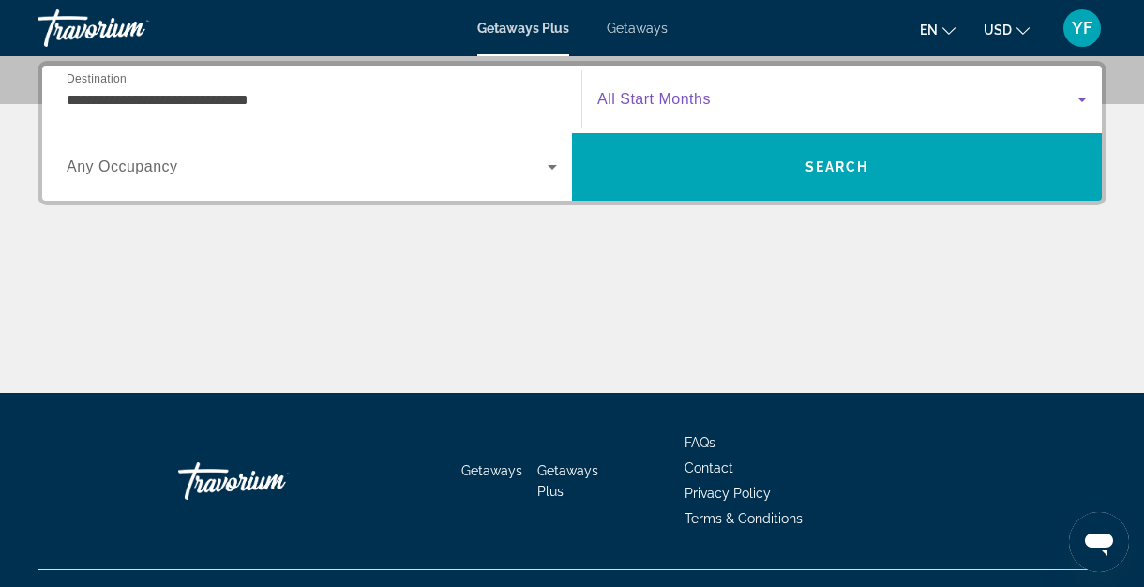
click at [1084, 93] on icon "Search widget" at bounding box center [1082, 99] width 22 height 22
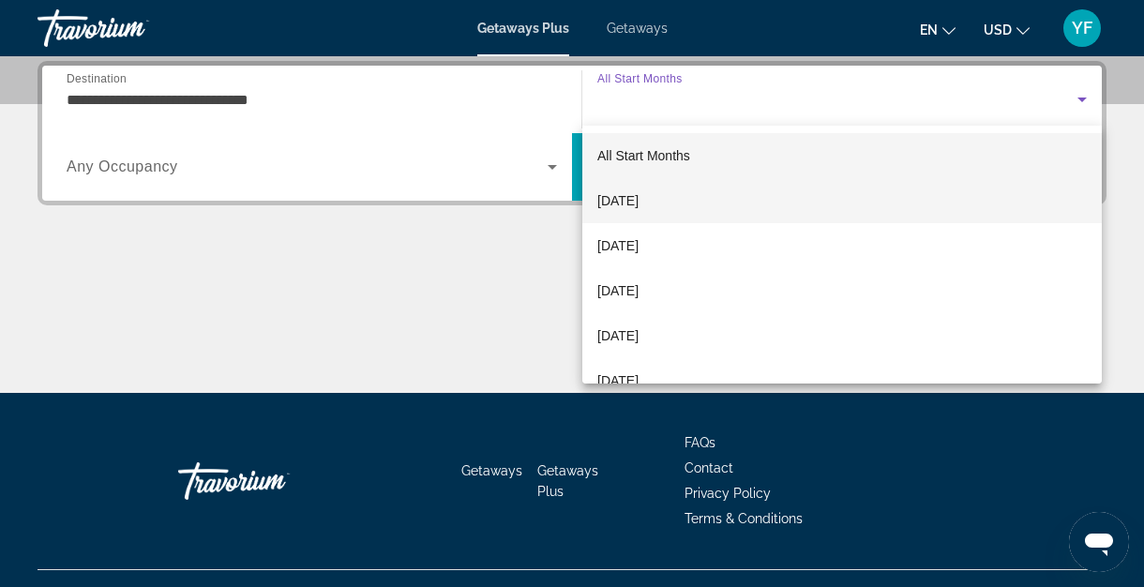
click at [761, 208] on mat-option "[DATE]" at bounding box center [841, 200] width 519 height 45
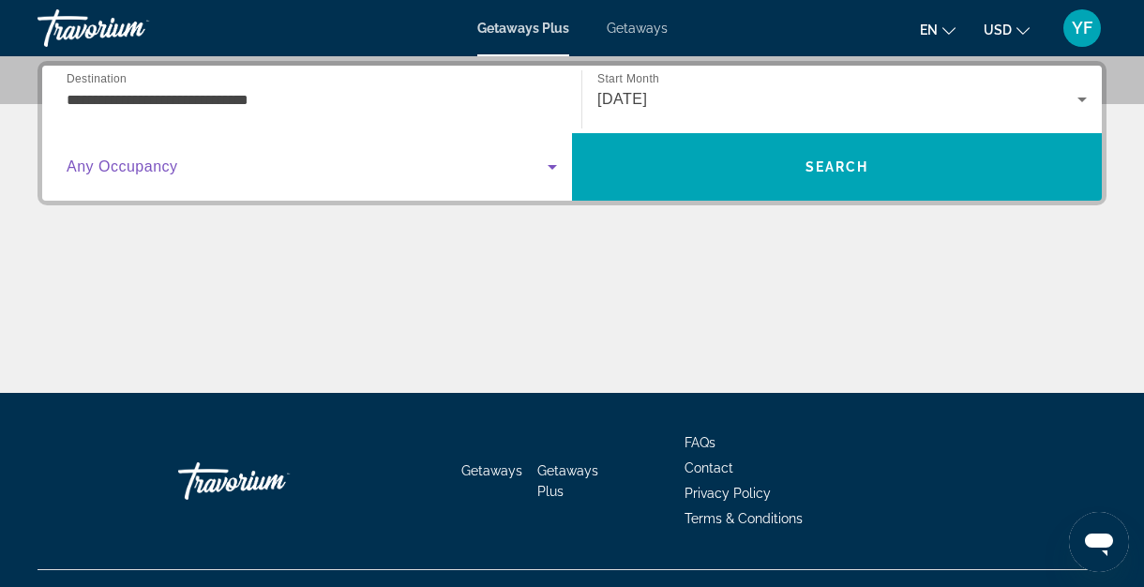
click at [550, 166] on icon "Search widget" at bounding box center [551, 167] width 9 height 5
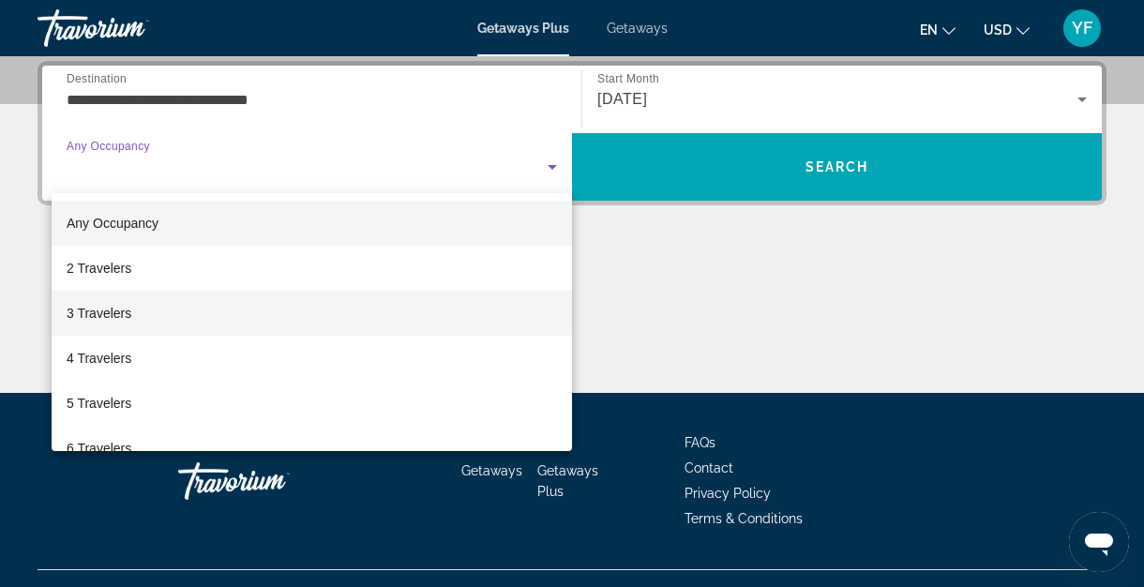
click at [185, 313] on mat-option "3 Travelers" at bounding box center [312, 313] width 520 height 45
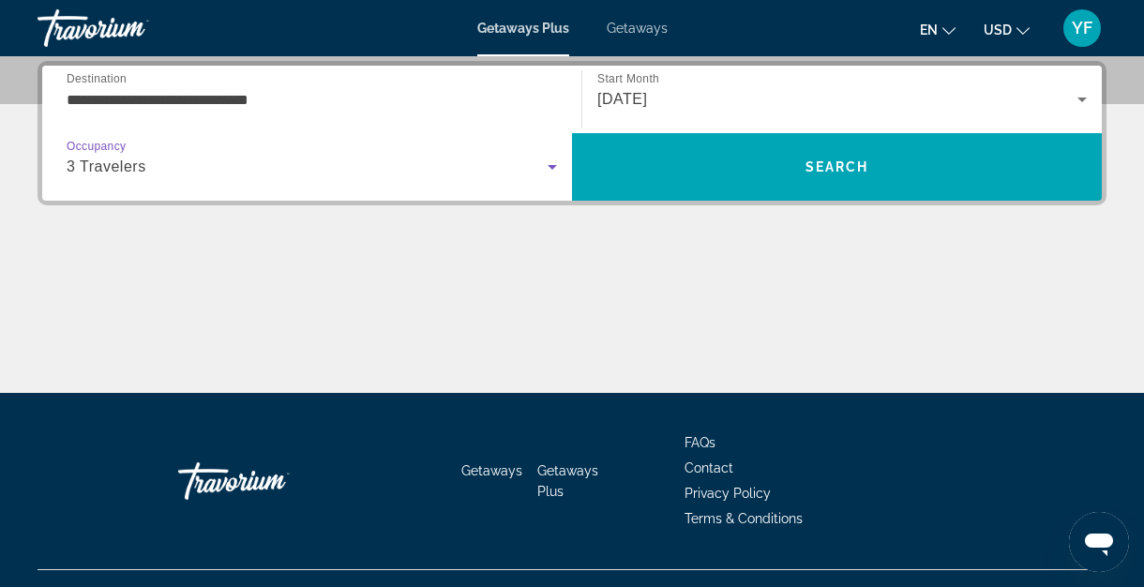
click at [552, 164] on icon "Search widget" at bounding box center [552, 167] width 22 height 22
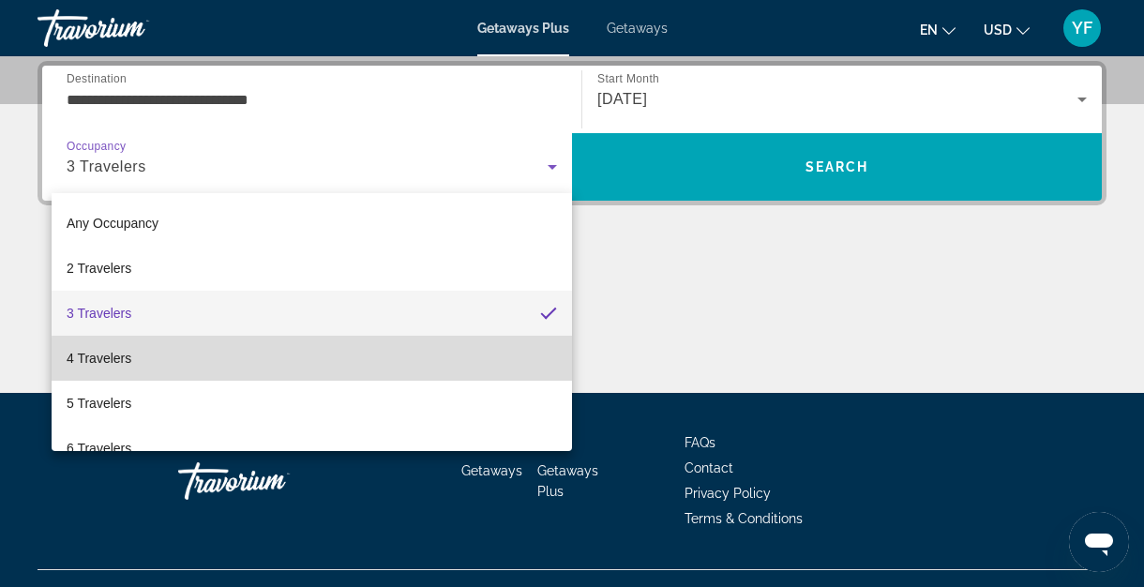
click at [350, 361] on mat-option "4 Travelers" at bounding box center [312, 358] width 520 height 45
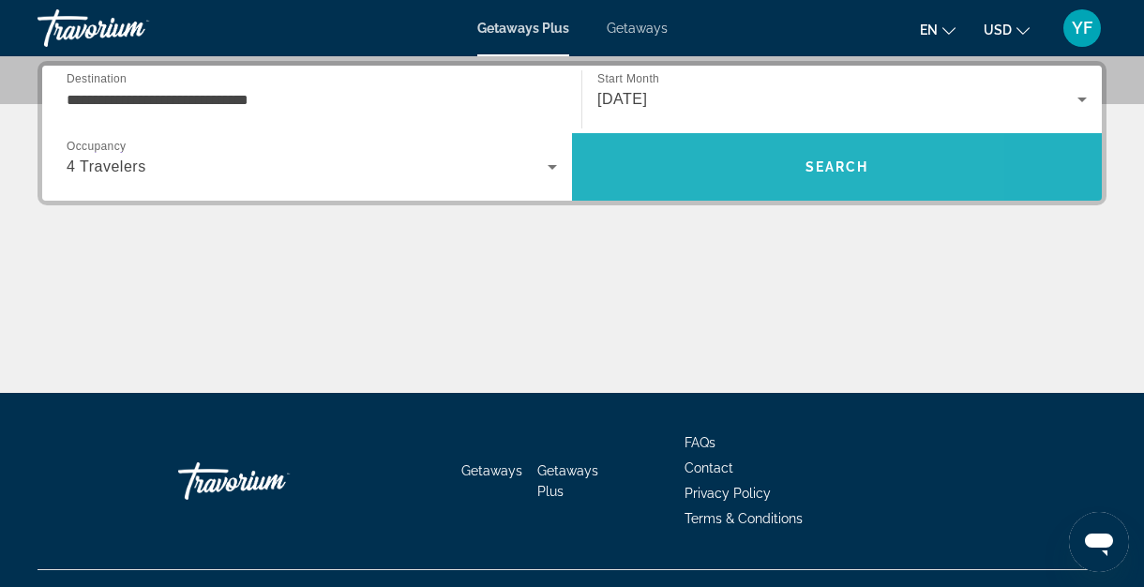
click at [696, 181] on span "Search" at bounding box center [837, 166] width 530 height 45
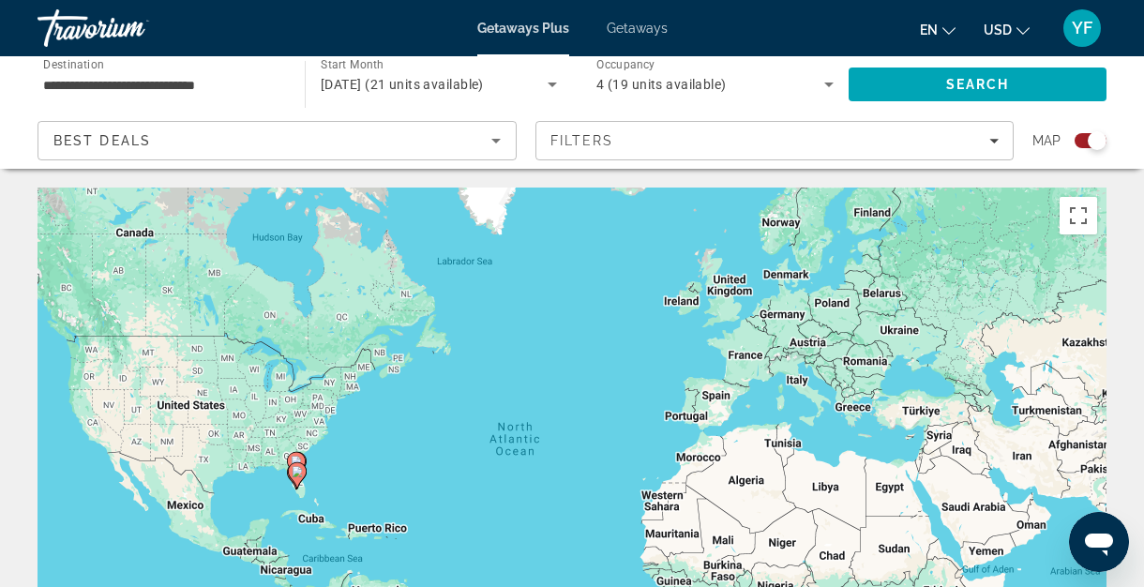
click at [206, 84] on input "**********" at bounding box center [161, 85] width 237 height 22
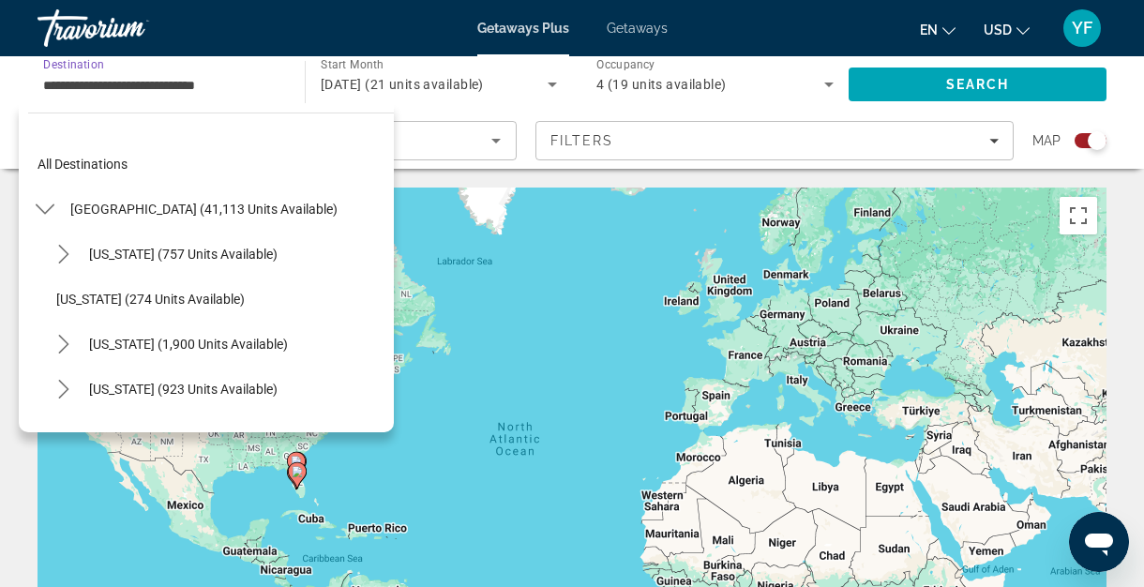
scroll to position [337, 0]
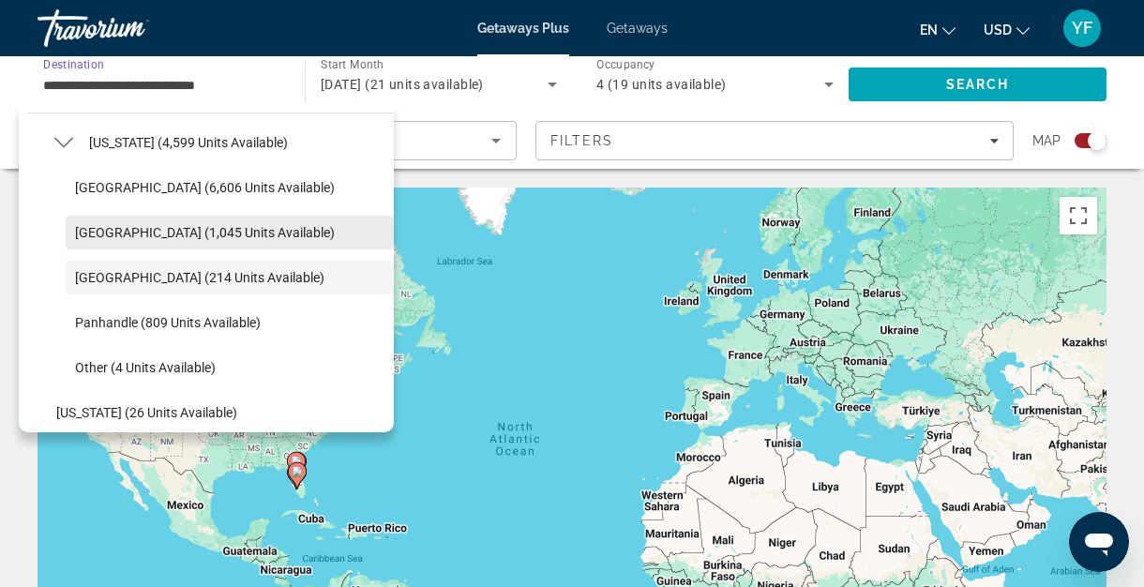
click at [144, 239] on span "[GEOGRAPHIC_DATA] (1,045 units available)" at bounding box center [205, 232] width 260 height 15
type input "**********"
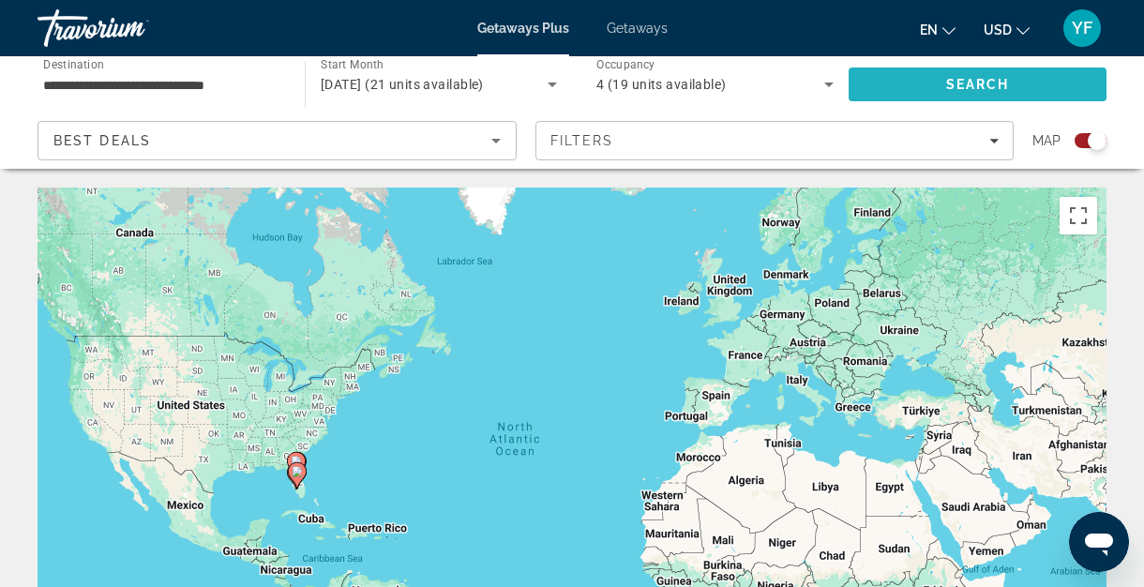
click at [903, 82] on span "Search" at bounding box center [977, 84] width 258 height 45
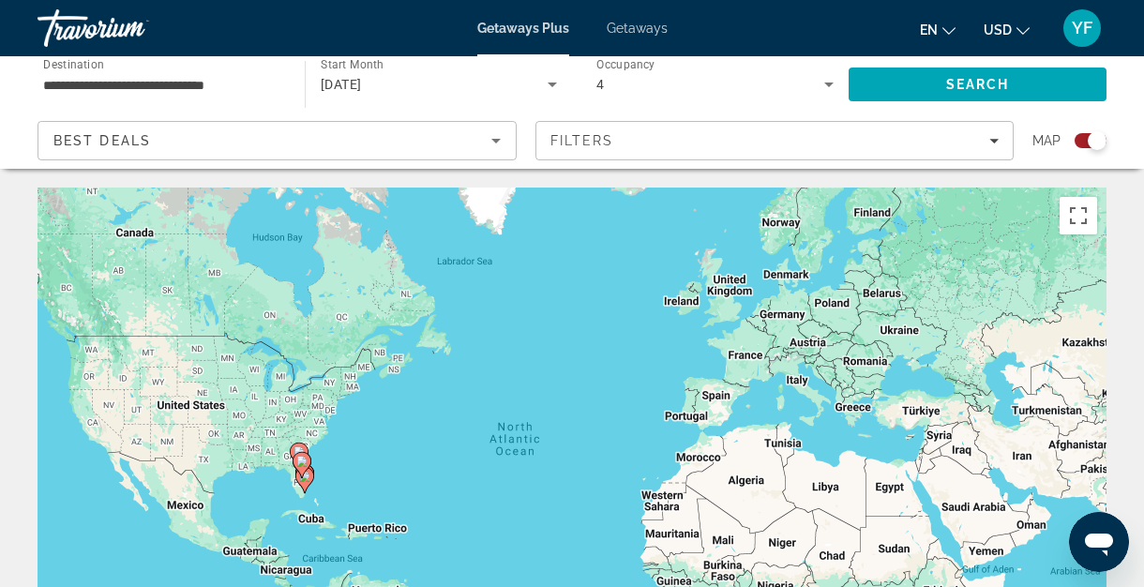
click at [501, 316] on div "To activate drag with keyboard, press Alt + Enter. Once in keyboard drag state,…" at bounding box center [571, 468] width 1069 height 562
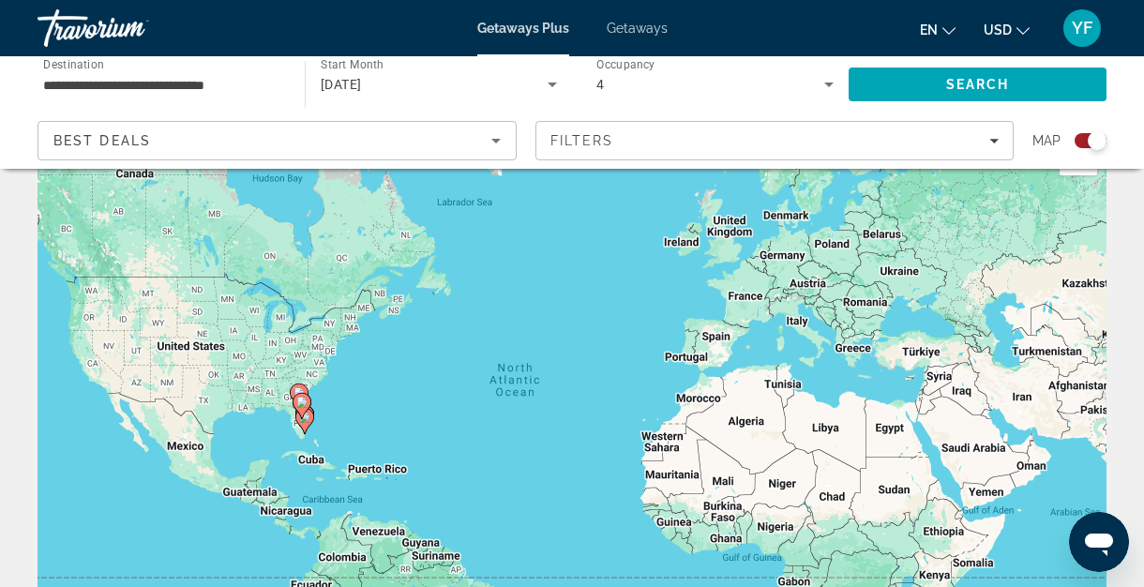
scroll to position [22, 0]
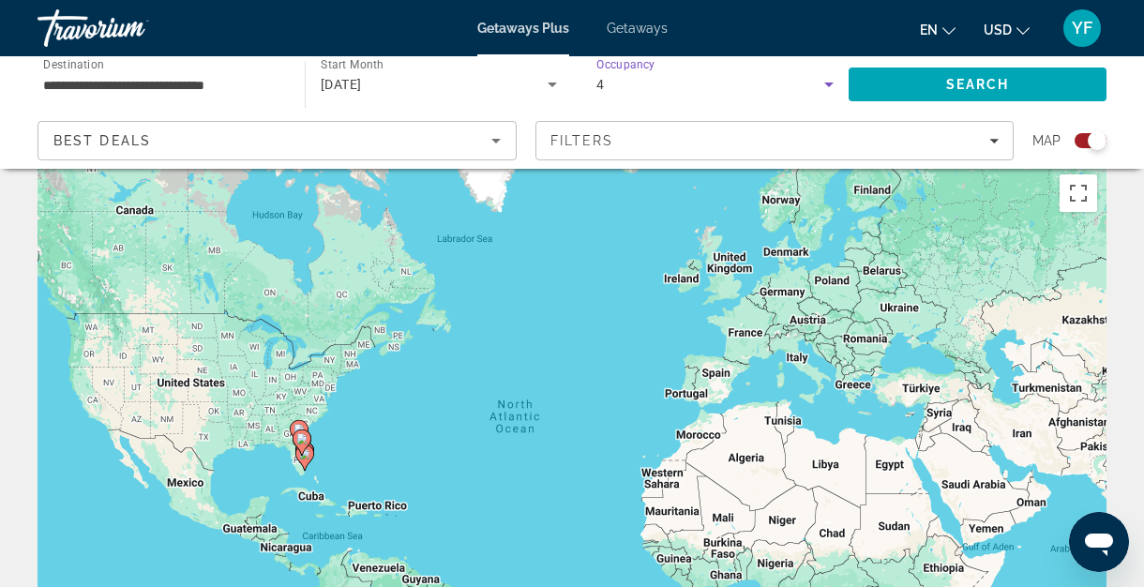
click at [829, 88] on icon "Search widget" at bounding box center [828, 84] width 22 height 22
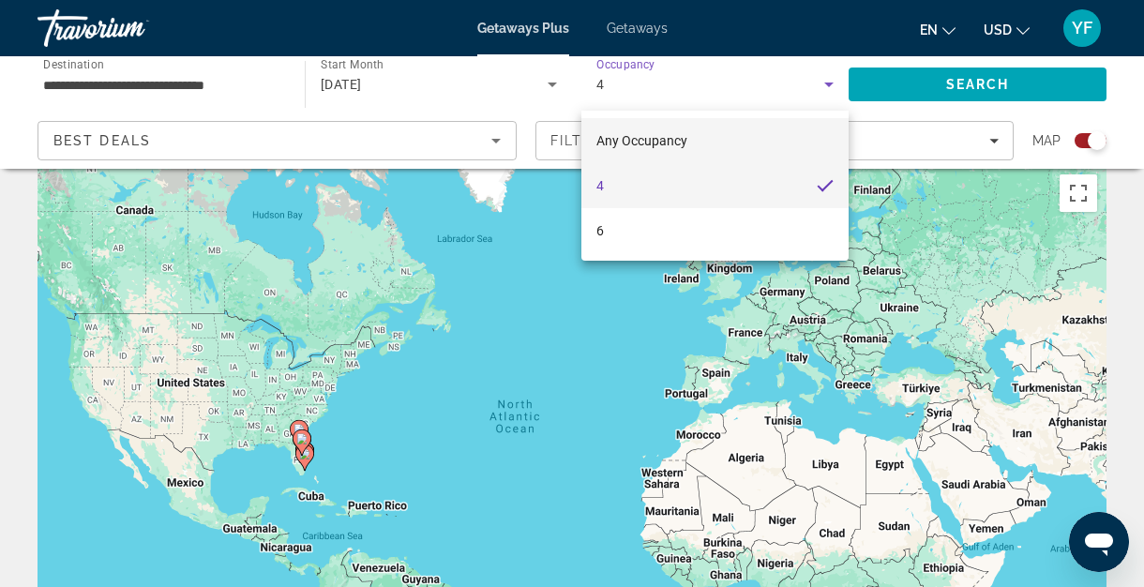
click at [695, 142] on mat-option "Any Occupancy" at bounding box center [714, 140] width 267 height 45
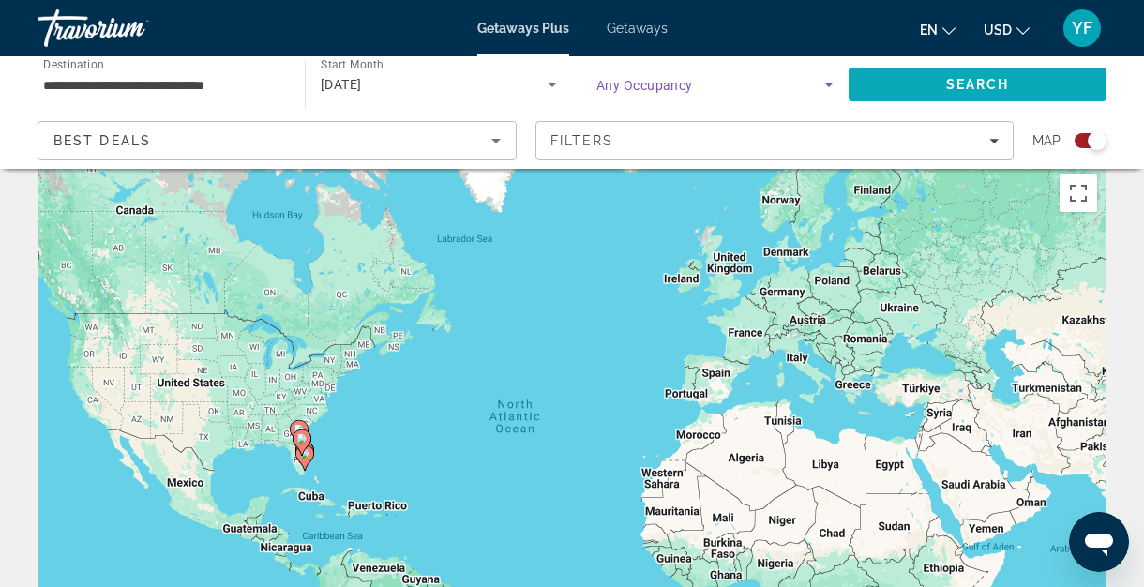
click at [909, 82] on span "Search" at bounding box center [977, 84] width 258 height 45
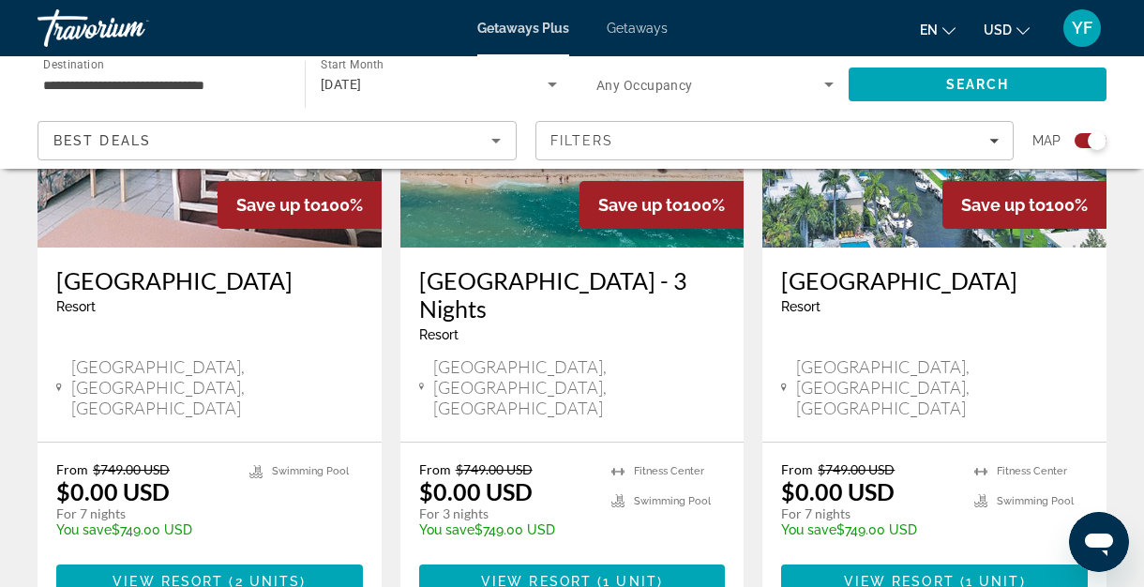
scroll to position [1545, 0]
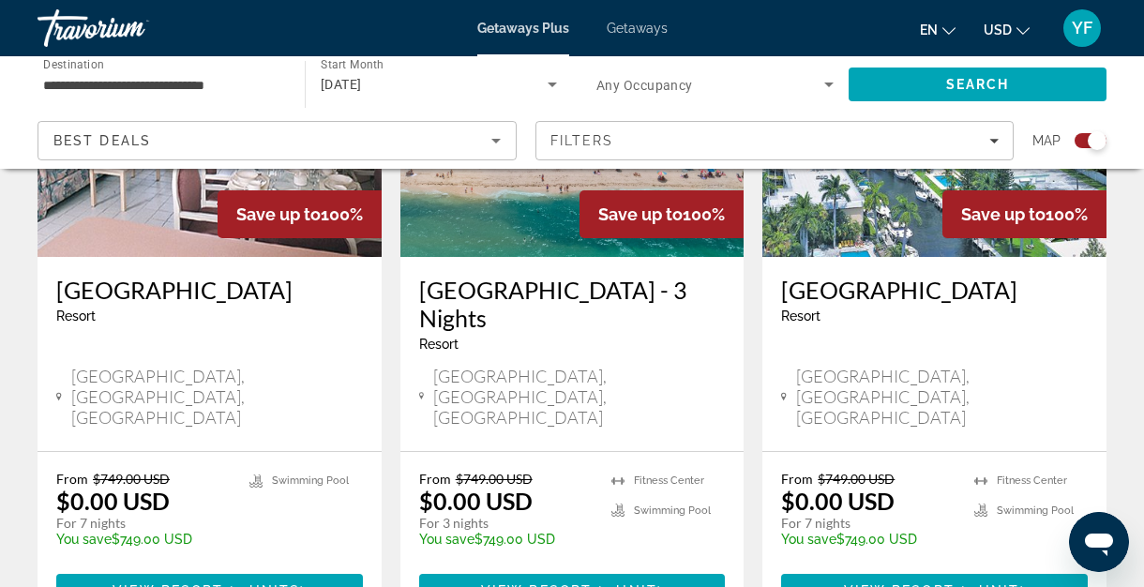
click at [253, 276] on h3 "[GEOGRAPHIC_DATA]" at bounding box center [209, 290] width 307 height 28
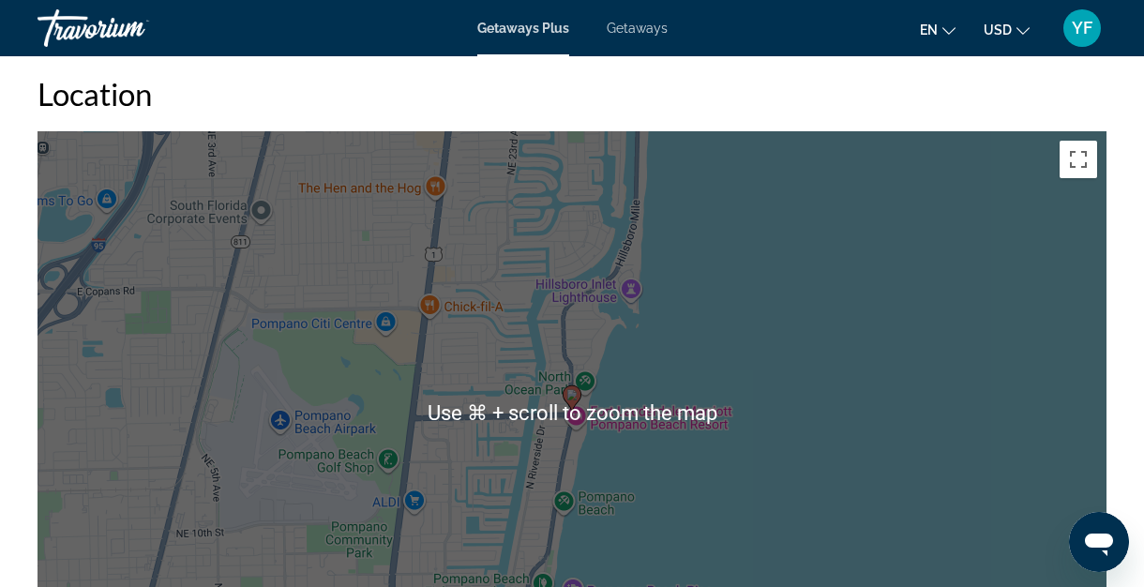
scroll to position [2528, 0]
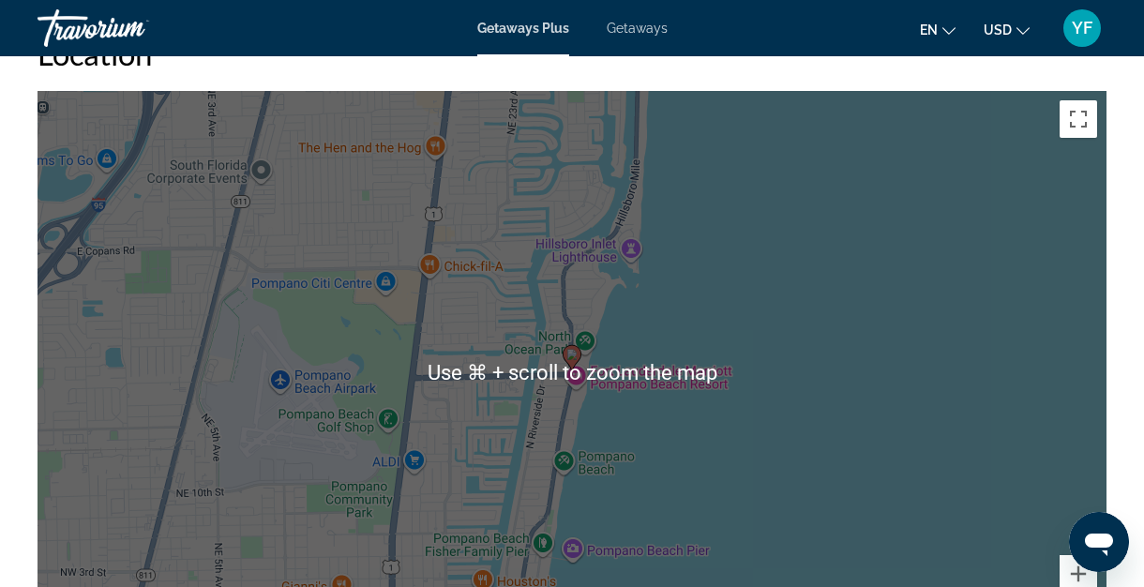
click at [600, 444] on div "To activate drag with keyboard, press Alt + Enter. Once in keyboard drag state,…" at bounding box center [571, 372] width 1069 height 562
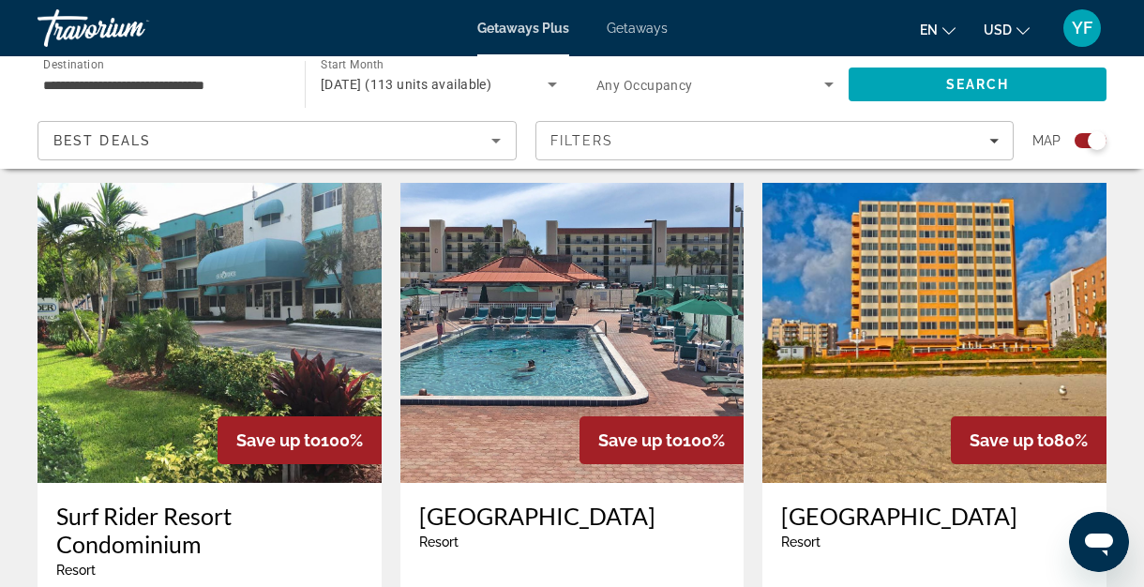
scroll to position [2797, 0]
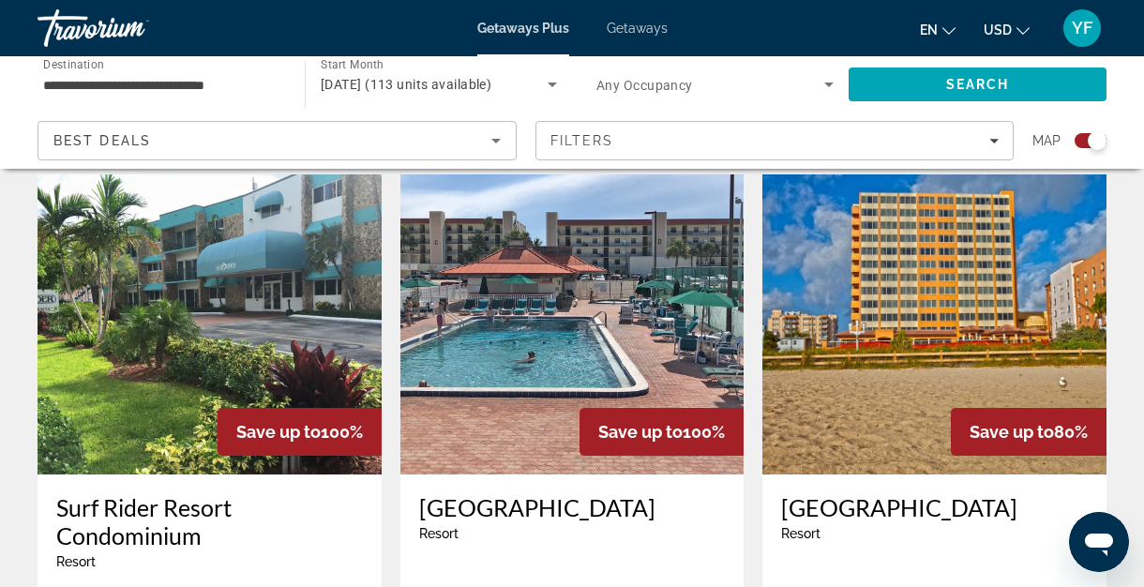
click at [836, 493] on h3 "[GEOGRAPHIC_DATA]" at bounding box center [934, 507] width 307 height 28
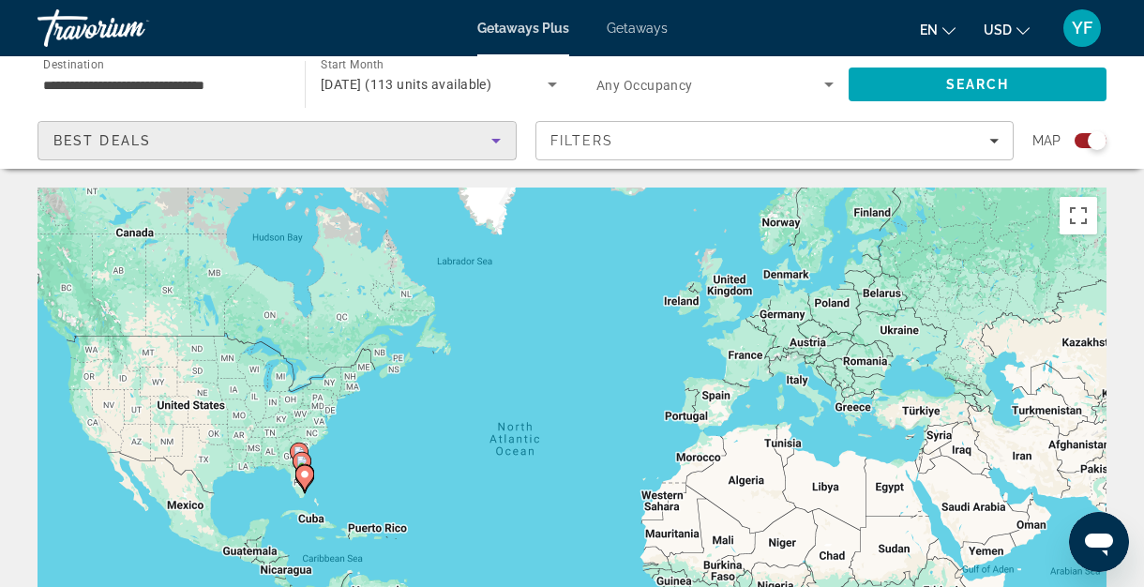
click at [494, 144] on icon "Sort by" at bounding box center [496, 140] width 22 height 22
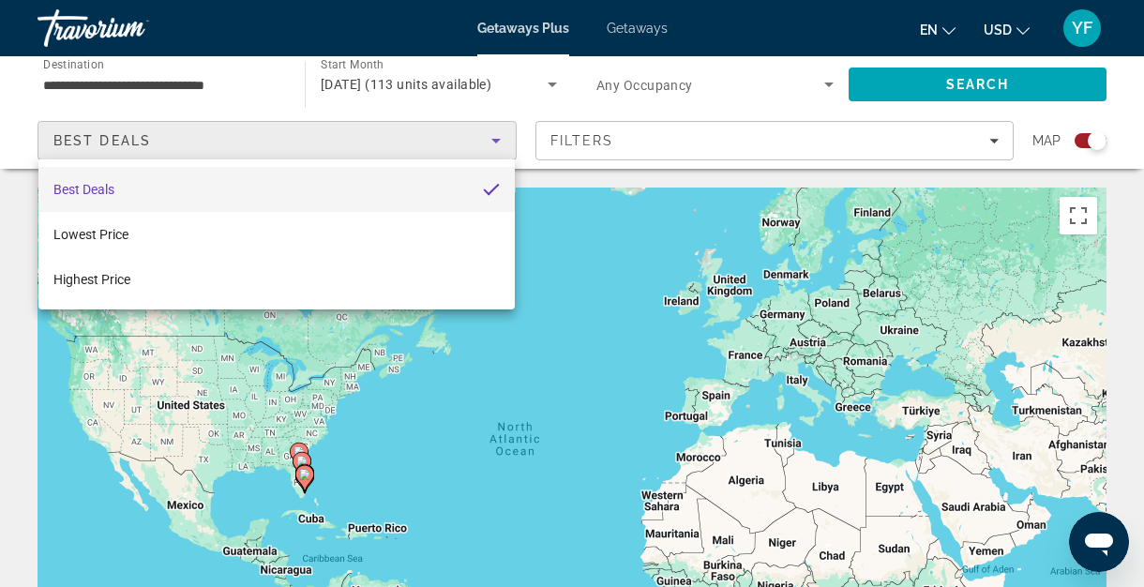
click at [900, 95] on div at bounding box center [572, 293] width 1144 height 587
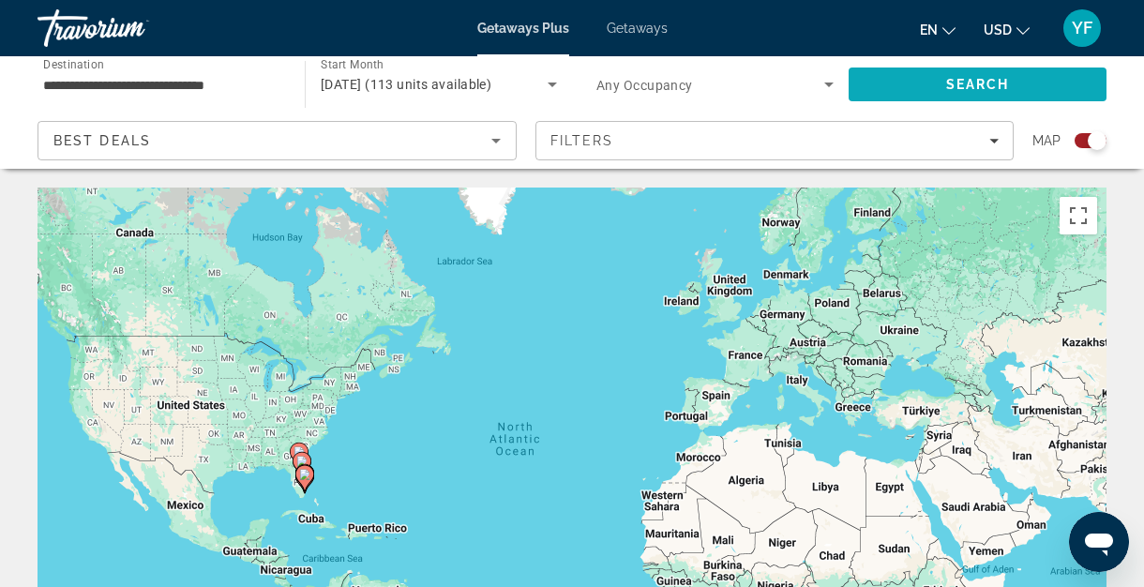
click at [900, 102] on span "Search" at bounding box center [977, 84] width 258 height 45
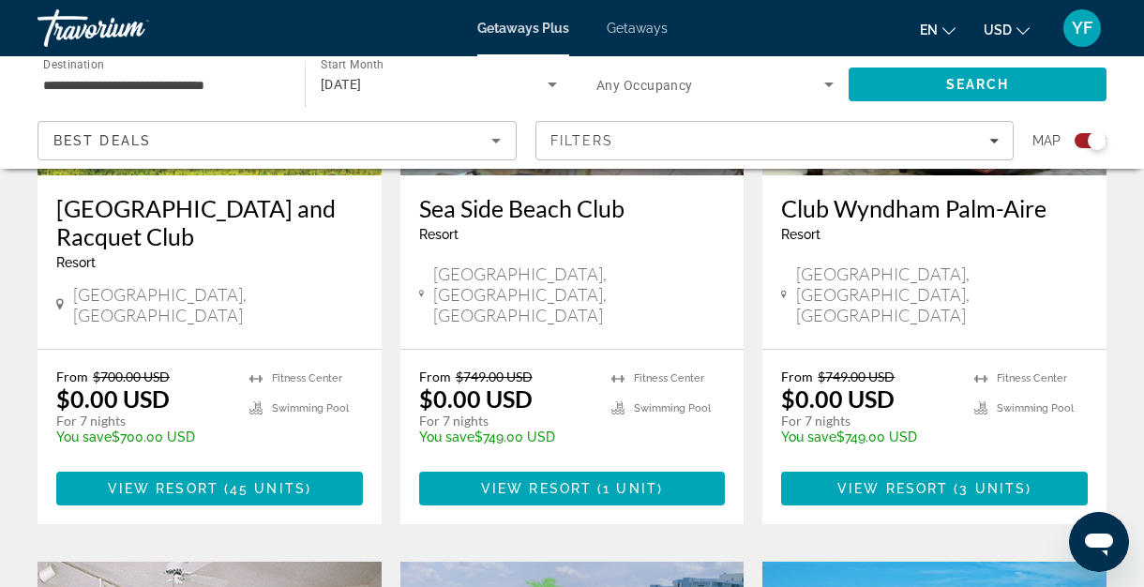
scroll to position [941, 0]
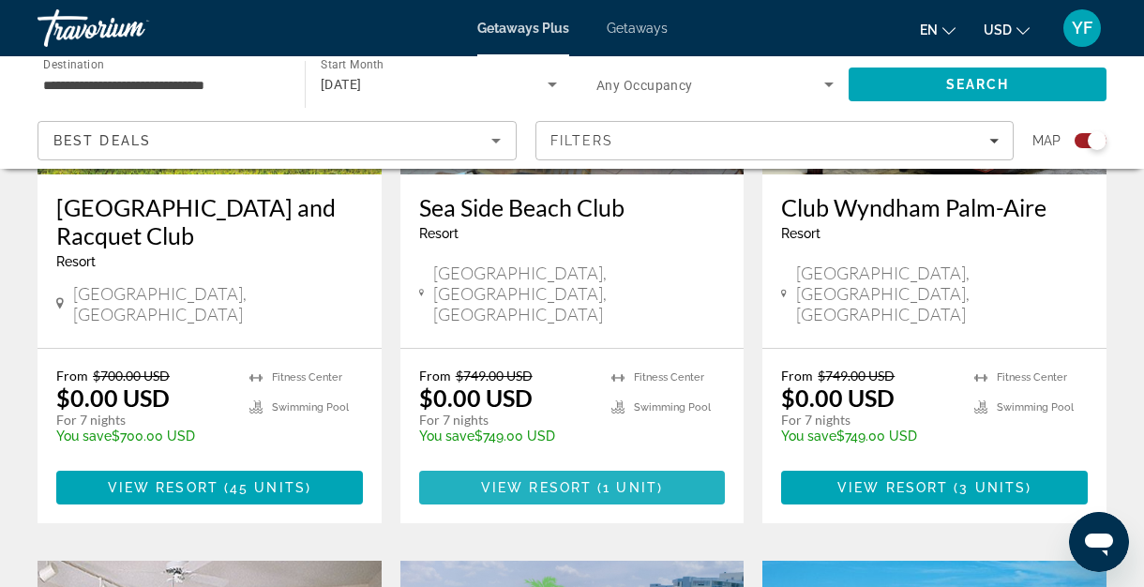
click at [487, 480] on span "View Resort" at bounding box center [536, 487] width 111 height 15
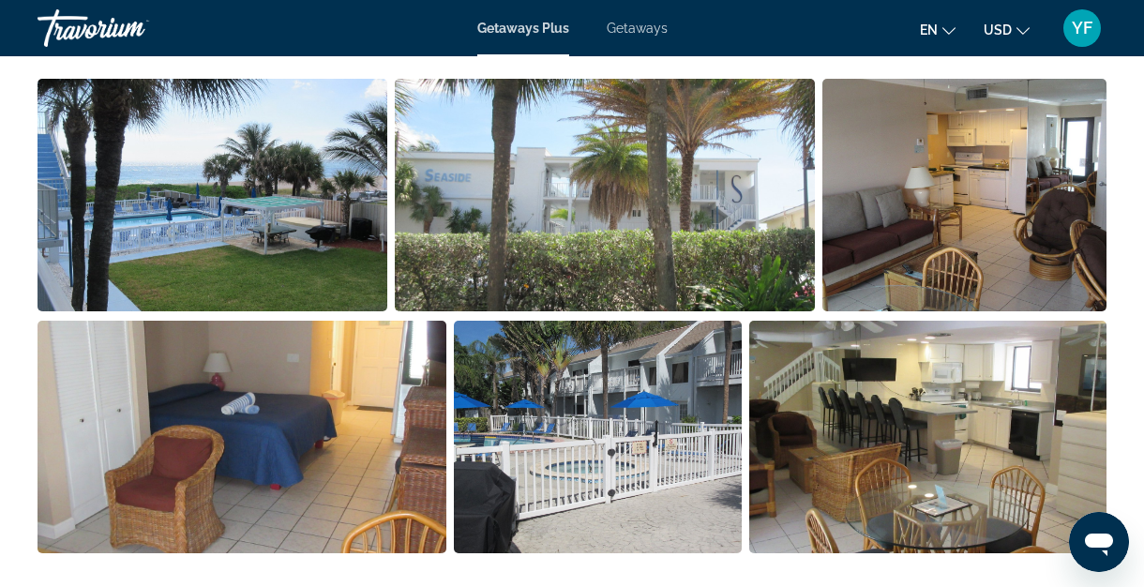
scroll to position [1272, 0]
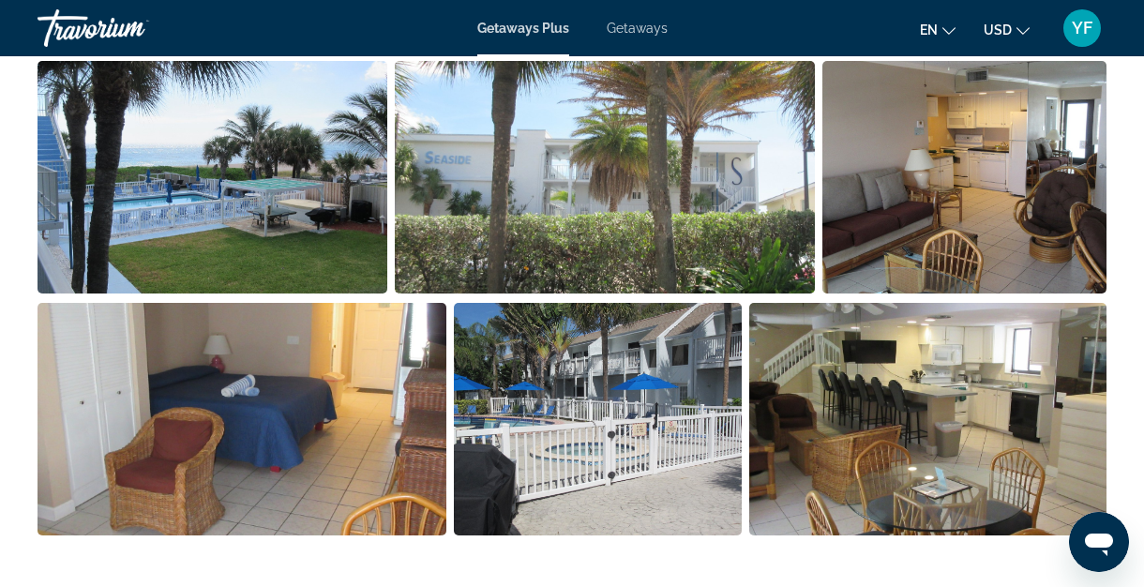
click at [300, 202] on img "Open full-screen image slider" at bounding box center [212, 177] width 350 height 232
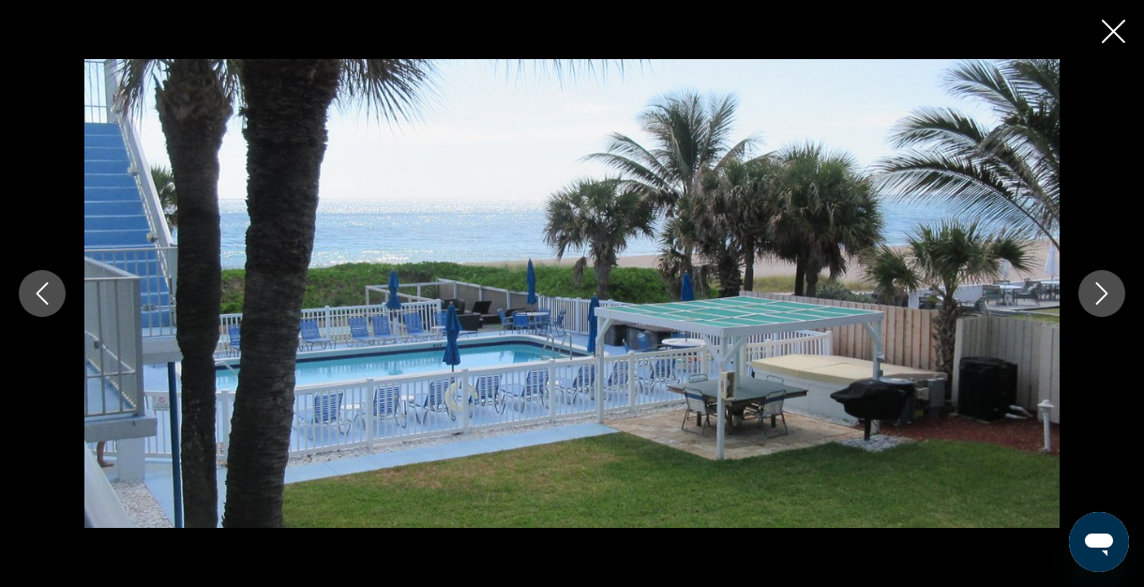
scroll to position [1334, 0]
click at [1101, 292] on icon "Next image" at bounding box center [1101, 293] width 22 height 22
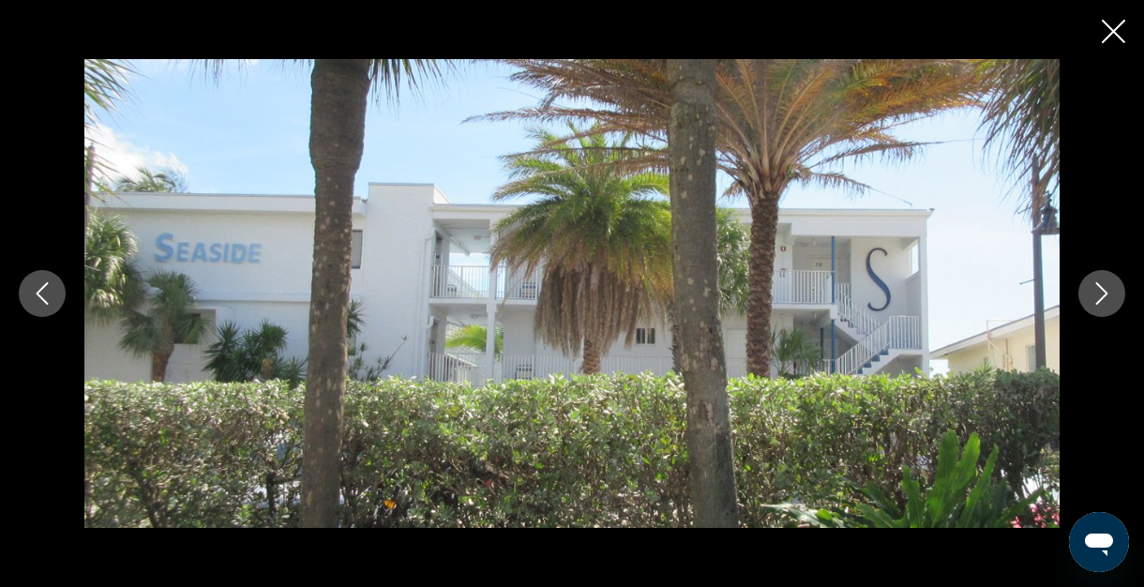
click at [1101, 292] on icon "Next image" at bounding box center [1101, 293] width 22 height 22
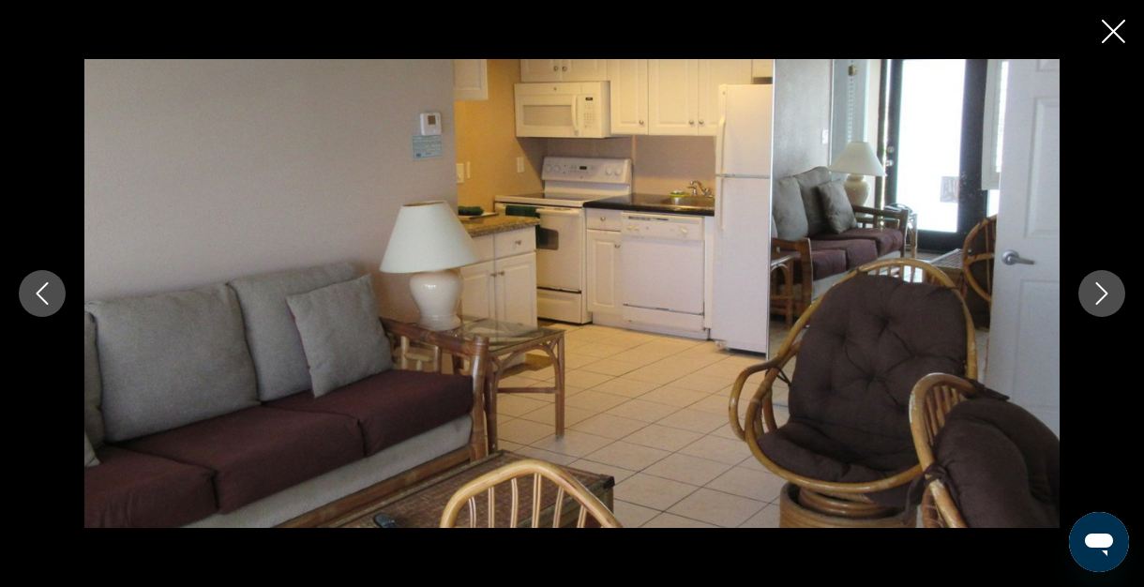
click at [1102, 295] on icon "Next image" at bounding box center [1101, 293] width 22 height 22
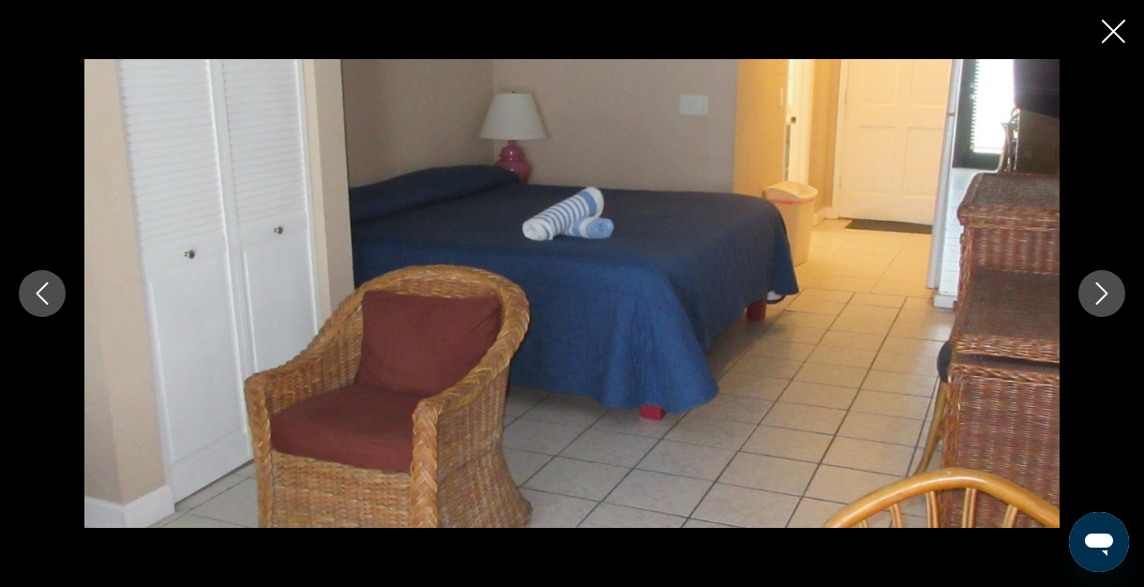
click at [1103, 297] on icon "Next image" at bounding box center [1102, 293] width 12 height 22
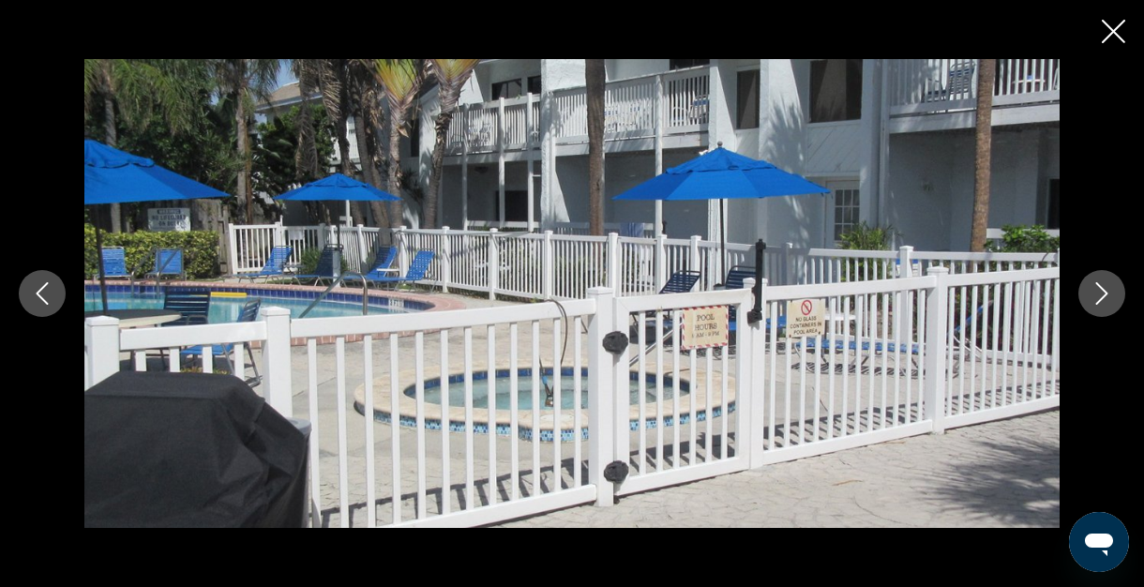
click at [1103, 298] on icon "Next image" at bounding box center [1101, 293] width 22 height 22
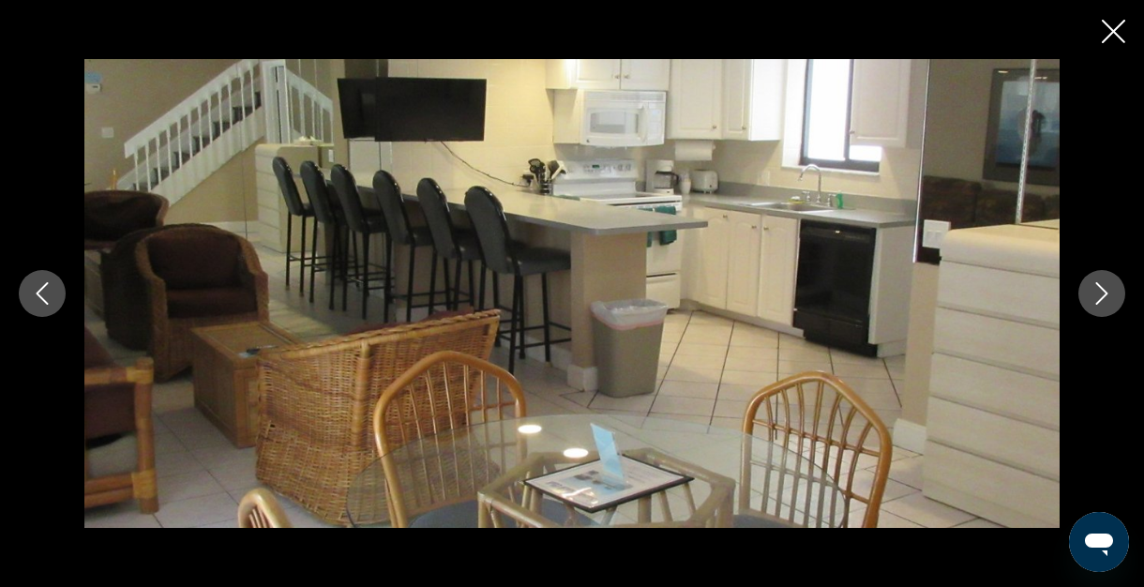
click at [1106, 300] on icon "Next image" at bounding box center [1101, 293] width 22 height 22
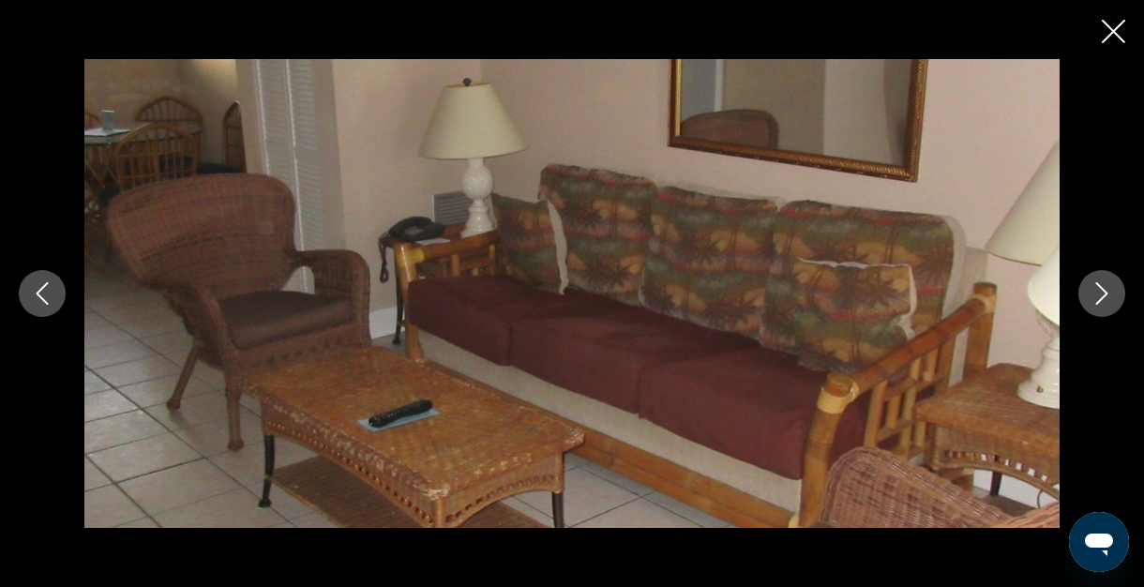
click at [1107, 300] on icon "Next image" at bounding box center [1101, 293] width 22 height 22
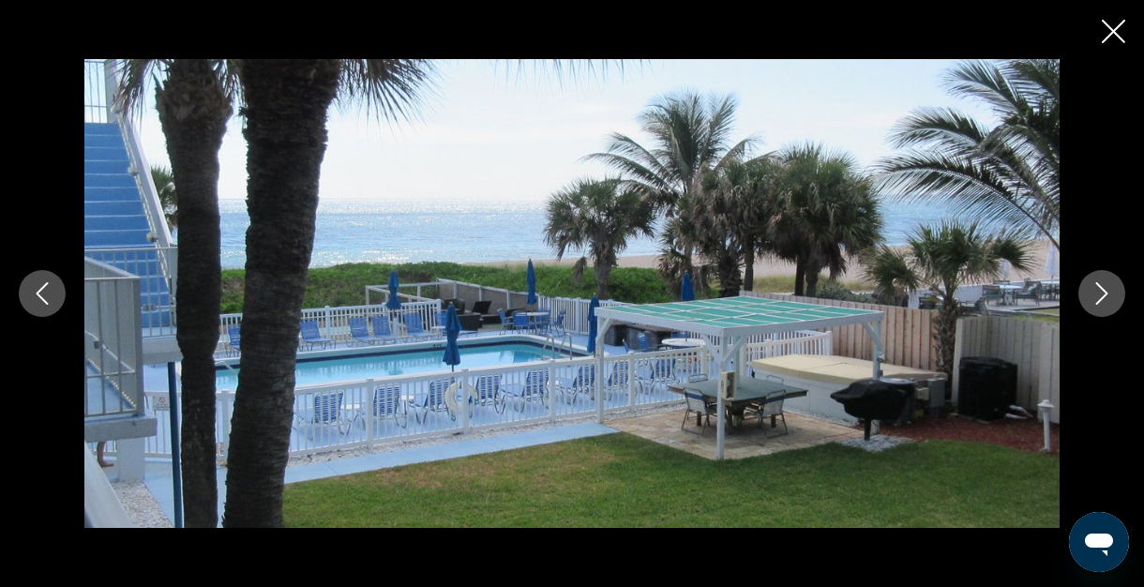
click at [1107, 301] on icon "Next image" at bounding box center [1101, 293] width 22 height 22
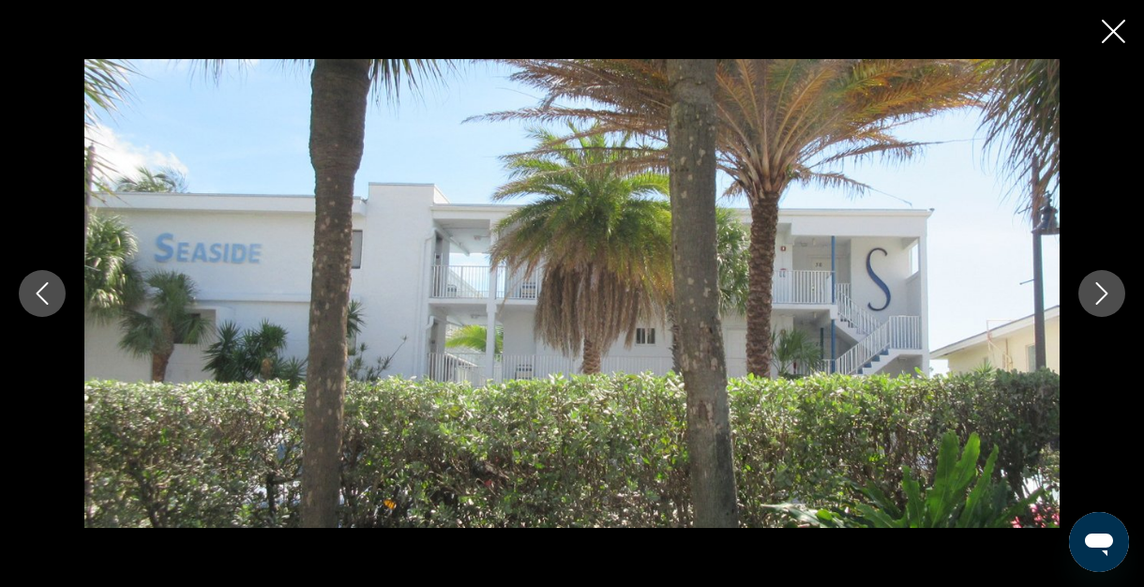
click at [1116, 27] on icon "Close slideshow" at bounding box center [1112, 31] width 23 height 23
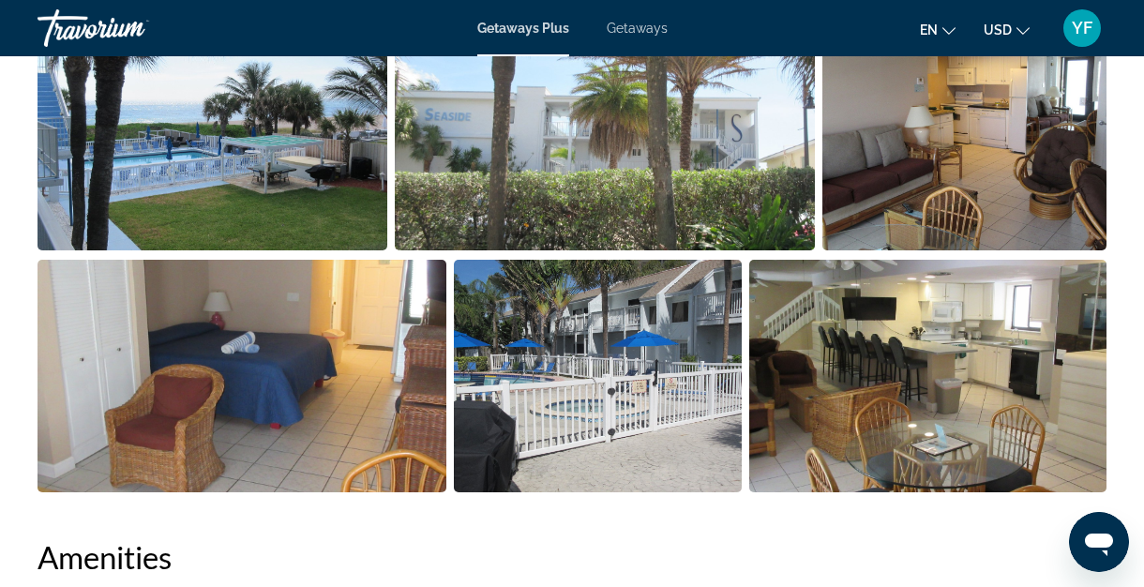
scroll to position [819, 0]
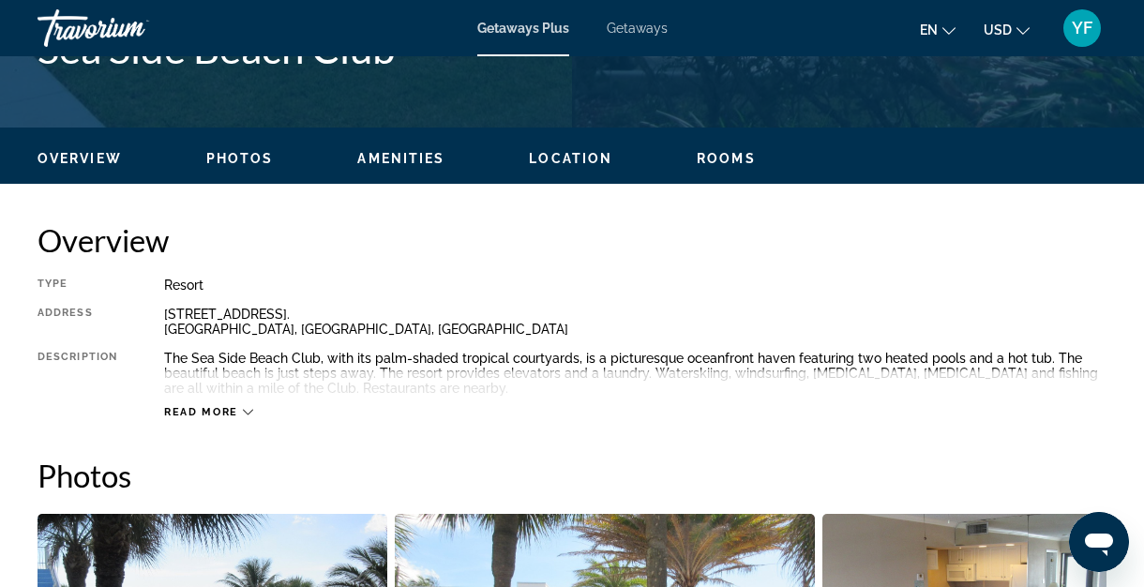
click at [388, 304] on div "Type Resort All-Inclusive No All-Inclusive Address [STREET_ADDRESS]. [GEOGRAPHI…" at bounding box center [571, 348] width 1069 height 142
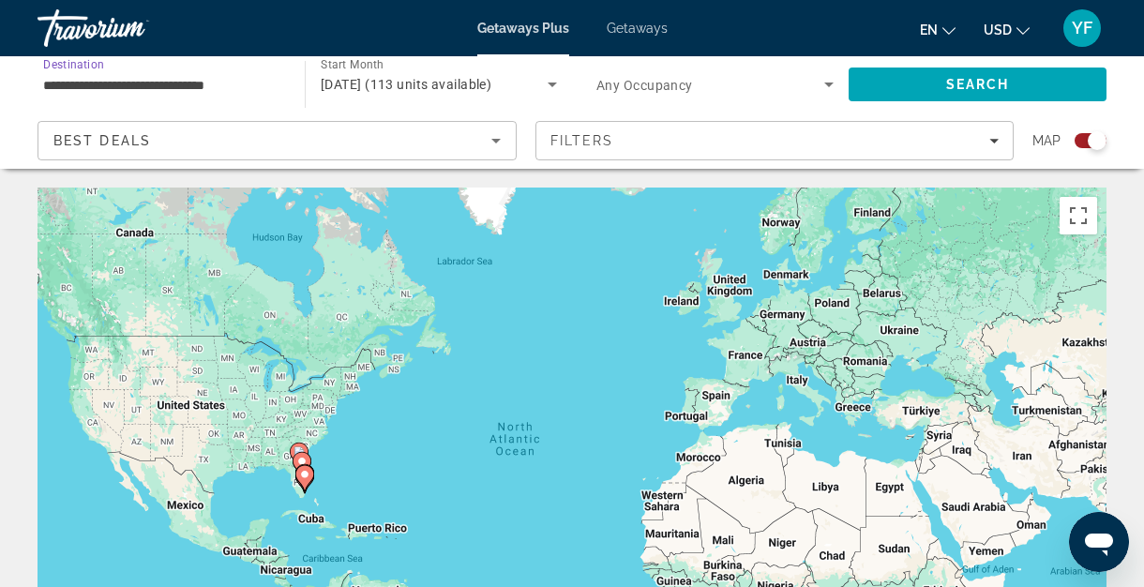
click at [250, 93] on input "**********" at bounding box center [161, 85] width 237 height 22
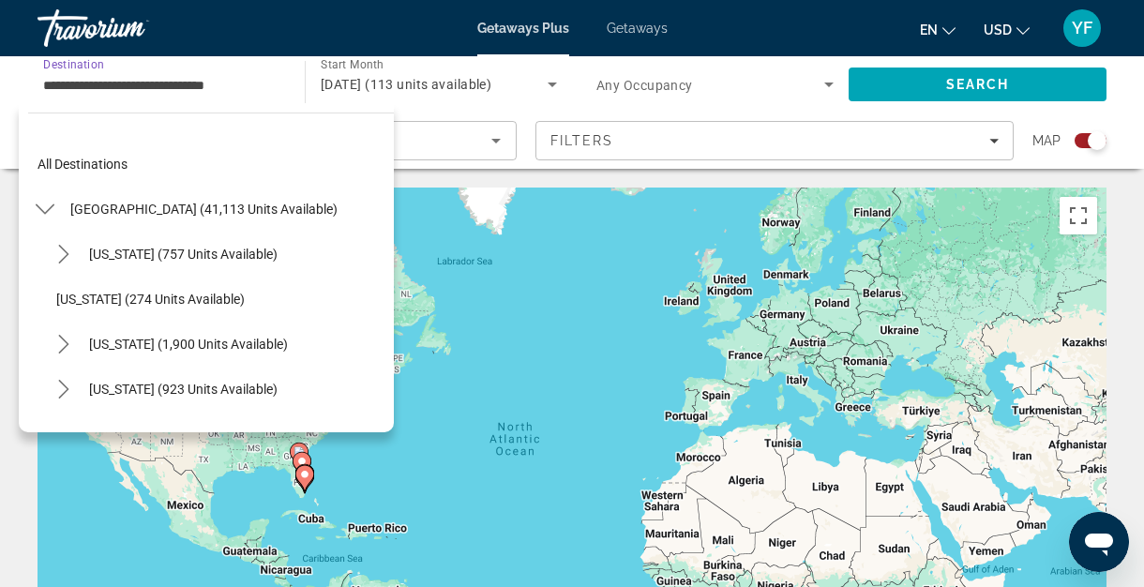
scroll to position [292, 0]
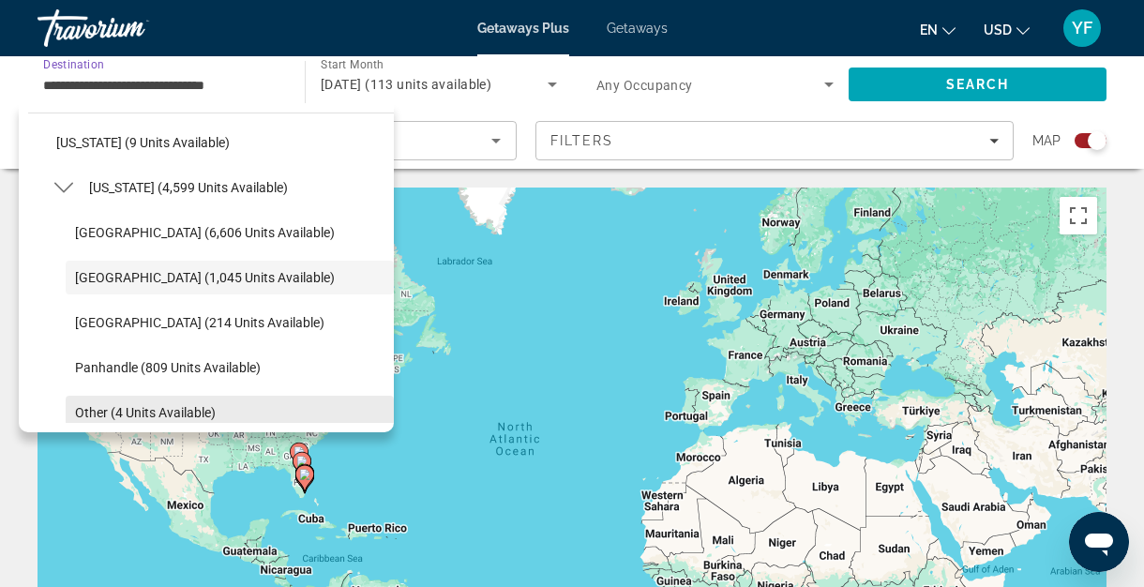
click at [134, 410] on span "Other (4 units available)" at bounding box center [145, 412] width 141 height 15
type input "**********"
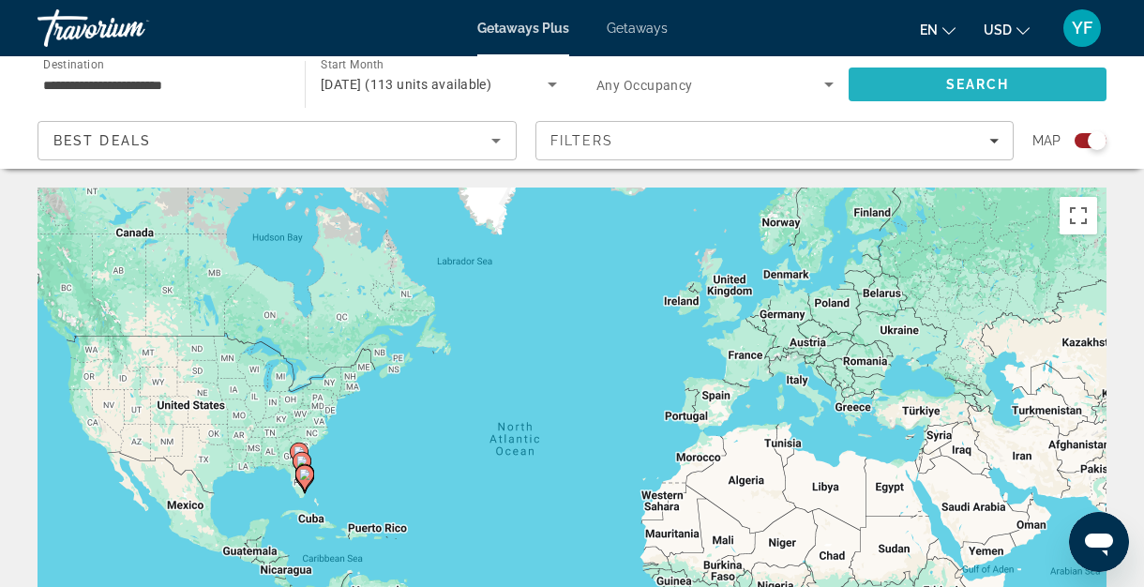
click at [893, 82] on span "Search" at bounding box center [977, 84] width 258 height 45
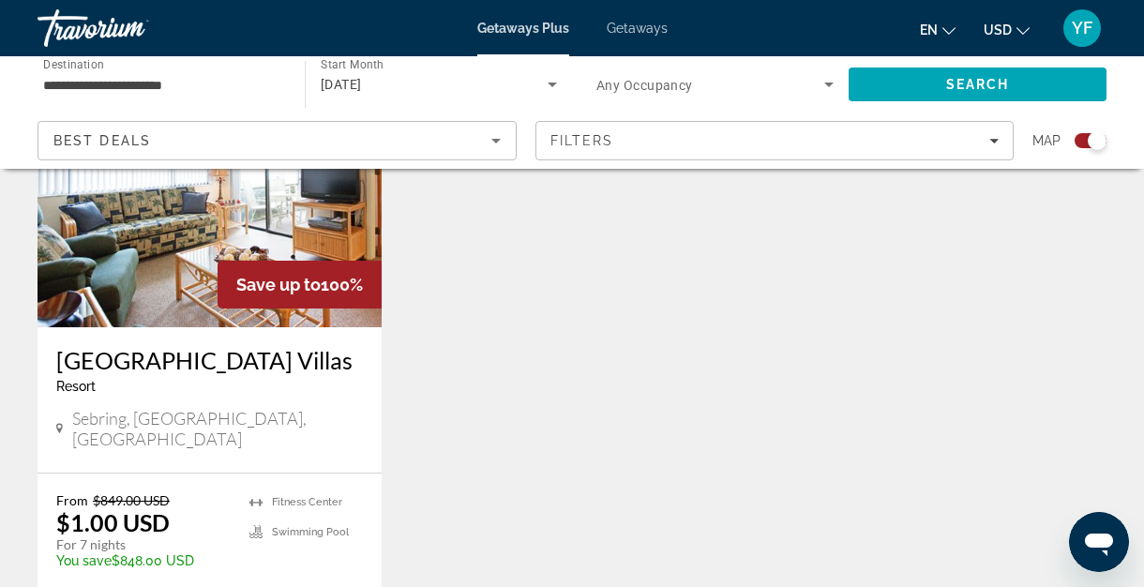
scroll to position [828, 0]
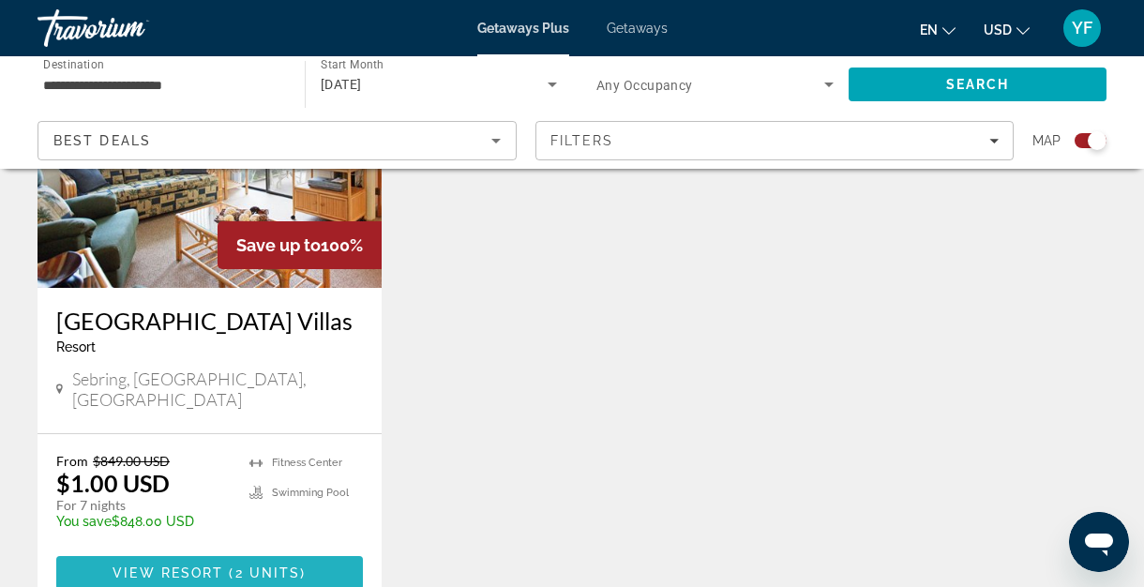
click at [278, 565] on span "2 units" at bounding box center [268, 572] width 66 height 15
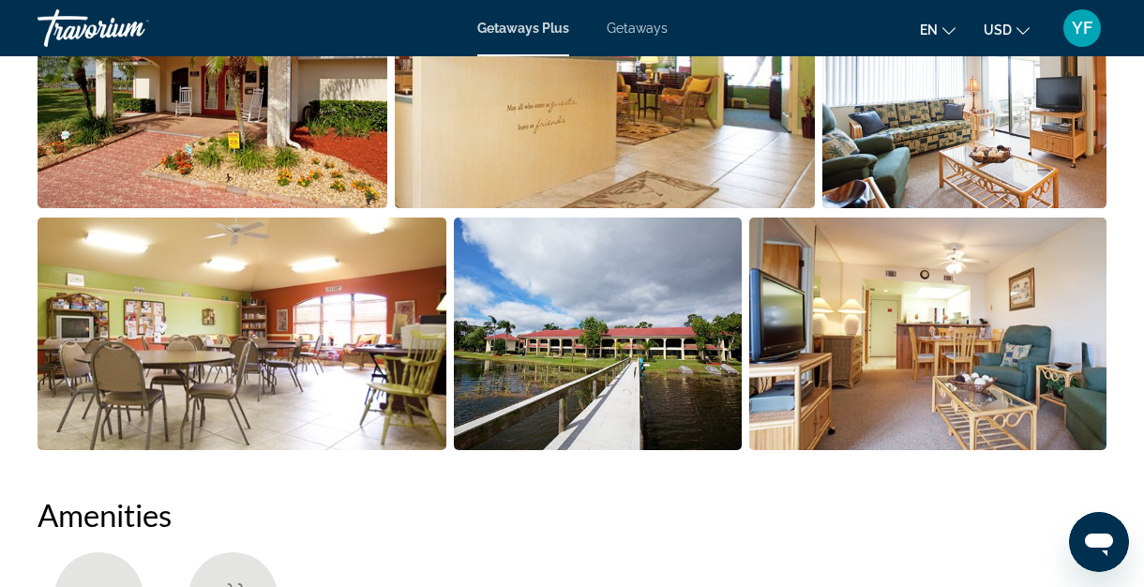
scroll to position [1359, 0]
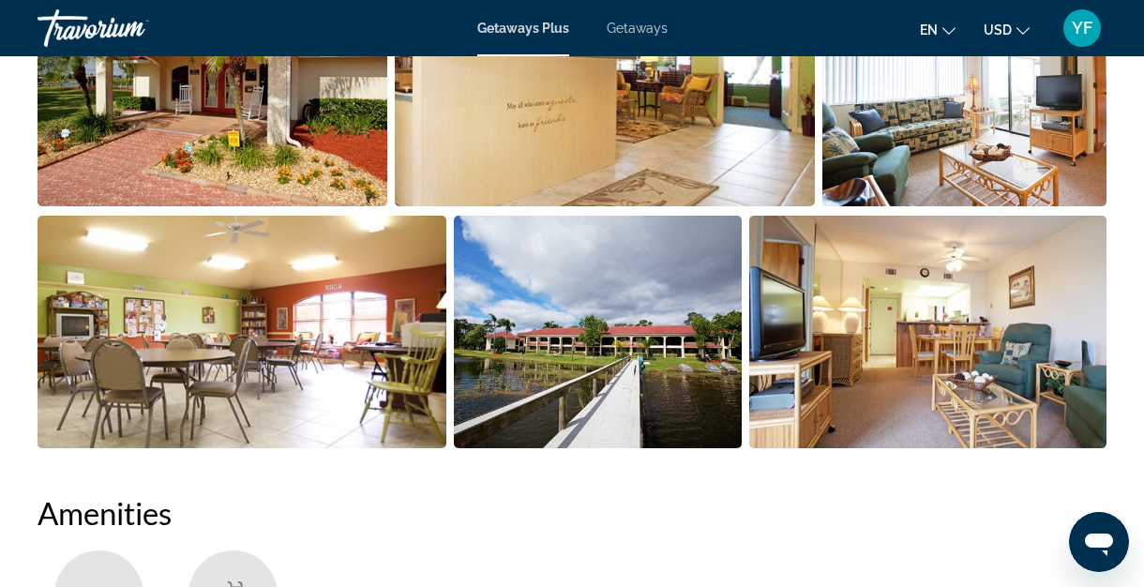
click at [600, 397] on img "Open full-screen image slider" at bounding box center [597, 332] width 287 height 232
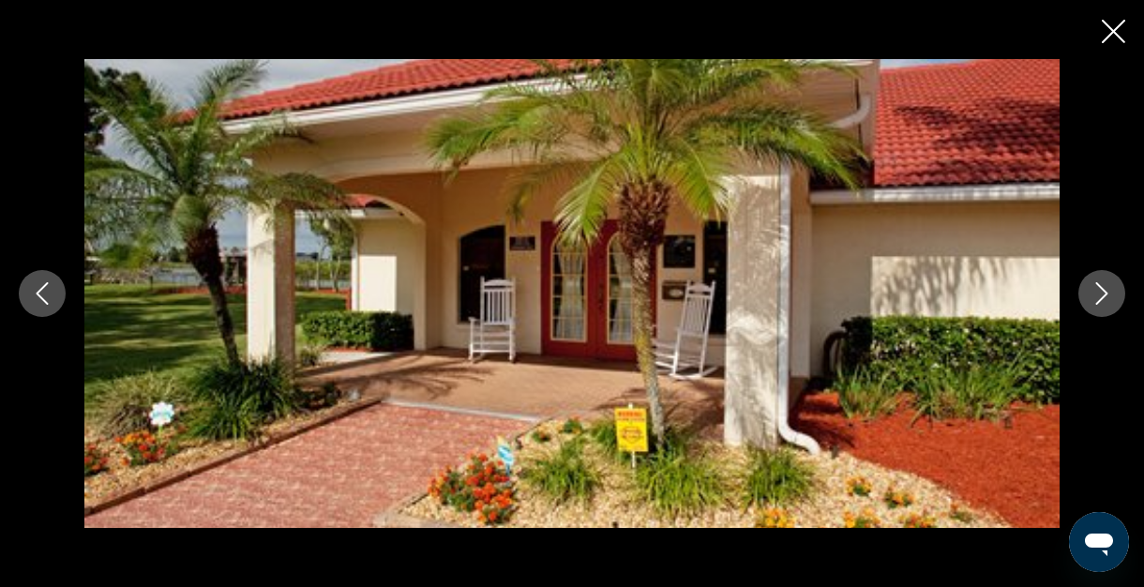
click at [1101, 302] on icon "Next image" at bounding box center [1101, 293] width 22 height 22
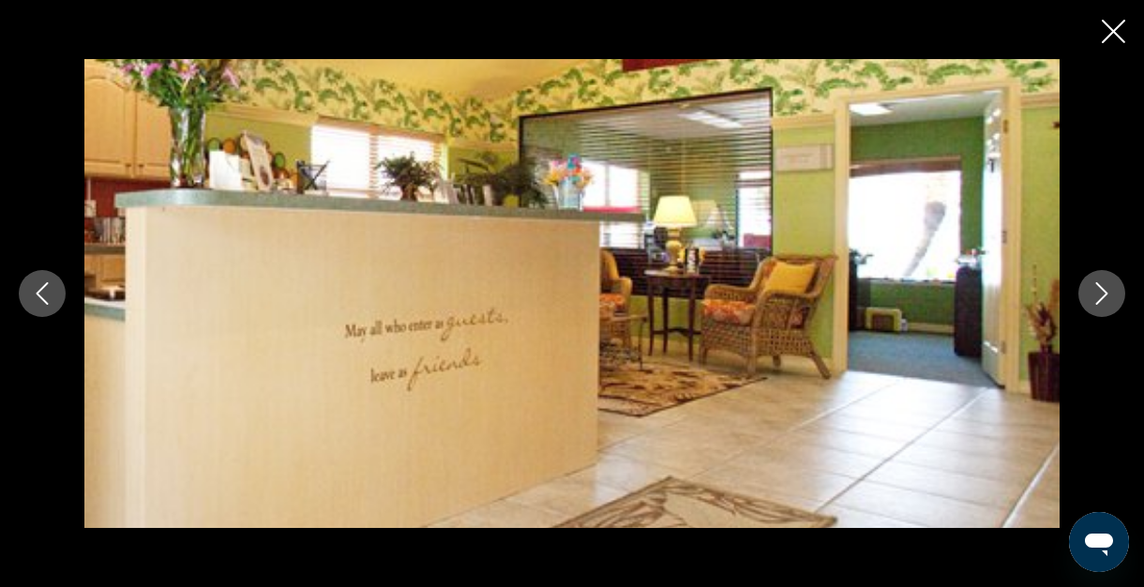
click at [1101, 300] on icon "Next image" at bounding box center [1101, 293] width 22 height 22
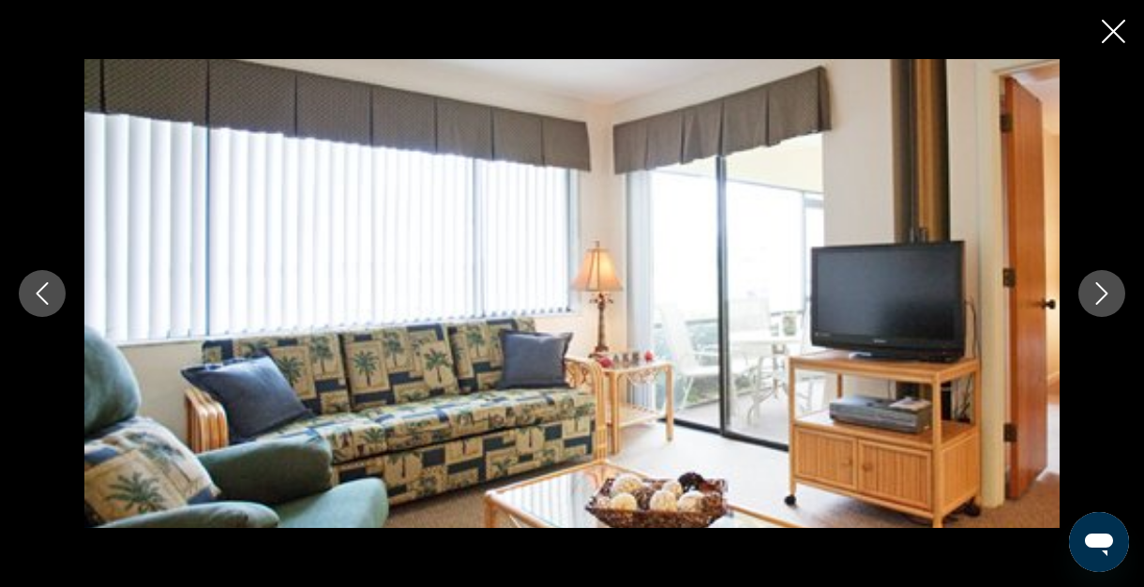
click at [1101, 301] on icon "Next image" at bounding box center [1101, 293] width 22 height 22
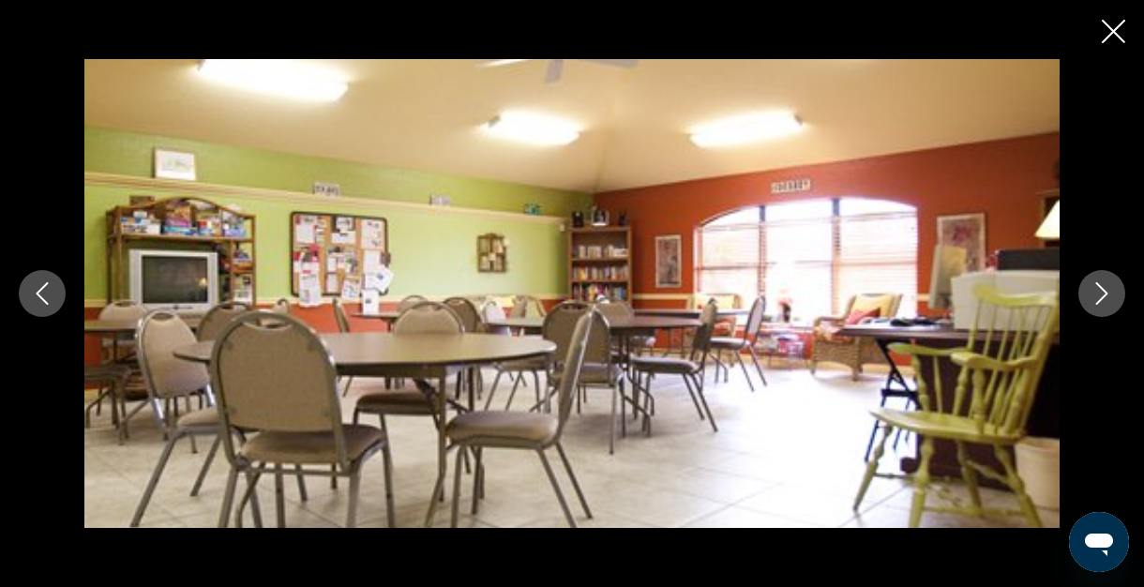
click at [1101, 301] on icon "Next image" at bounding box center [1101, 293] width 22 height 22
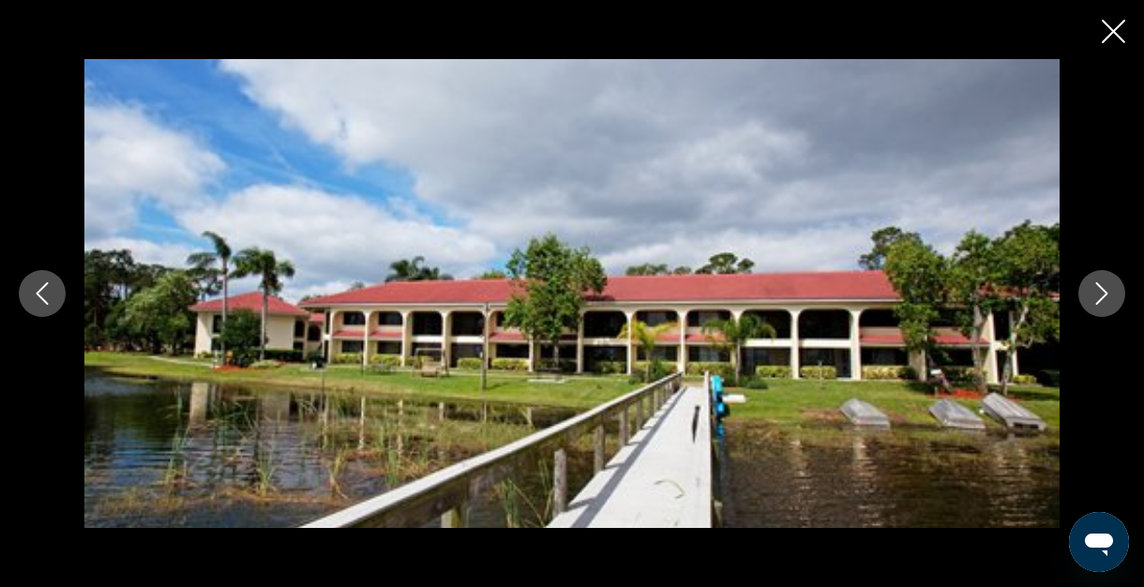
scroll to position [1556, 0]
click at [1096, 296] on icon "Next image" at bounding box center [1101, 293] width 22 height 22
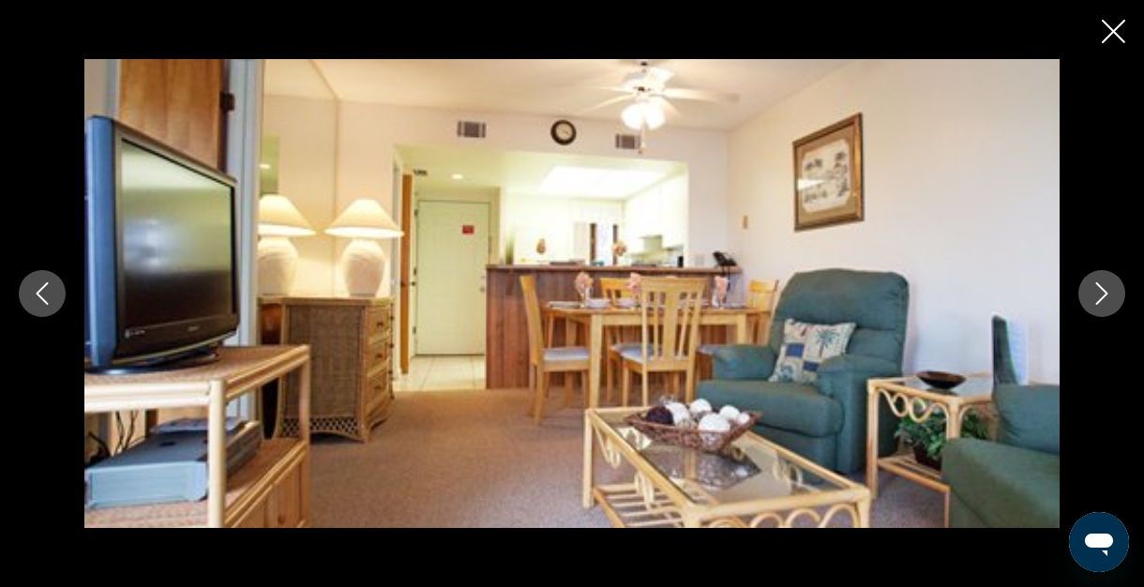
click at [1096, 297] on icon "Next image" at bounding box center [1101, 293] width 22 height 22
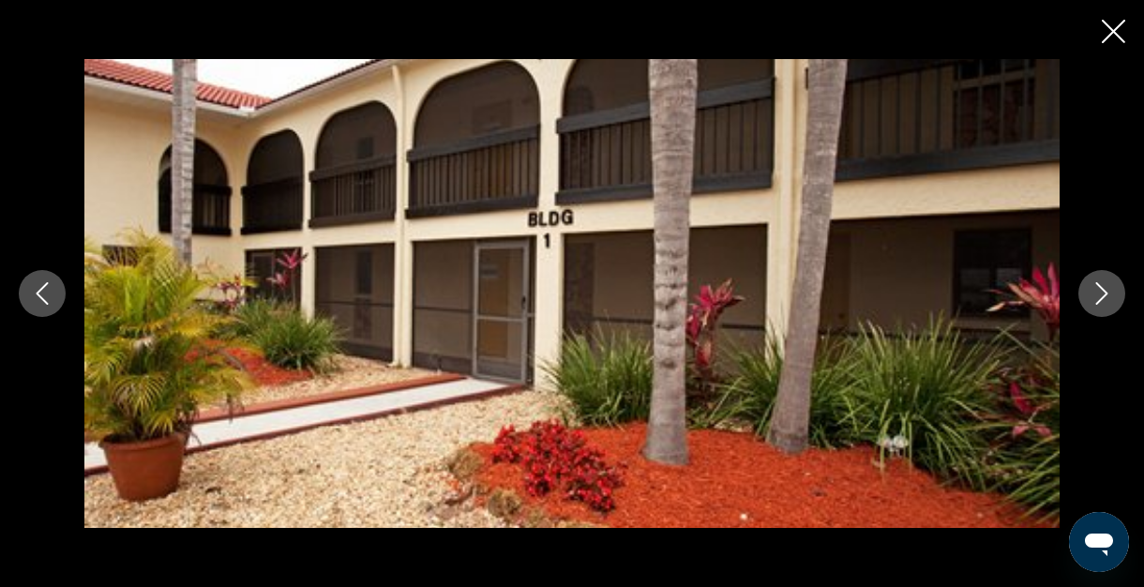
scroll to position [2135, 0]
click at [1100, 290] on icon "Next image" at bounding box center [1101, 293] width 22 height 22
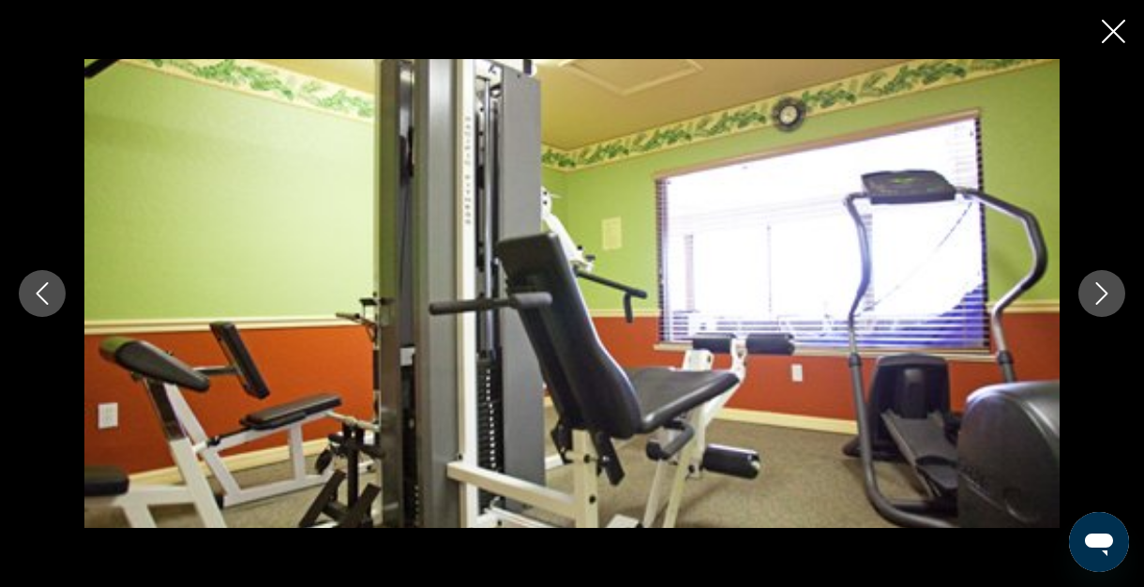
click at [1099, 290] on icon "Next image" at bounding box center [1101, 293] width 22 height 22
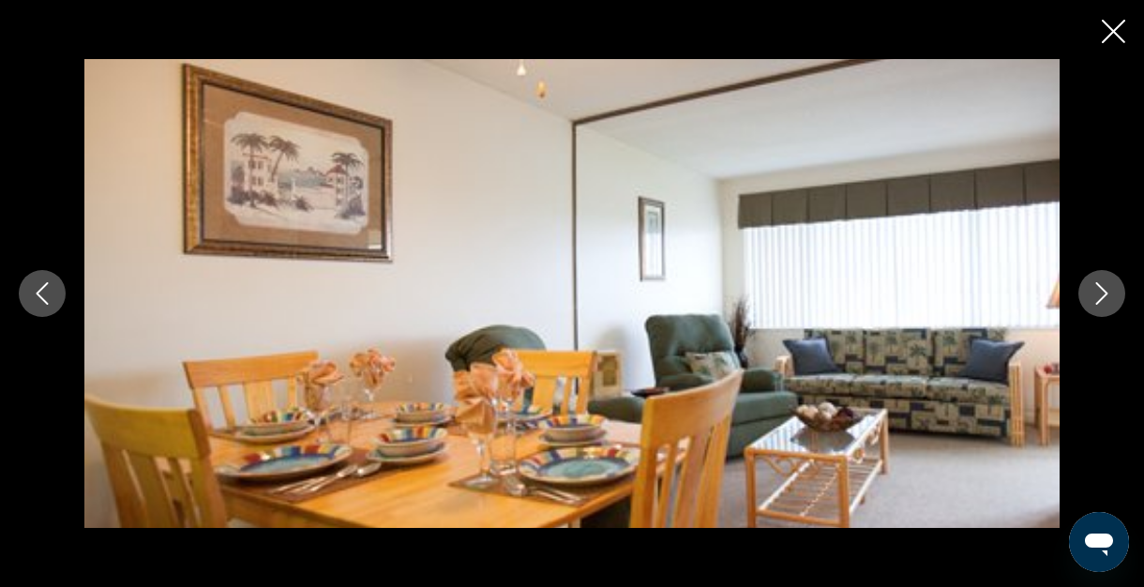
click at [1099, 290] on icon "Next image" at bounding box center [1101, 293] width 22 height 22
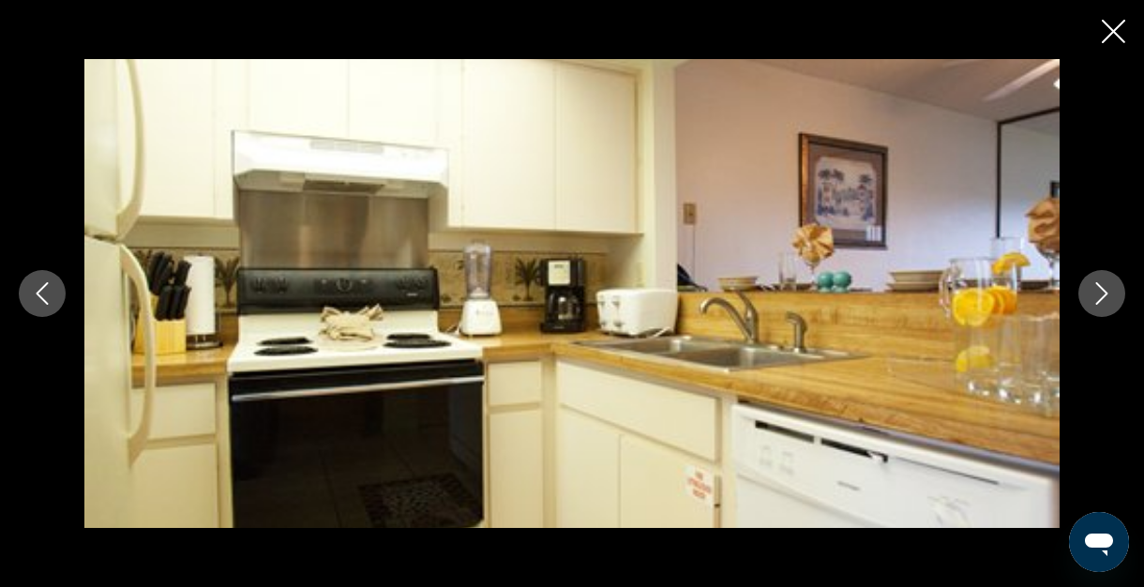
click at [1099, 290] on icon "Next image" at bounding box center [1101, 293] width 22 height 22
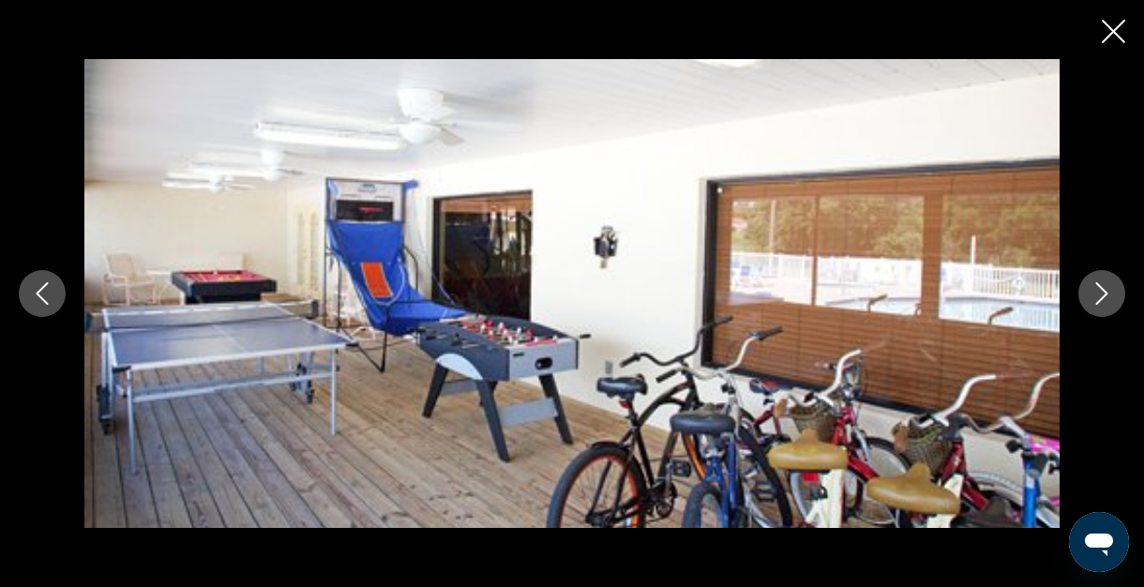
click at [1099, 290] on icon "Next image" at bounding box center [1101, 293] width 22 height 22
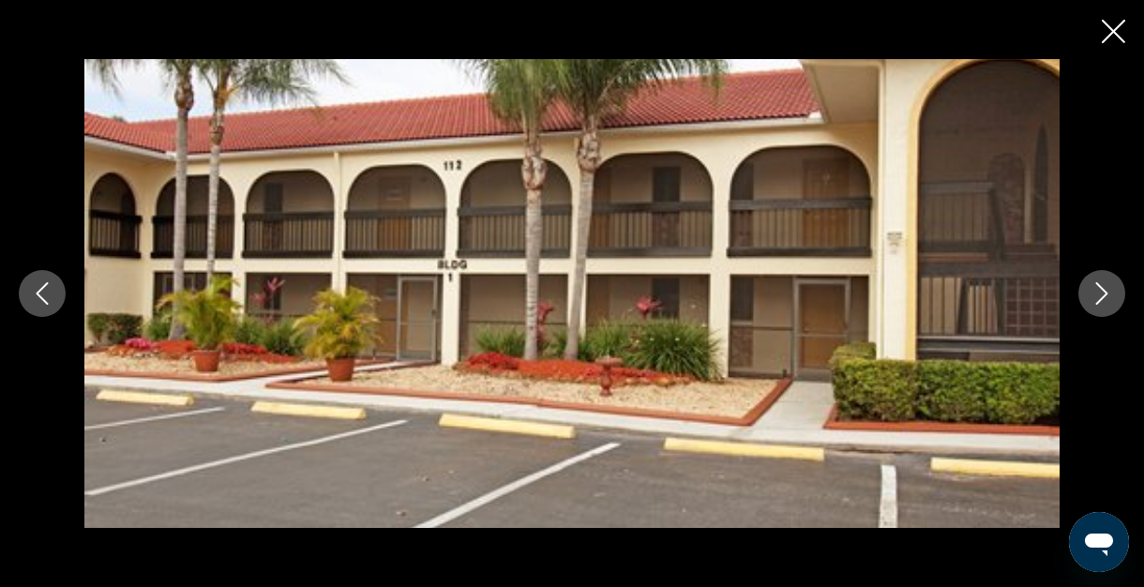
click at [1099, 291] on icon "Next image" at bounding box center [1101, 293] width 22 height 22
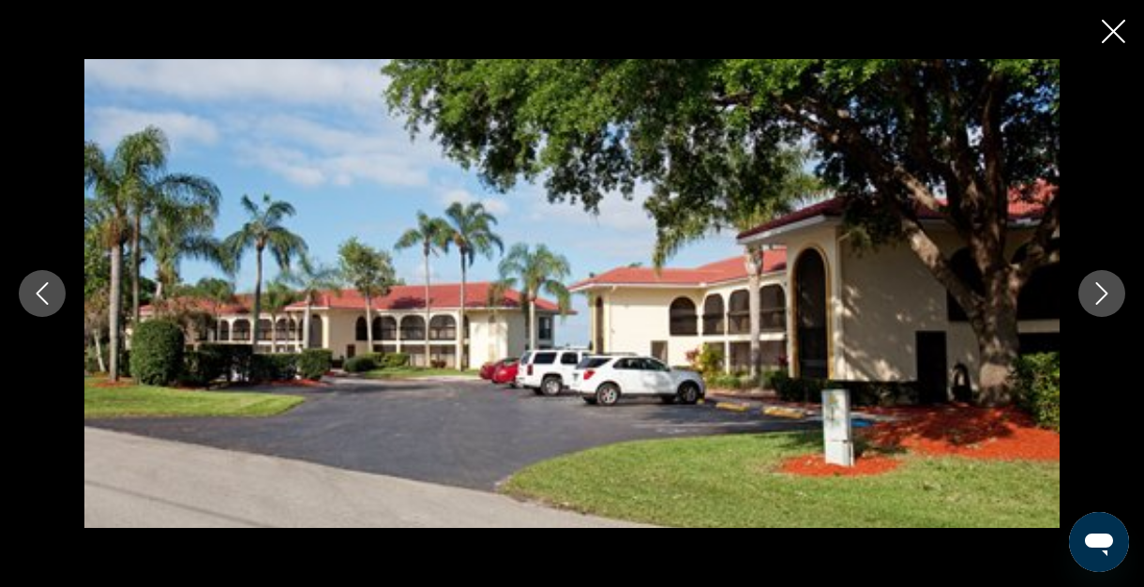
click at [1099, 291] on icon "Next image" at bounding box center [1101, 293] width 22 height 22
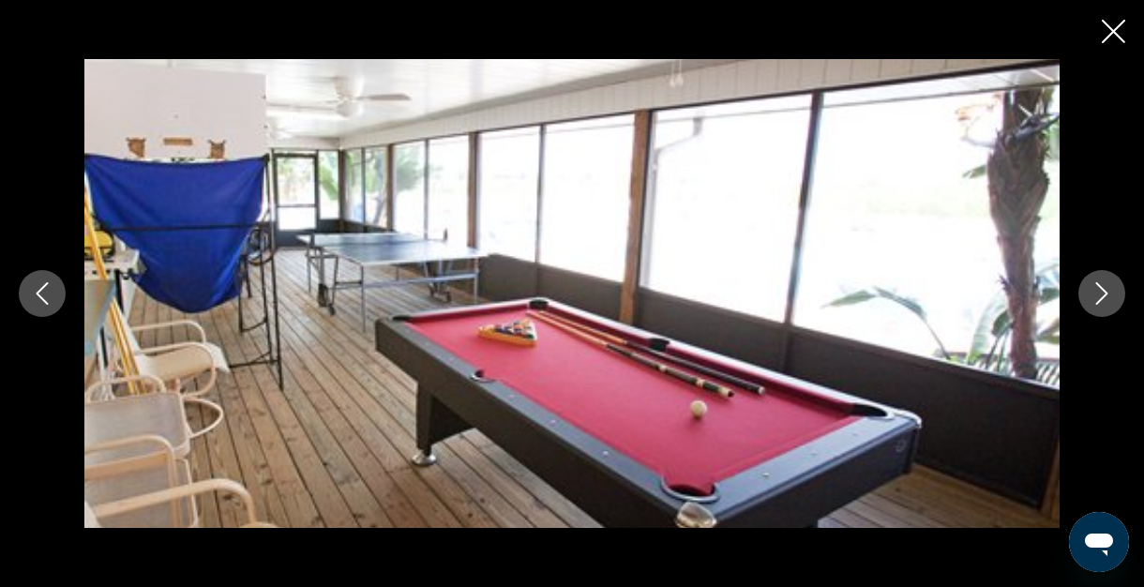
click at [1099, 291] on icon "Next image" at bounding box center [1101, 293] width 22 height 22
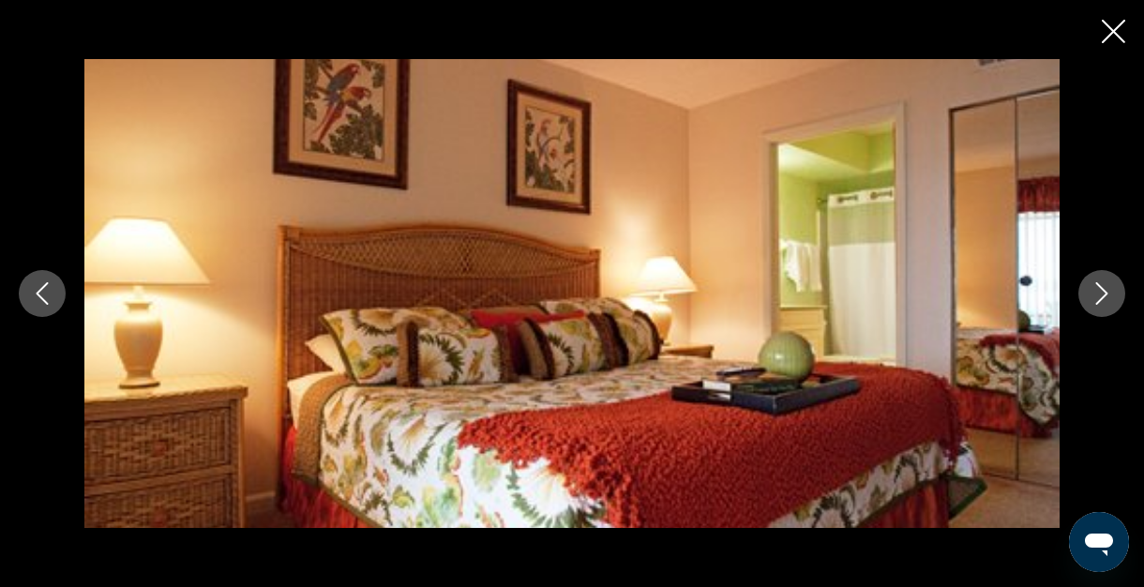
click at [1099, 292] on icon "Next image" at bounding box center [1101, 293] width 22 height 22
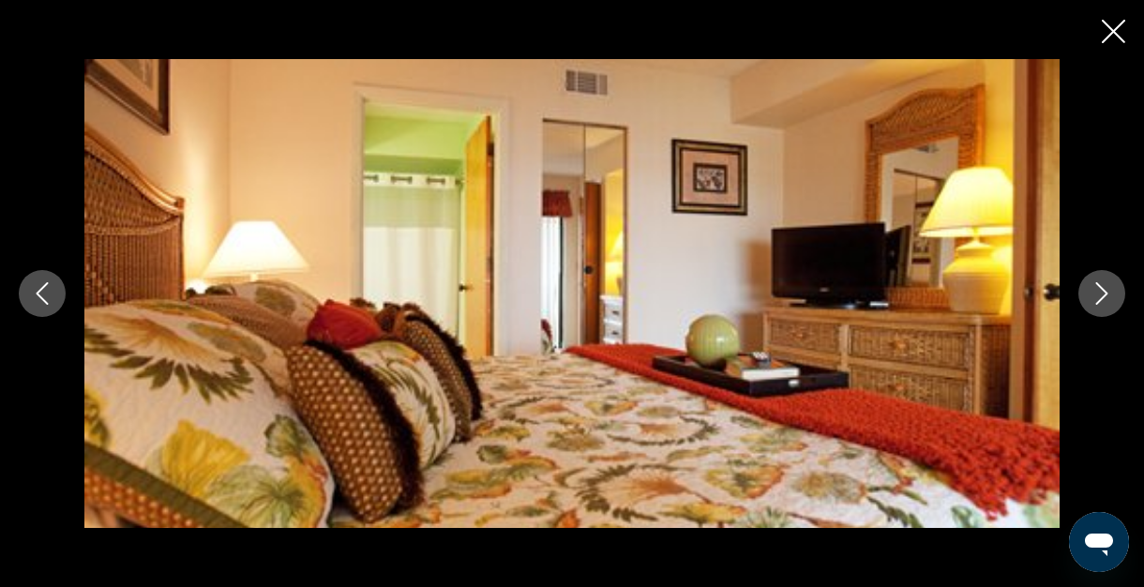
click at [1099, 292] on icon "Next image" at bounding box center [1101, 293] width 22 height 22
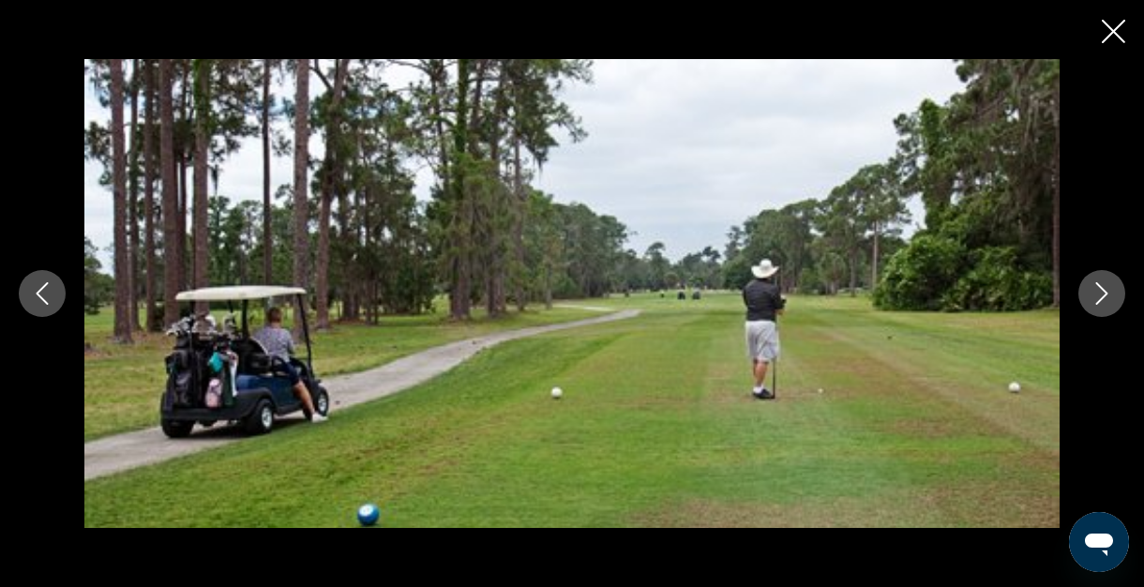
click at [1099, 292] on icon "Next image" at bounding box center [1101, 293] width 22 height 22
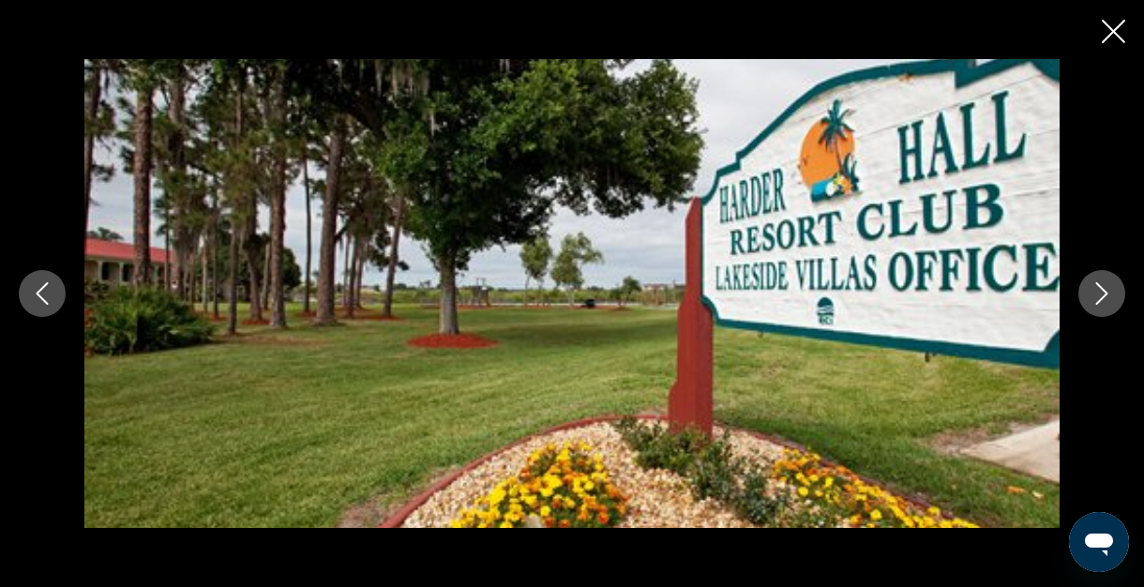
click at [1099, 292] on icon "Next image" at bounding box center [1101, 293] width 22 height 22
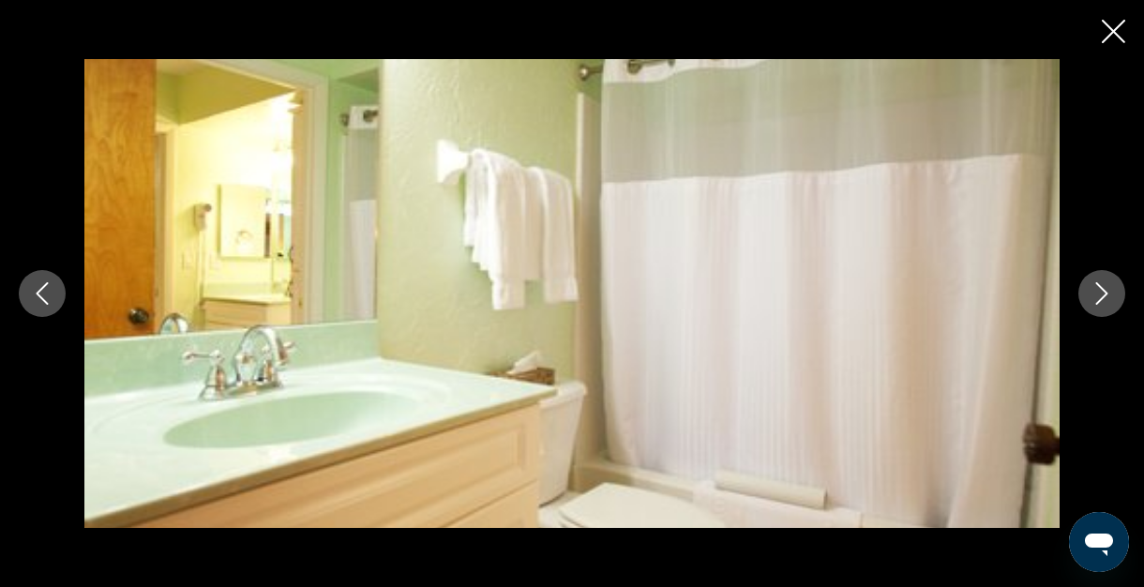
click at [1101, 293] on icon "Next image" at bounding box center [1101, 293] width 22 height 22
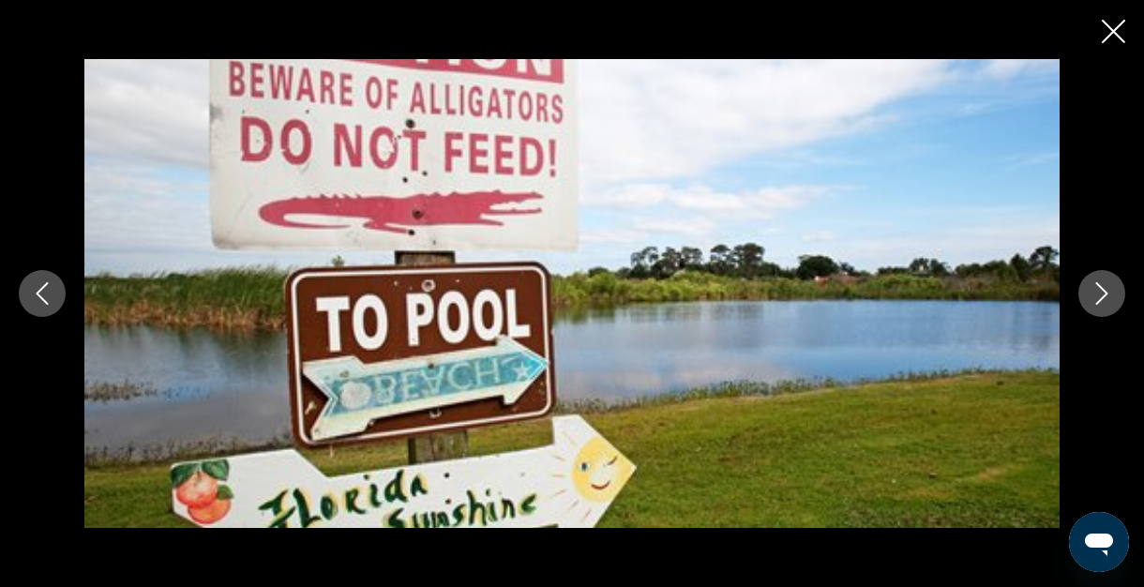
click at [1086, 294] on button "Next image" at bounding box center [1101, 293] width 47 height 47
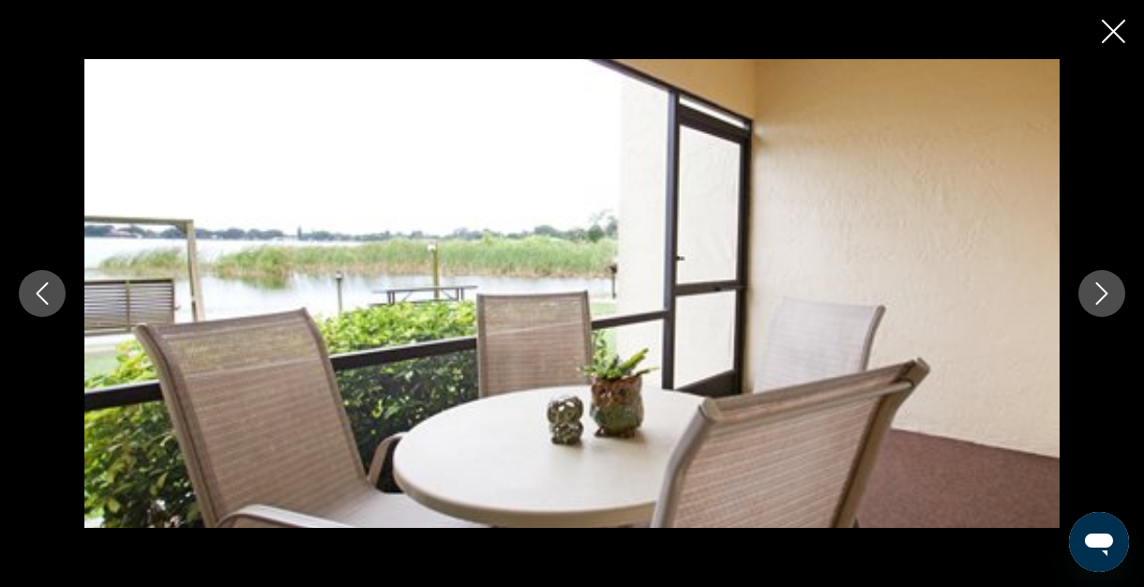
click at [1086, 294] on button "Next image" at bounding box center [1101, 293] width 47 height 47
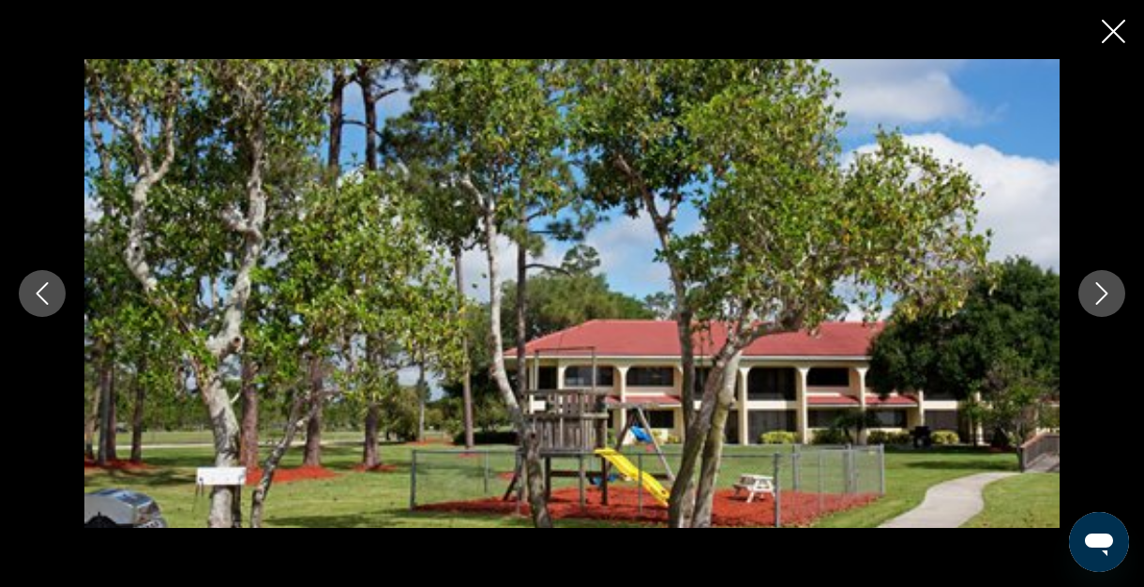
click at [1100, 293] on icon "Next image" at bounding box center [1101, 293] width 22 height 22
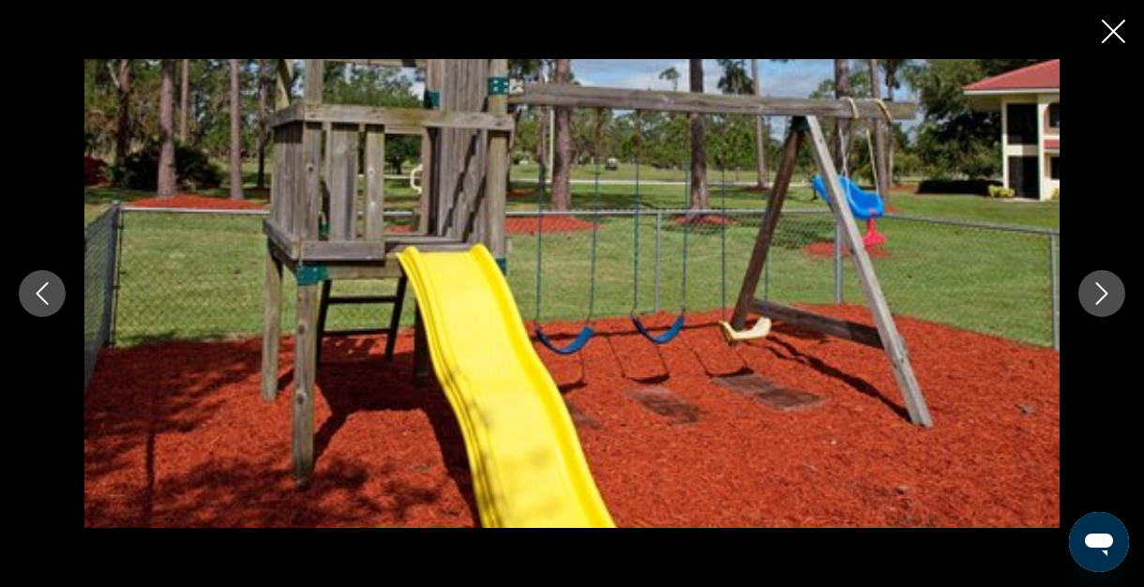
click at [1100, 292] on icon "Next image" at bounding box center [1101, 293] width 22 height 22
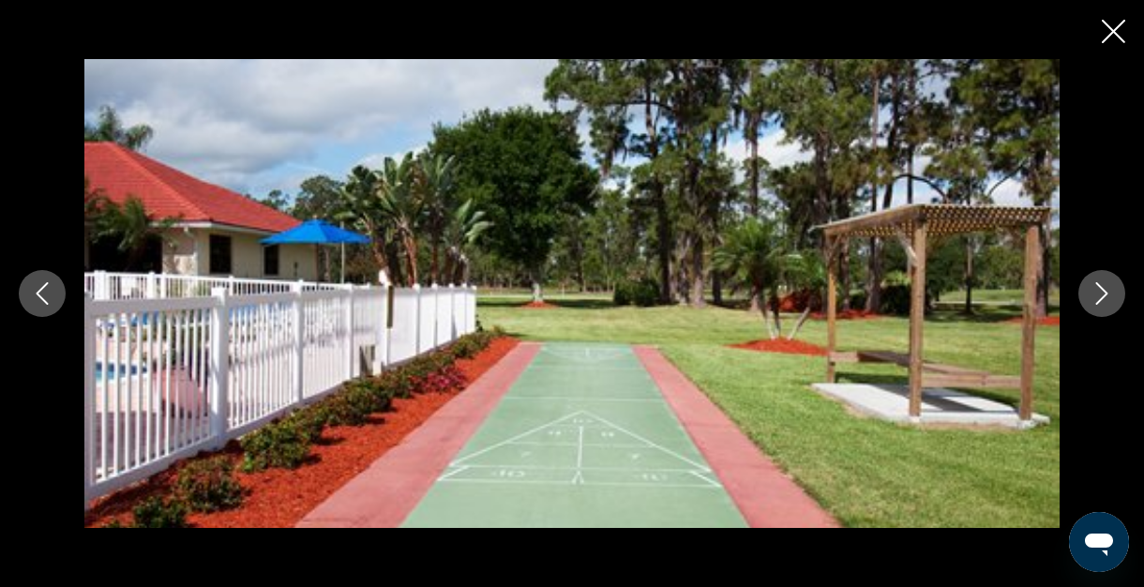
click at [1115, 30] on icon "Close slideshow" at bounding box center [1112, 31] width 23 height 23
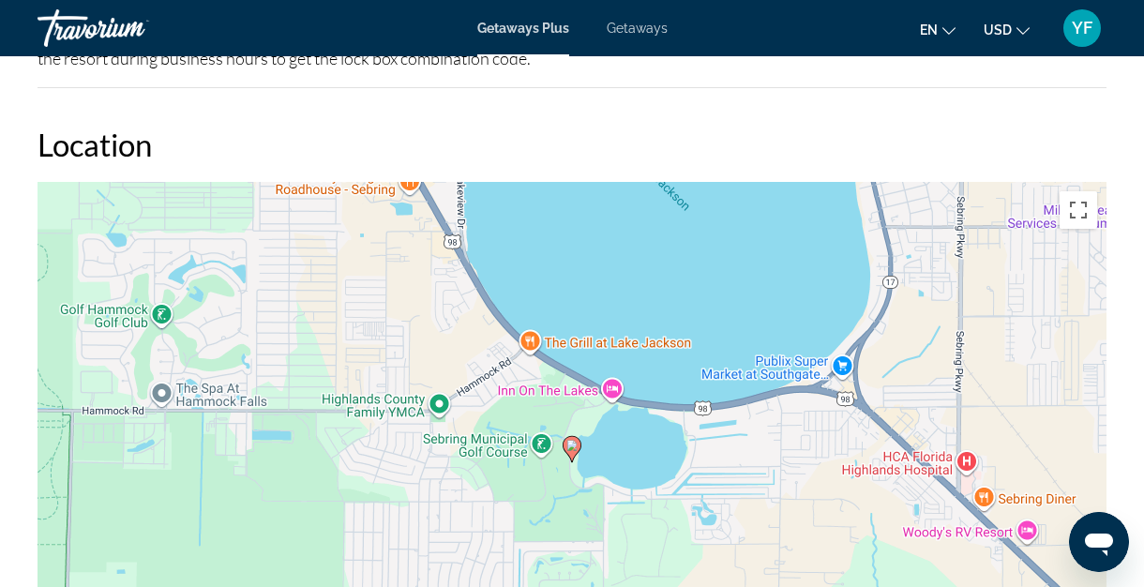
scroll to position [2862, 0]
